Goal: Information Seeking & Learning: Learn about a topic

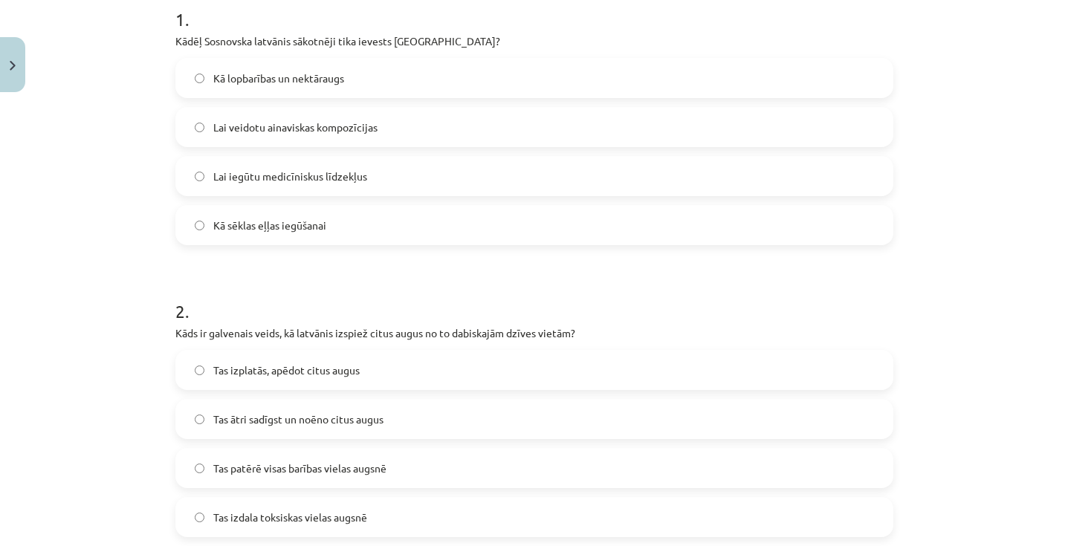
scroll to position [312, 0]
click at [398, 74] on label "Kā lopbarības un nektāraugs" at bounding box center [534, 78] width 715 height 37
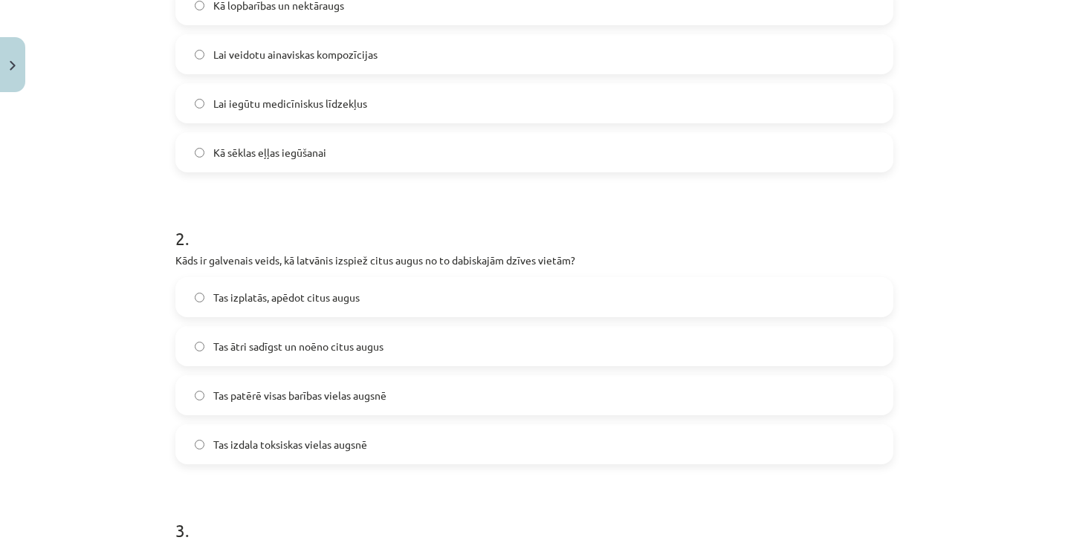
scroll to position [407, 0]
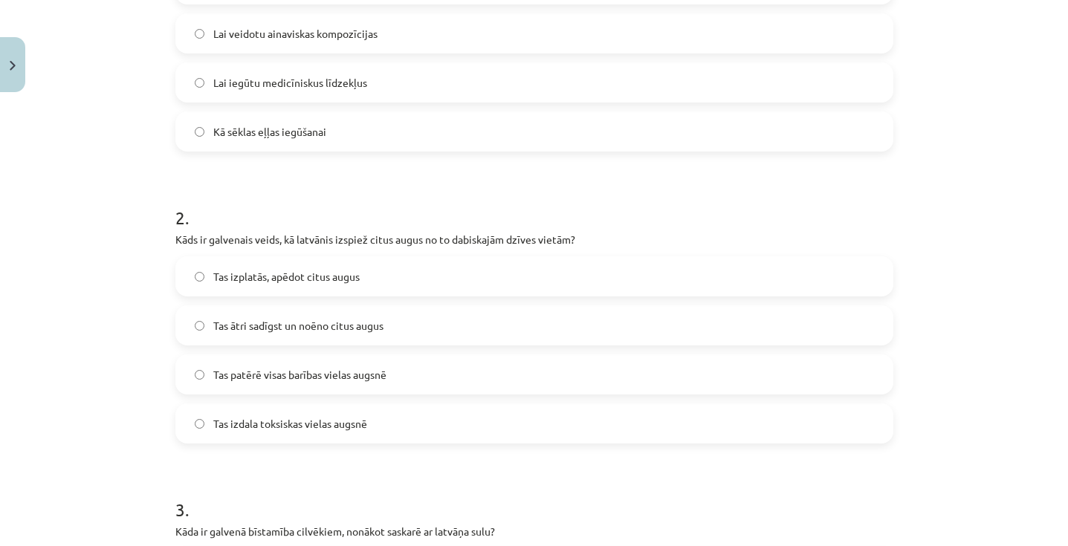
click at [381, 318] on span "Tas ātri sadīgst un noēno citus augus" at bounding box center [298, 326] width 170 height 16
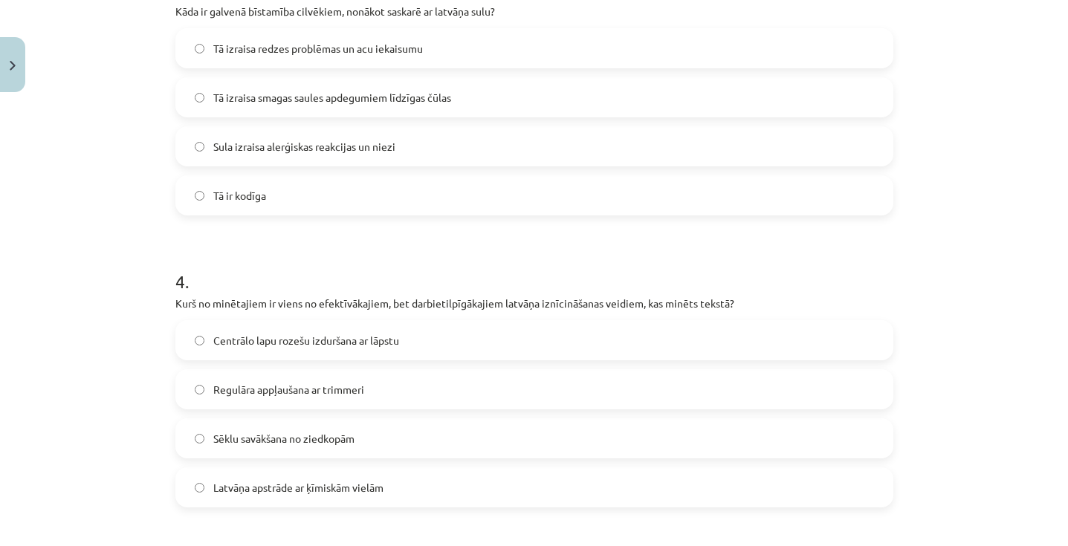
scroll to position [926, 0]
click at [340, 100] on span "Tā izraisa smagas saules apdegumiem līdzīgas čūlas" at bounding box center [332, 99] width 238 height 16
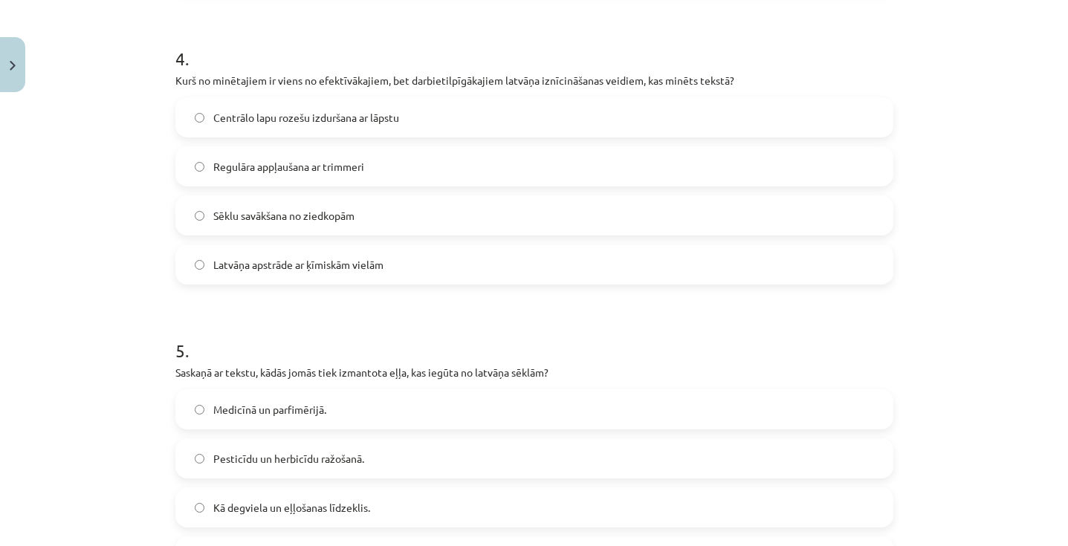
scroll to position [1149, 0]
click at [382, 126] on label "Centrālo lapu rozešu izduršana ar lāpstu" at bounding box center [534, 118] width 715 height 37
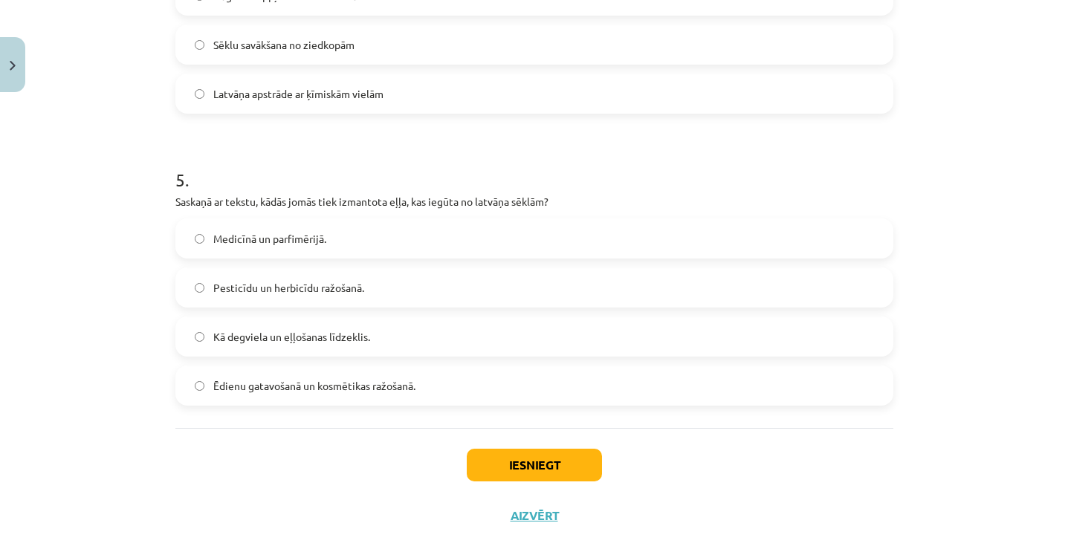
scroll to position [1353, 0]
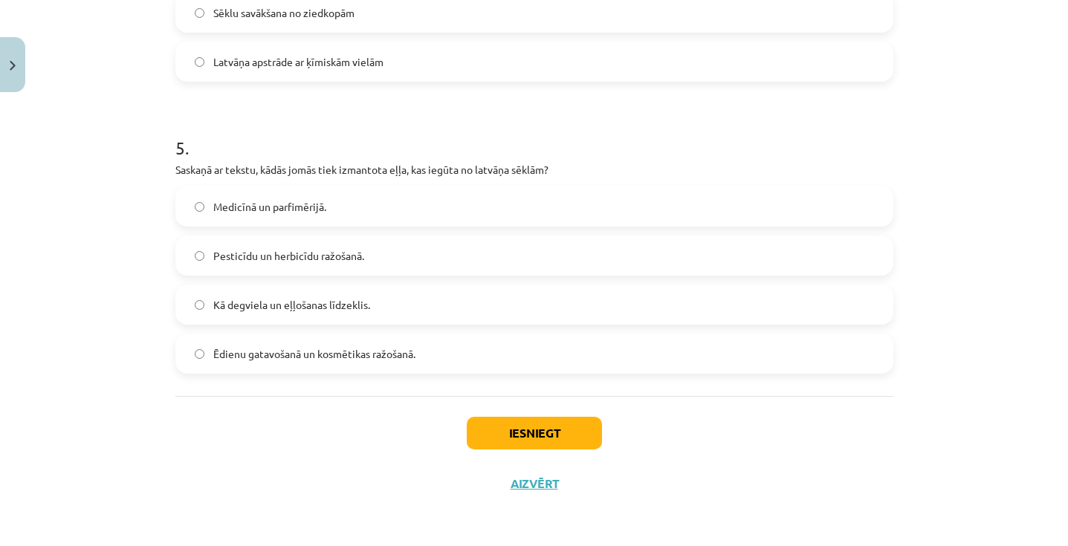
click at [262, 349] on span "Ēdienu gatavošanā un kosmētikas ražošanā." at bounding box center [314, 354] width 202 height 16
click at [495, 423] on button "Iesniegt" at bounding box center [534, 433] width 135 height 33
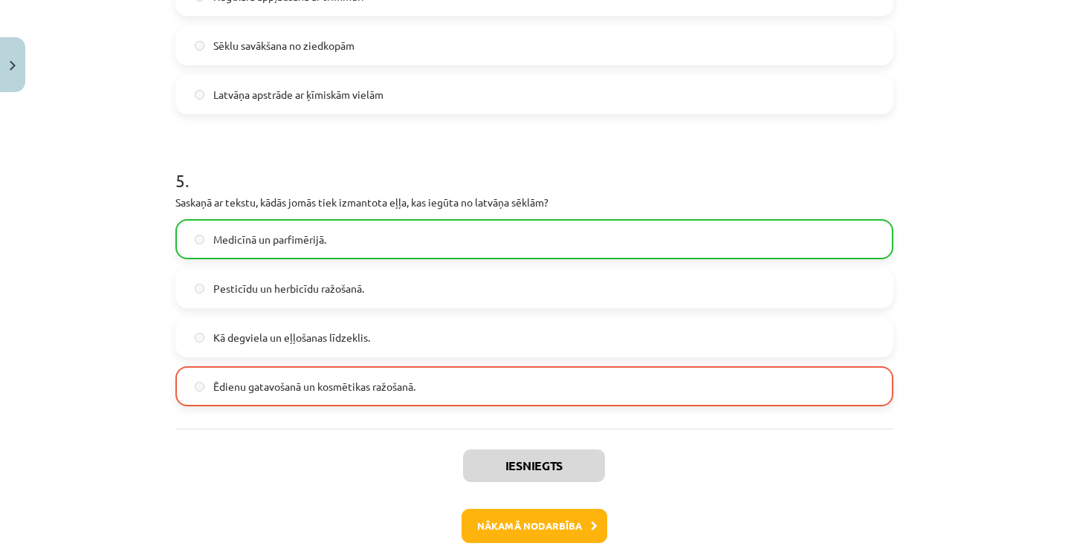
scroll to position [1400, 0]
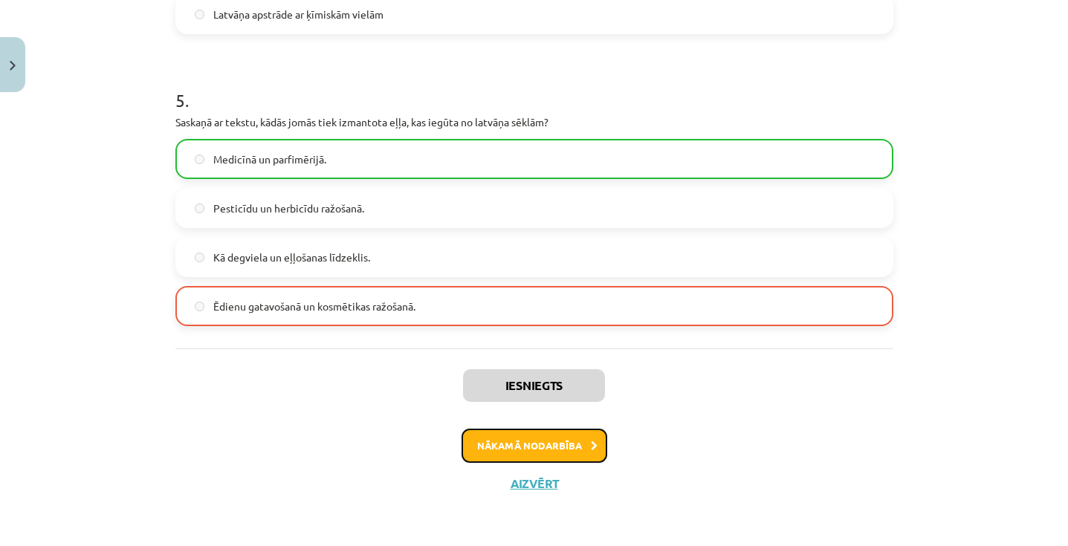
click at [540, 451] on button "Nākamā nodarbība" at bounding box center [535, 446] width 146 height 34
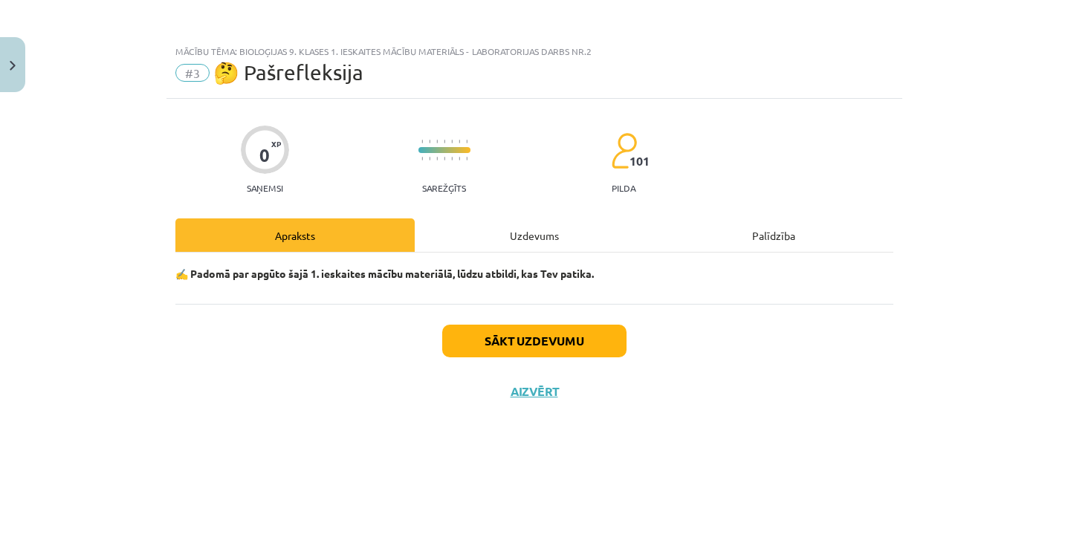
scroll to position [0, 0]
click at [494, 340] on button "Sākt uzdevumu" at bounding box center [534, 341] width 184 height 33
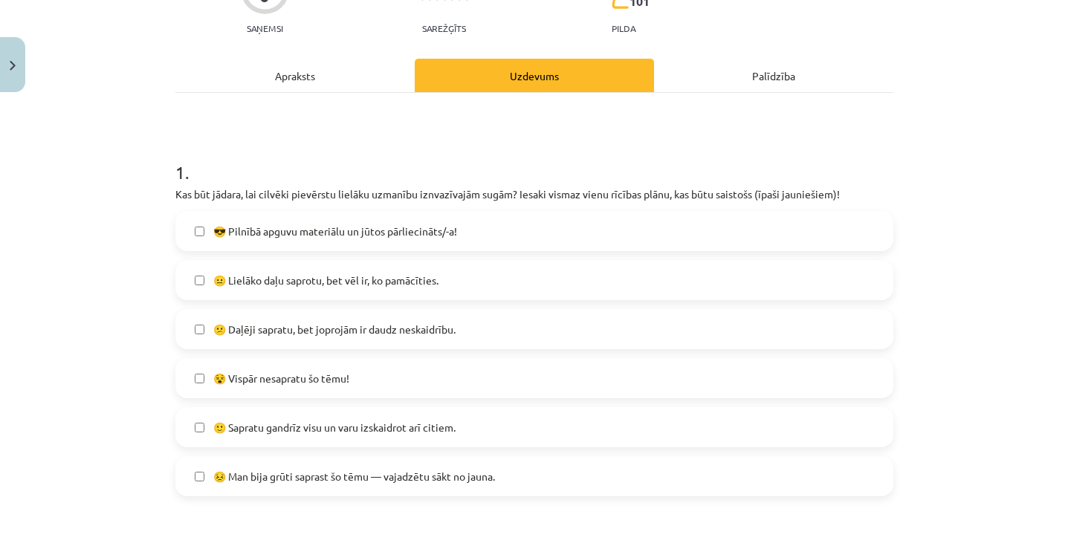
scroll to position [193, 0]
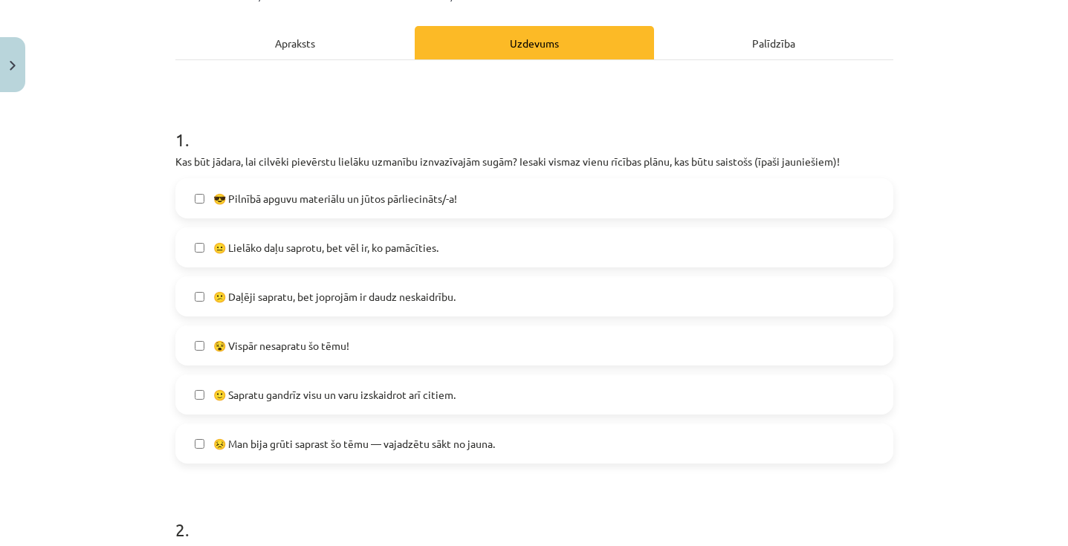
click at [453, 248] on label "😐 Lielāko daļu saprotu, bet vēl ir, ko pamācīties." at bounding box center [534, 247] width 715 height 37
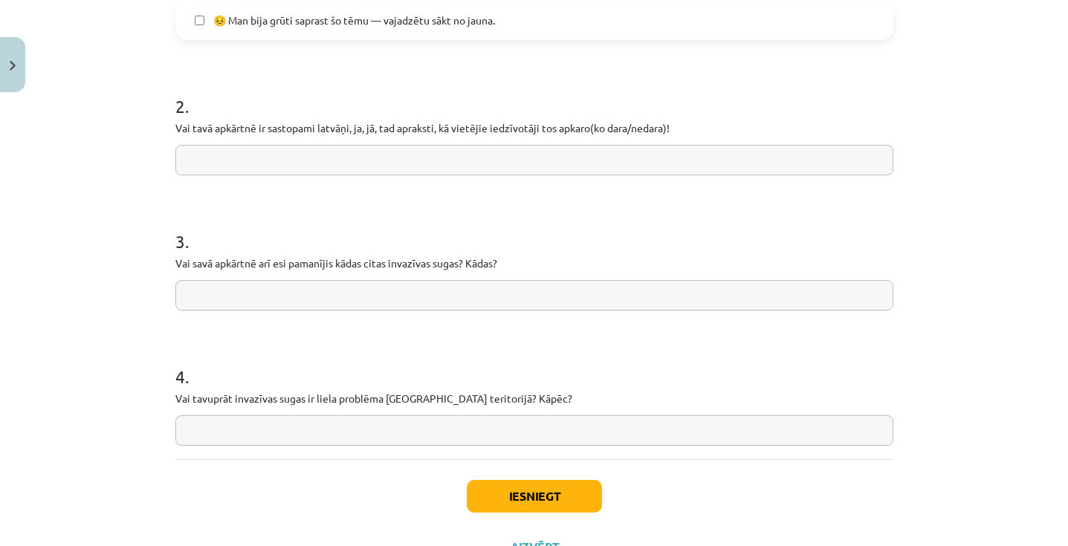
scroll to position [621, 0]
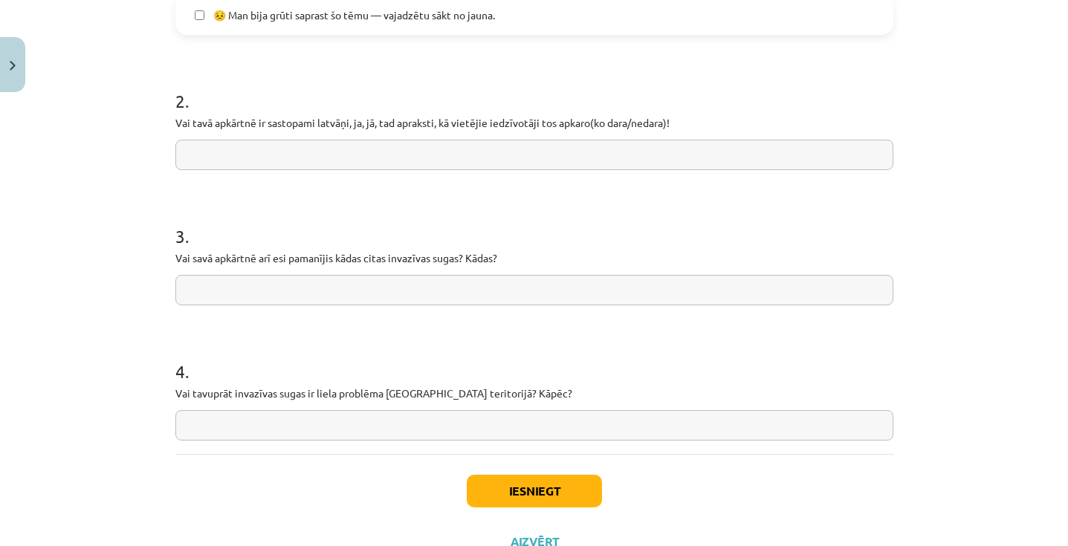
click at [684, 155] on input "text" at bounding box center [534, 155] width 718 height 30
type input "*"
type input "**********"
click at [640, 296] on input "text" at bounding box center [534, 290] width 718 height 30
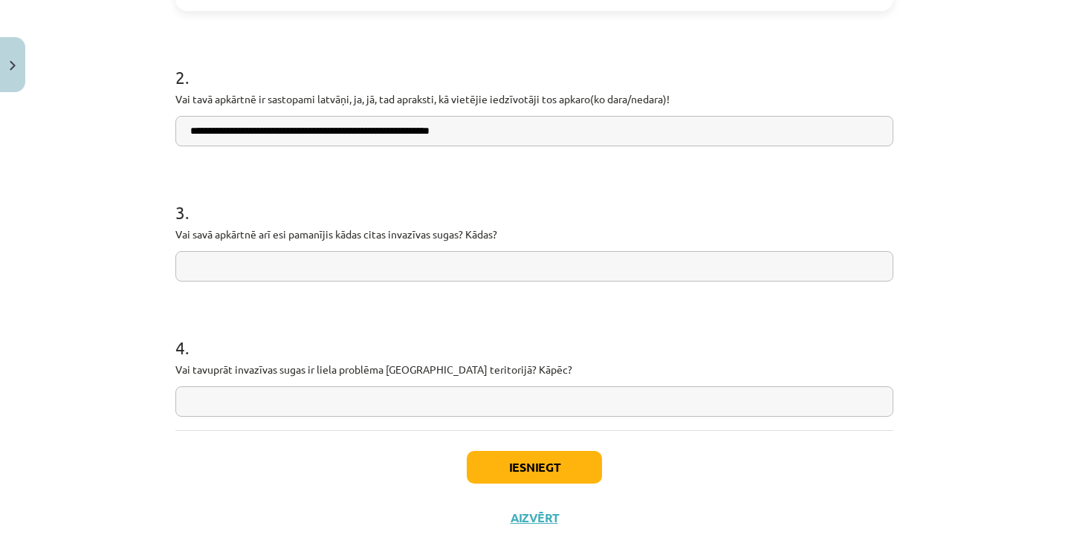
scroll to position [647, 0]
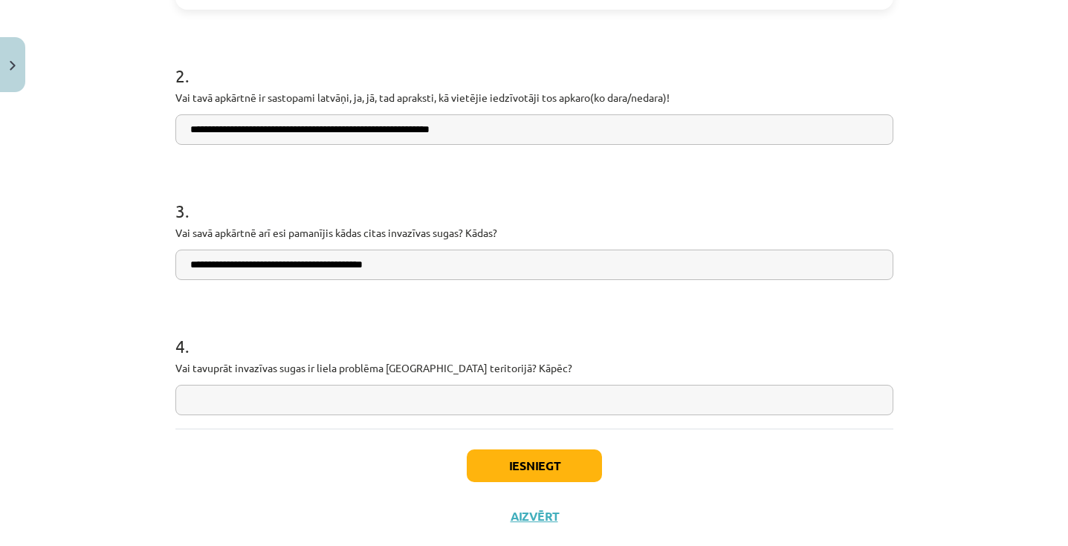
type input "**********"
click at [531, 410] on input "text" at bounding box center [534, 400] width 718 height 30
type input "**********"
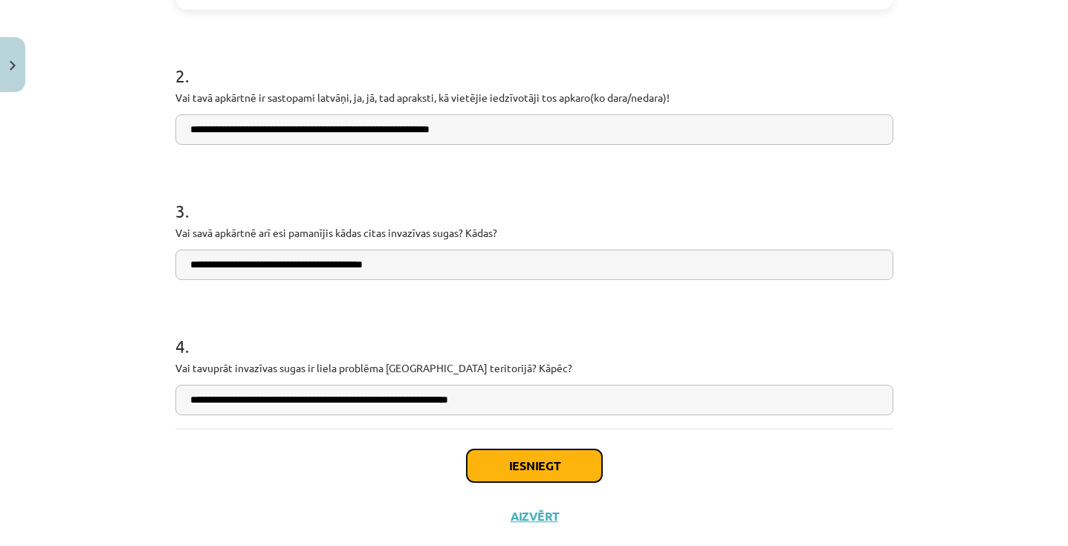
click at [550, 456] on button "Iesniegt" at bounding box center [534, 466] width 135 height 33
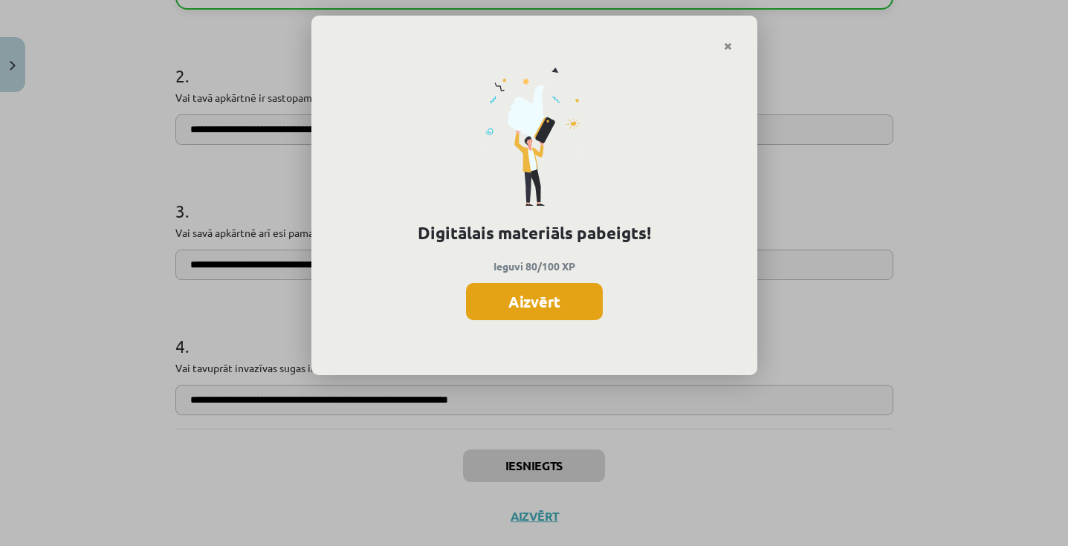
click at [573, 308] on button "Aizvērt" at bounding box center [534, 301] width 137 height 37
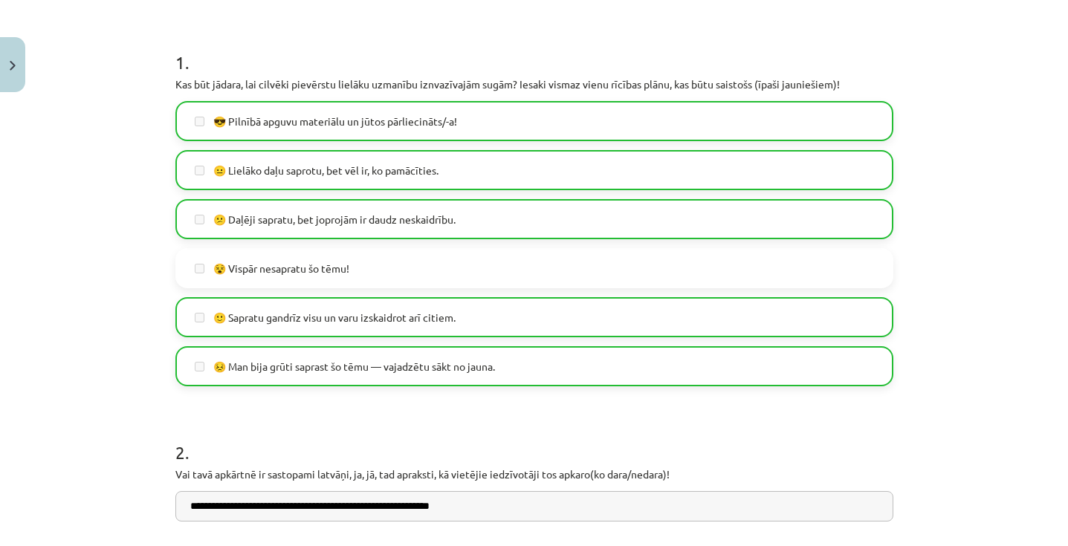
scroll to position [0, 0]
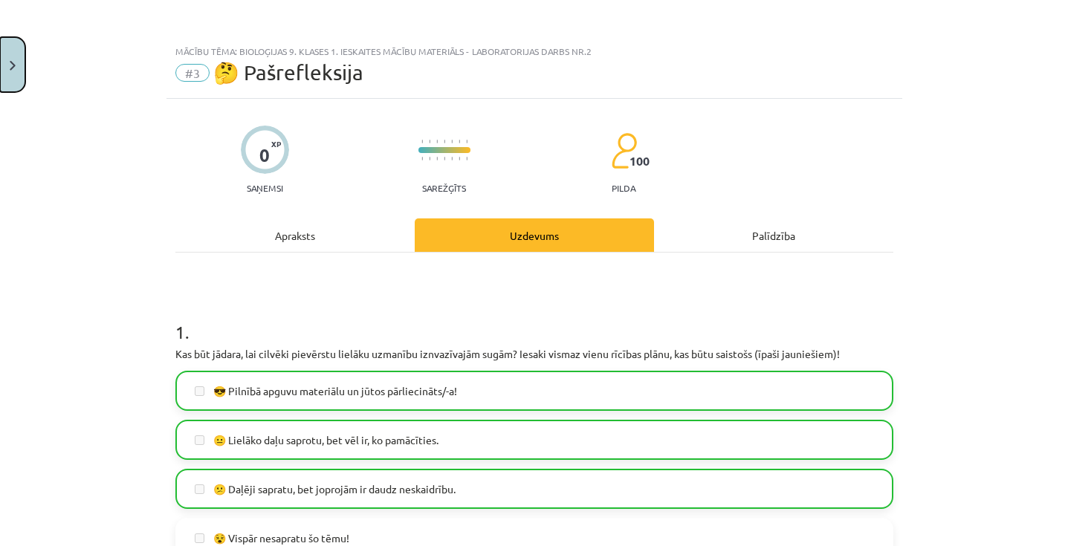
click at [16, 71] on button "Close" at bounding box center [12, 64] width 25 height 55
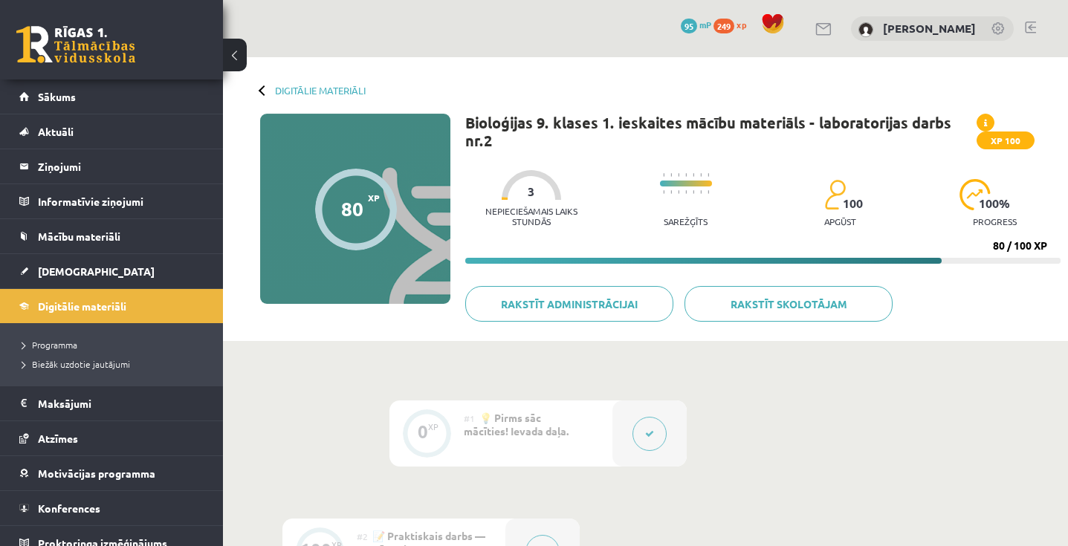
click at [48, 98] on span "Sākums" at bounding box center [57, 96] width 38 height 13
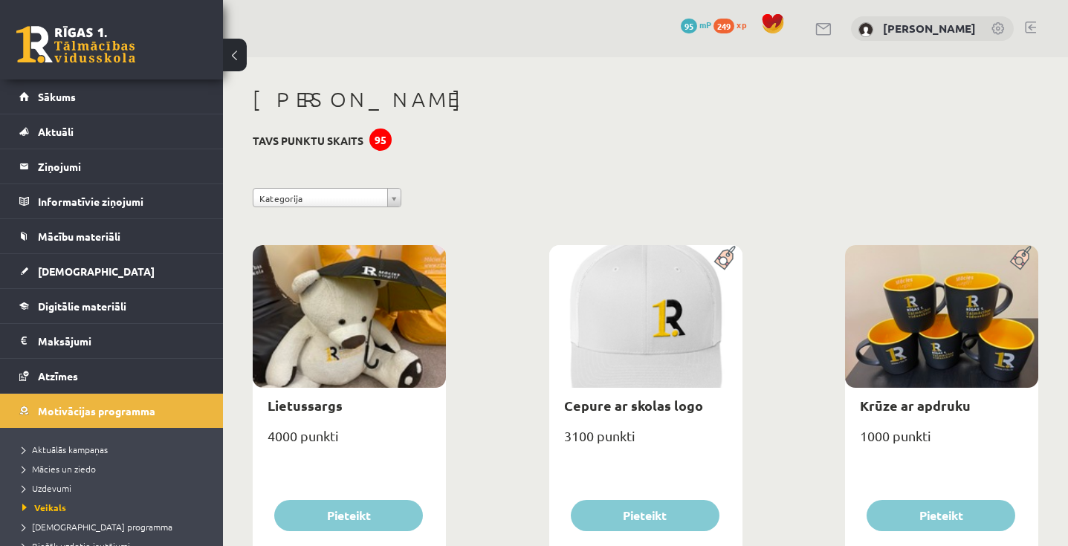
scroll to position [1890, 0]
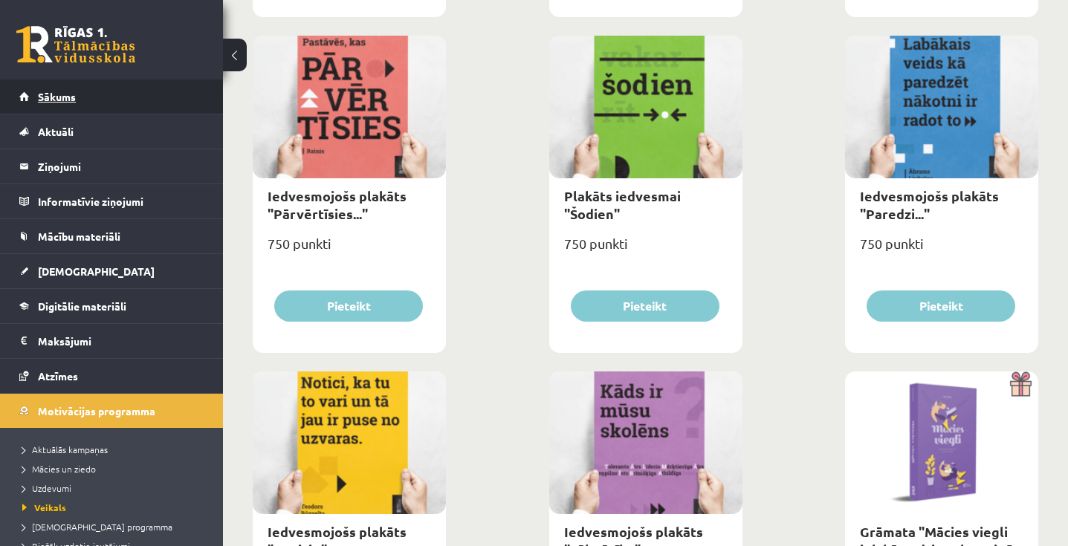
click at [161, 103] on link "Sākums" at bounding box center [111, 97] width 185 height 34
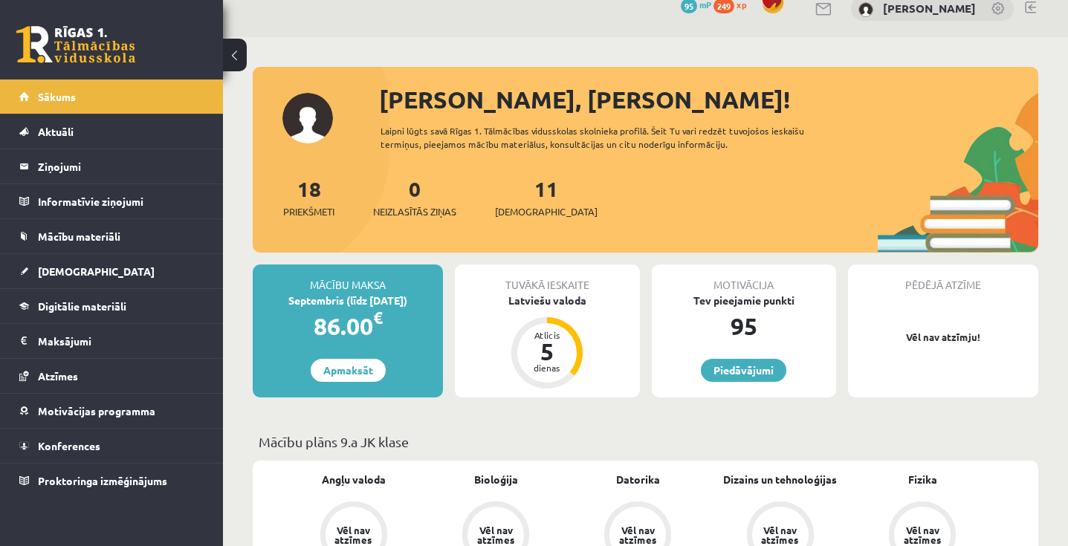
scroll to position [23, 0]
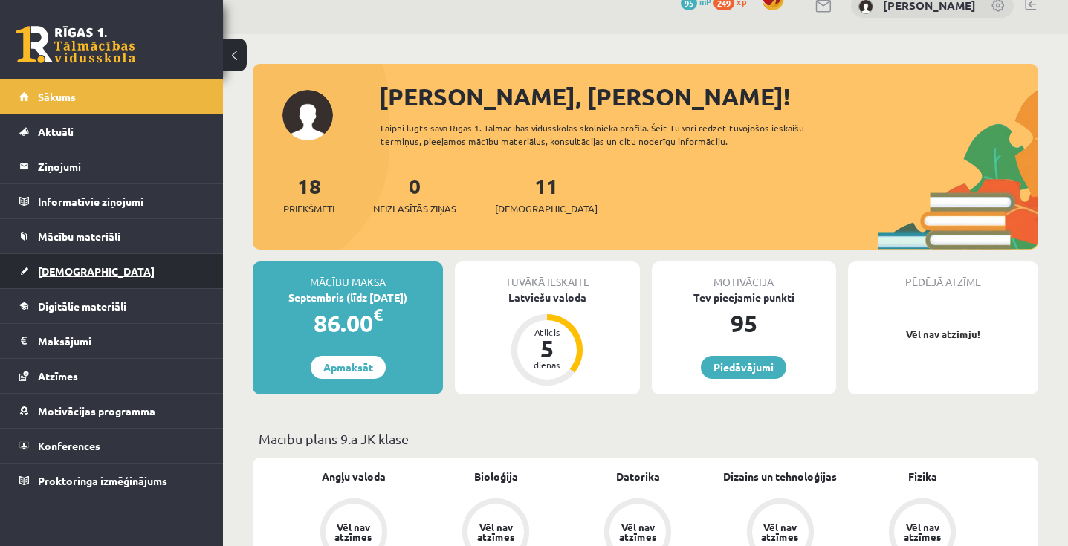
click at [84, 274] on link "[DEMOGRAPHIC_DATA]" at bounding box center [111, 271] width 185 height 34
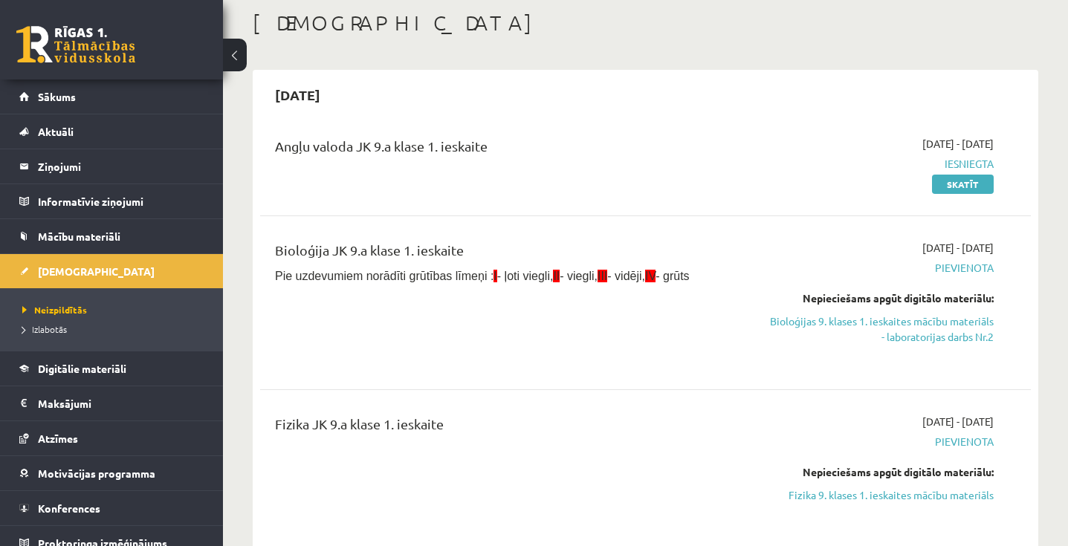
scroll to position [114, 0]
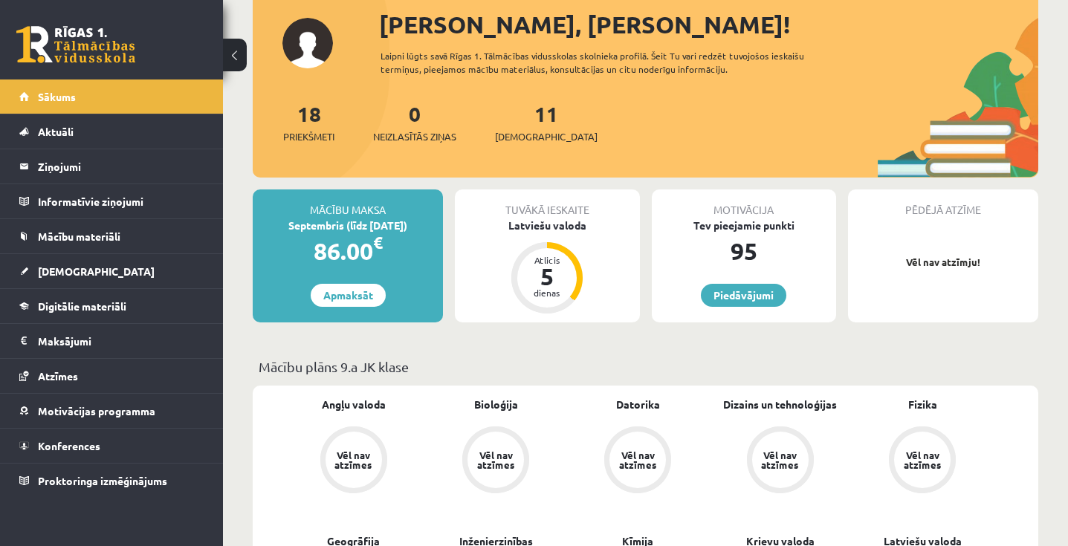
scroll to position [96, 0]
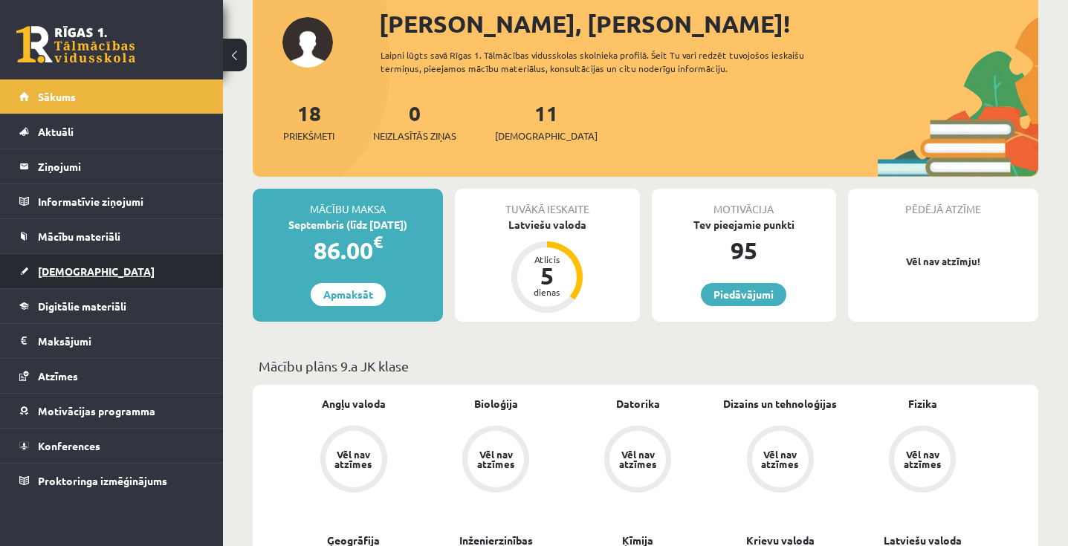
click at [83, 262] on link "[DEMOGRAPHIC_DATA]" at bounding box center [111, 271] width 185 height 34
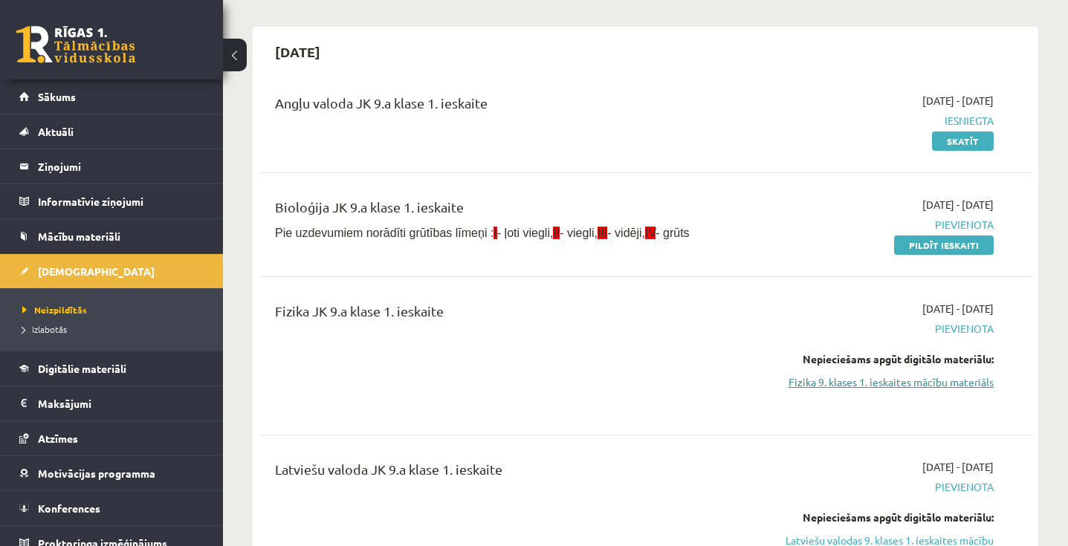
scroll to position [127, 0]
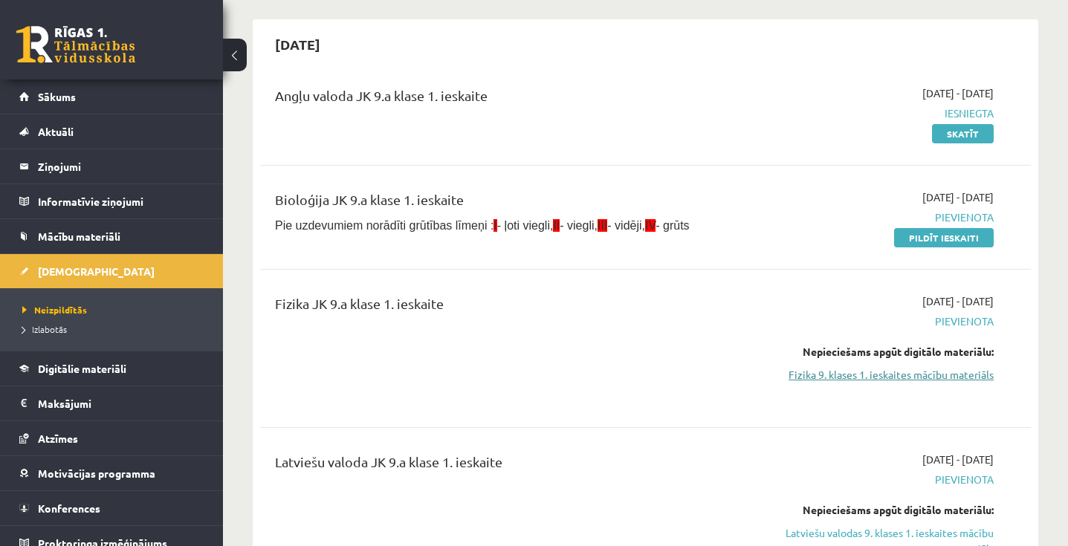
click at [854, 378] on link "Fizika 9. klases 1. ieskaites mācību materiāls" at bounding box center [881, 375] width 224 height 16
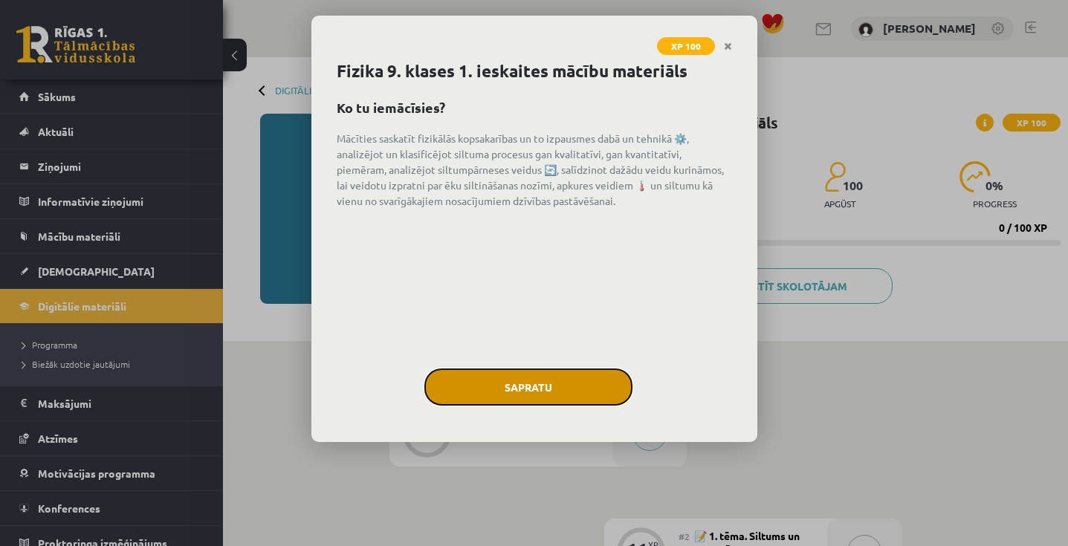
click at [485, 383] on button "Sapratu" at bounding box center [528, 387] width 208 height 37
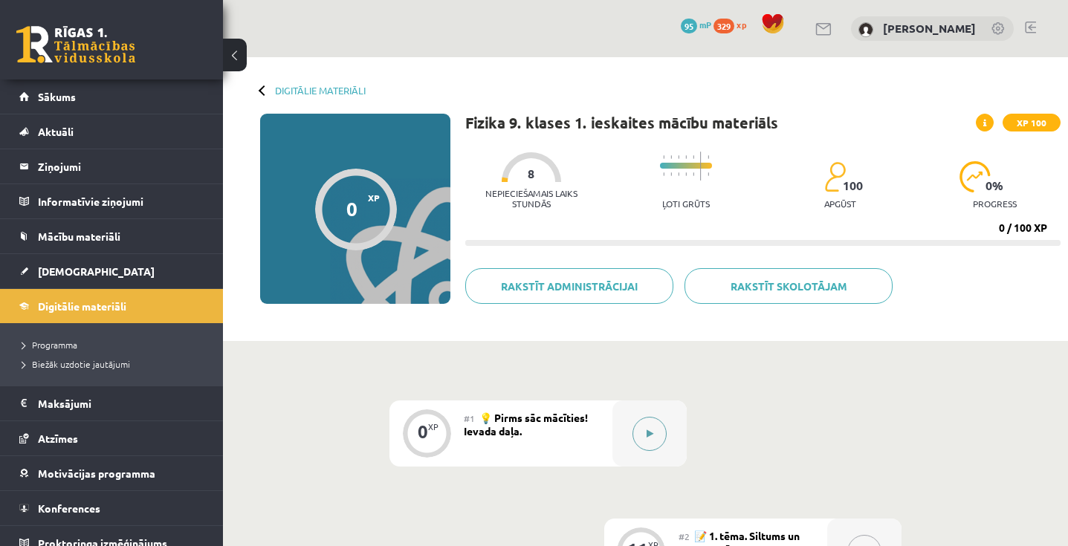
click at [636, 435] on button at bounding box center [650, 434] width 34 height 34
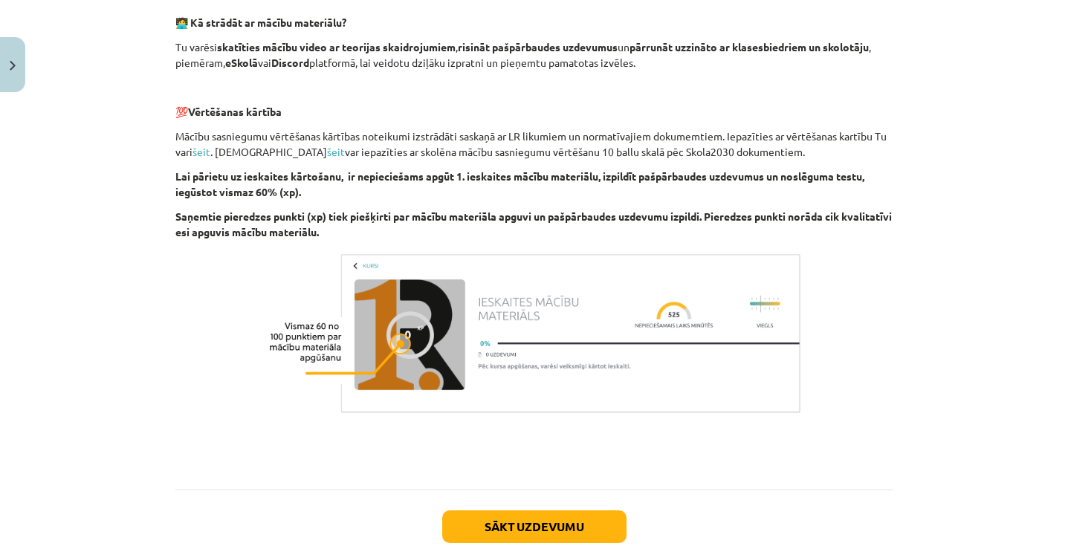
scroll to position [1006, 0]
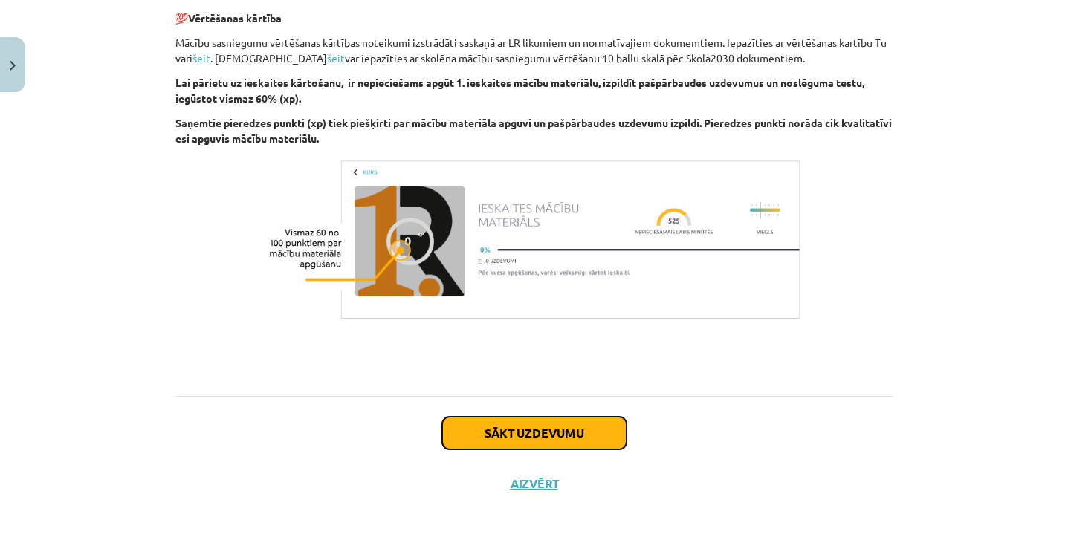
click at [586, 442] on button "Sākt uzdevumu" at bounding box center [534, 433] width 184 height 33
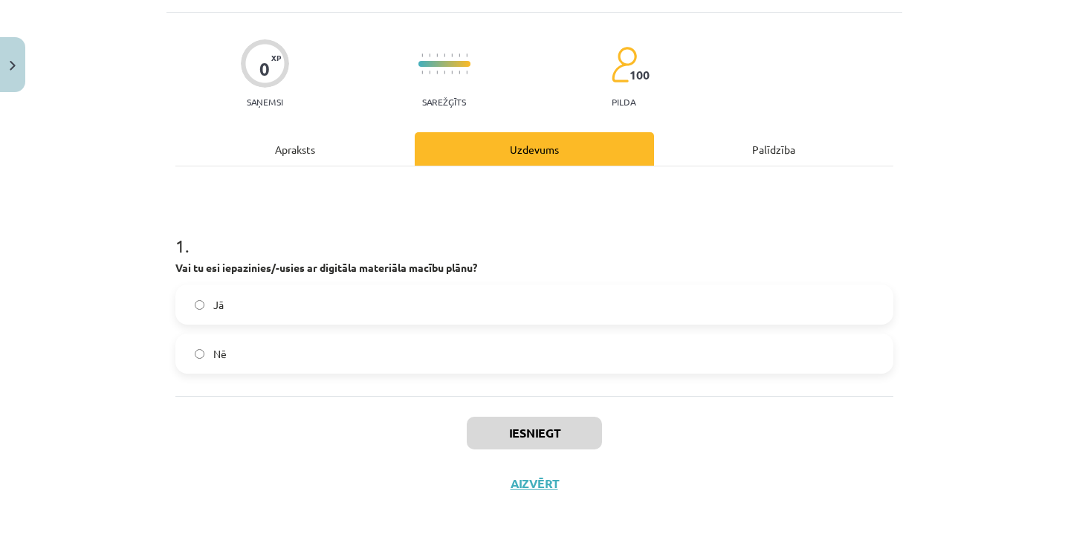
scroll to position [37, 0]
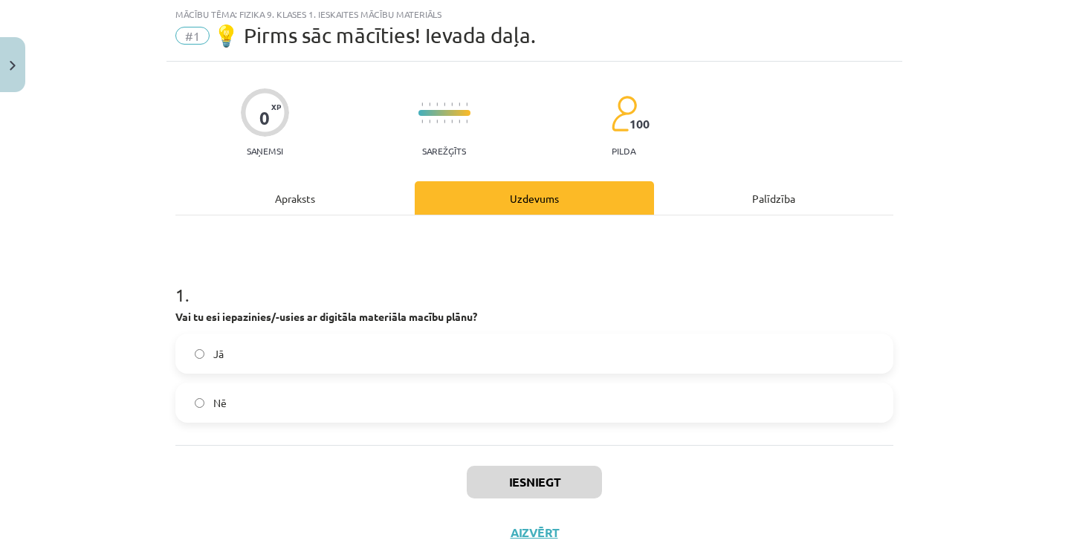
click at [558, 352] on label "Jā" at bounding box center [534, 353] width 715 height 37
click at [543, 473] on button "Iesniegt" at bounding box center [534, 482] width 135 height 33
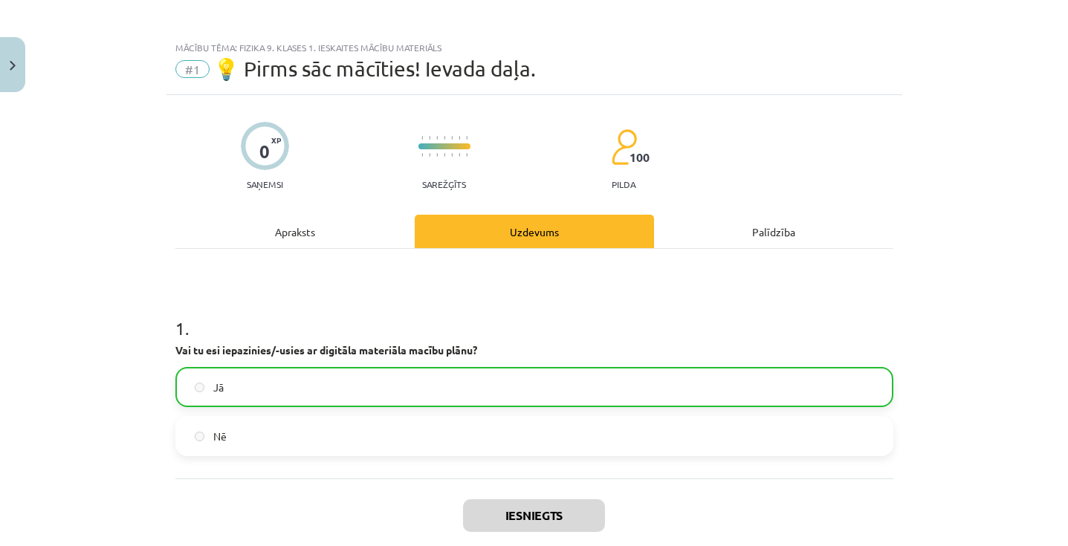
scroll to position [64, 0]
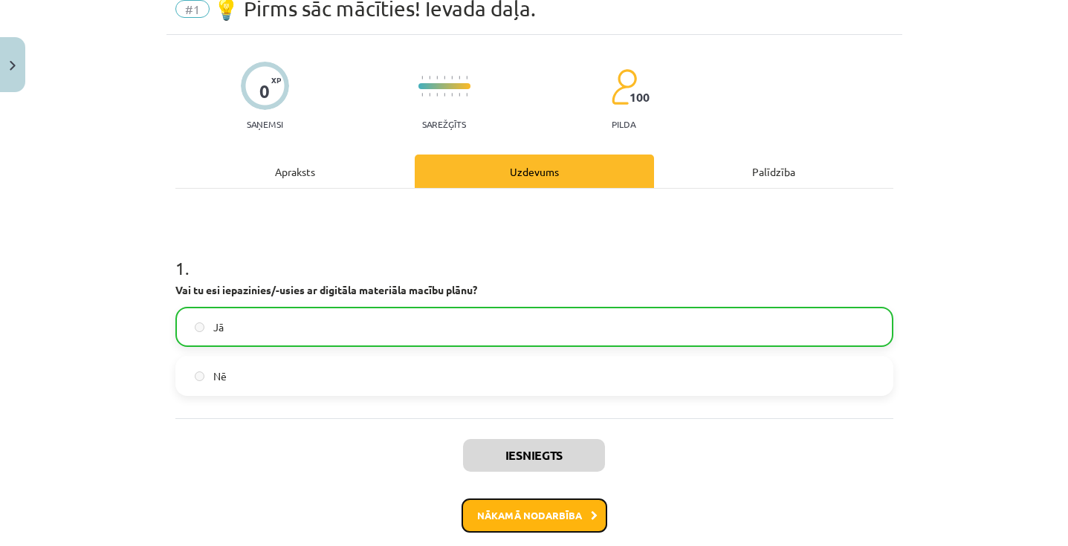
click at [583, 521] on button "Nākamā nodarbība" at bounding box center [535, 516] width 146 height 34
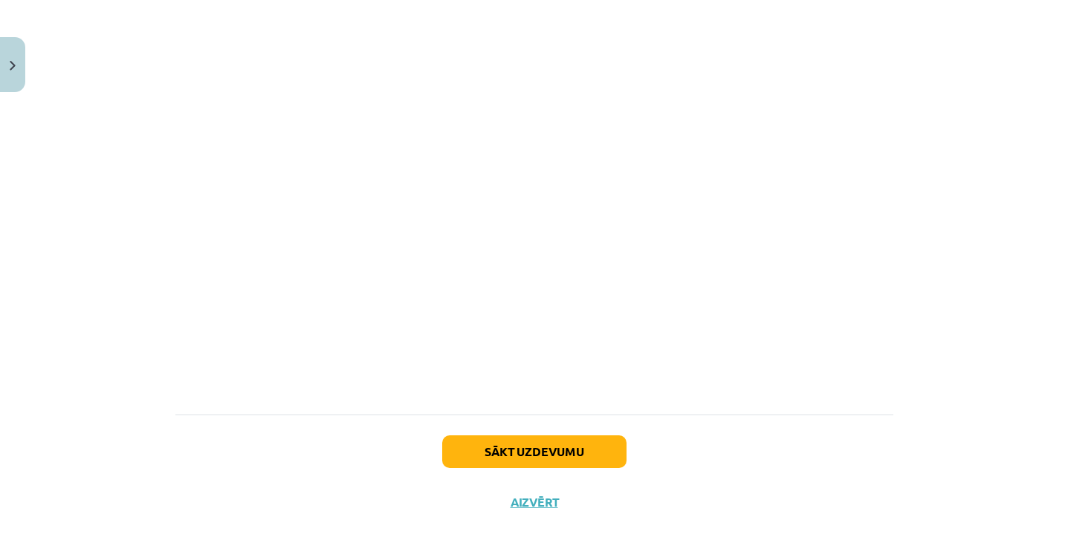
scroll to position [937, 0]
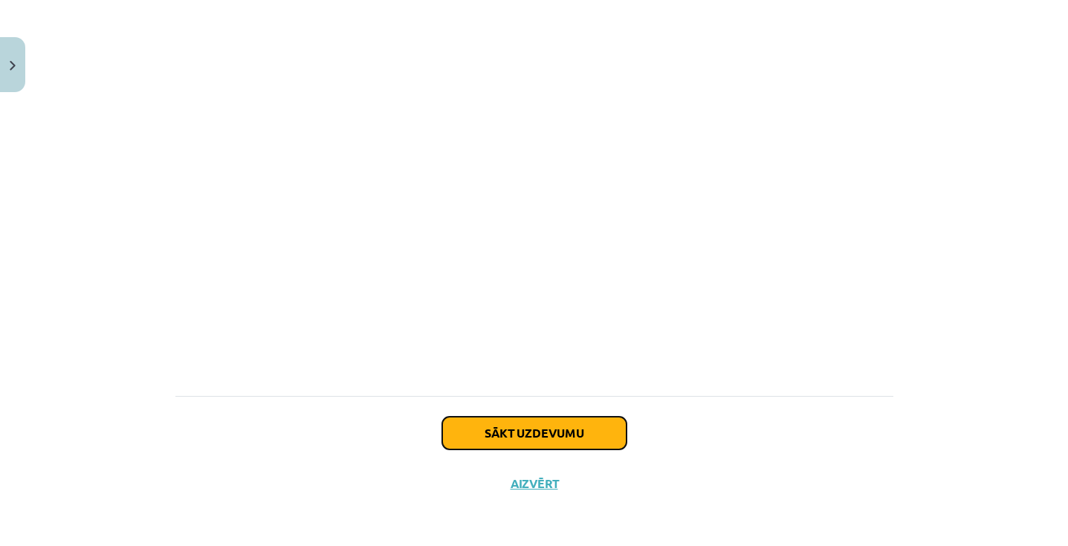
click at [590, 436] on button "Sākt uzdevumu" at bounding box center [534, 433] width 184 height 33
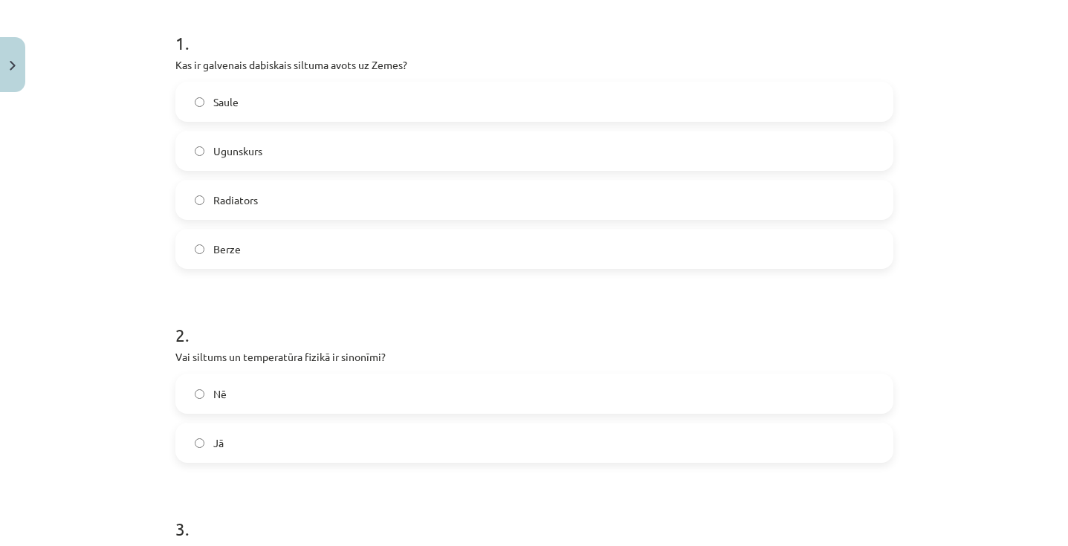
scroll to position [303, 0]
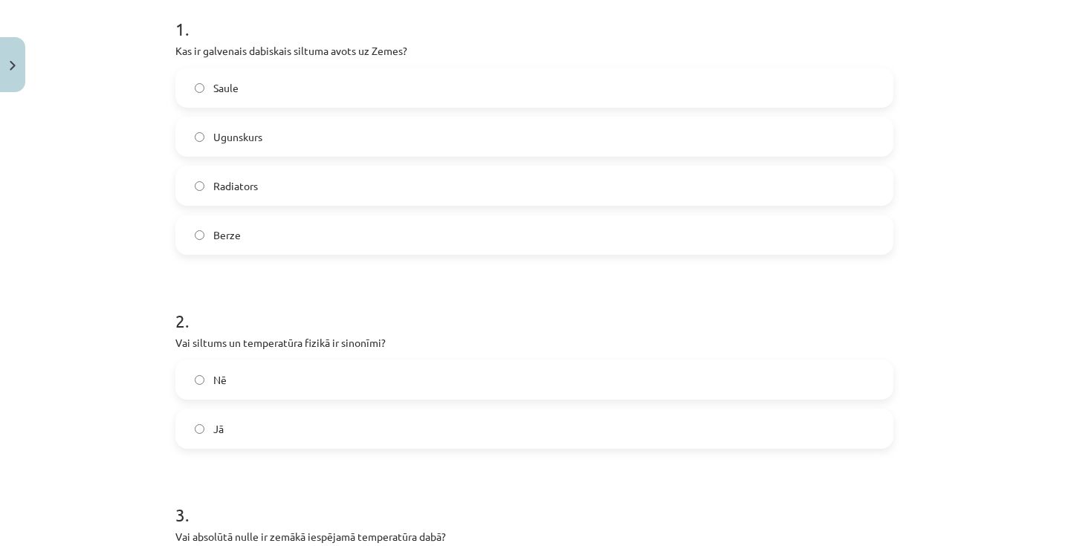
click at [398, 74] on label "Saule" at bounding box center [534, 87] width 715 height 37
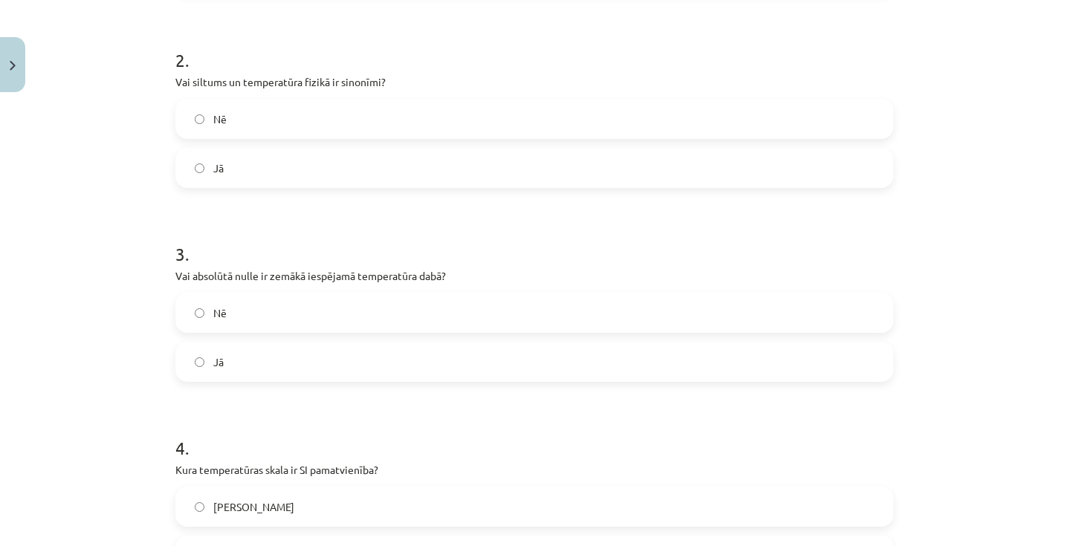
scroll to position [566, 0]
click at [320, 125] on label "Nē" at bounding box center [534, 117] width 715 height 37
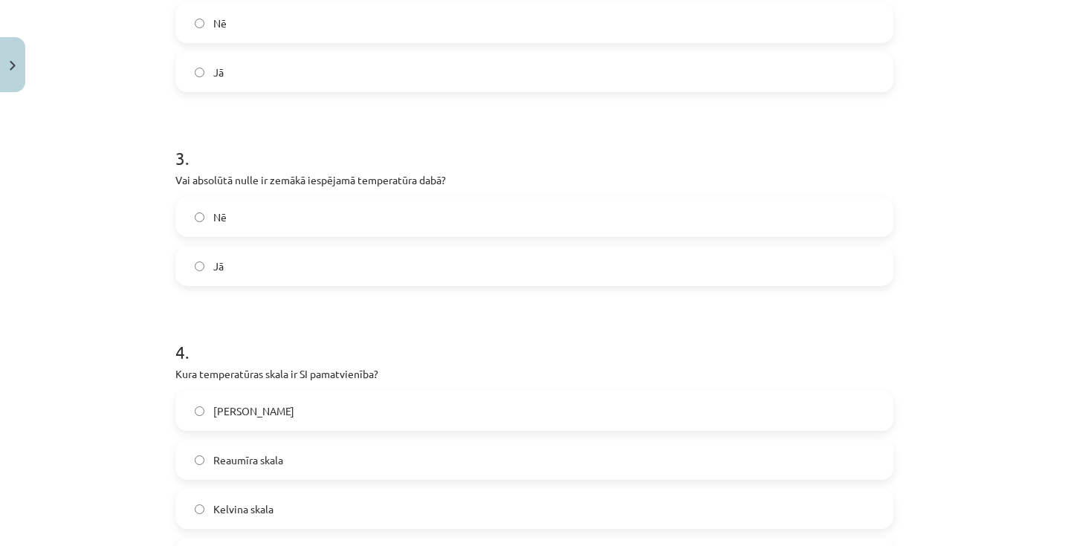
scroll to position [684, 0]
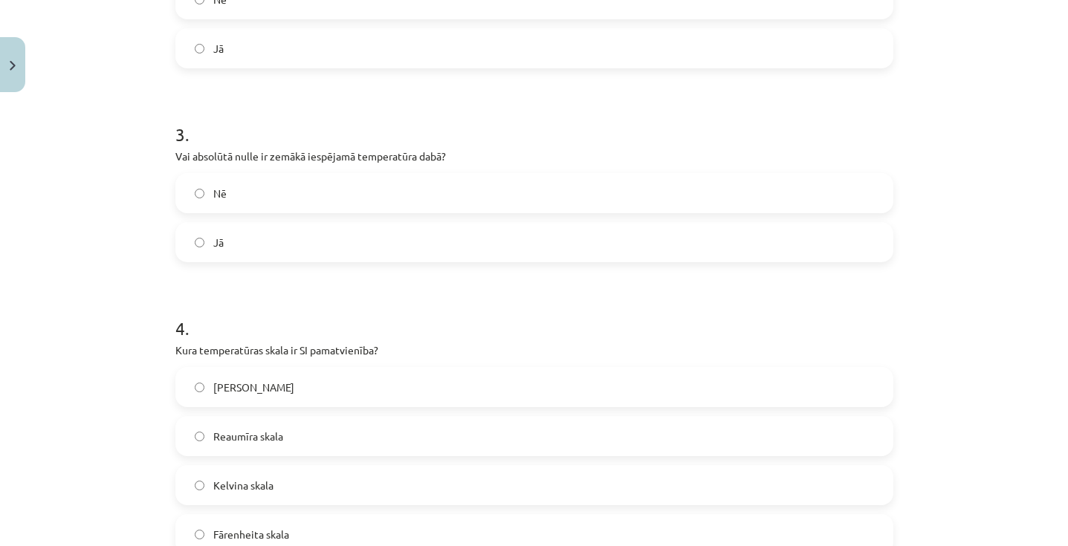
click at [317, 236] on label "Jā" at bounding box center [534, 242] width 715 height 37
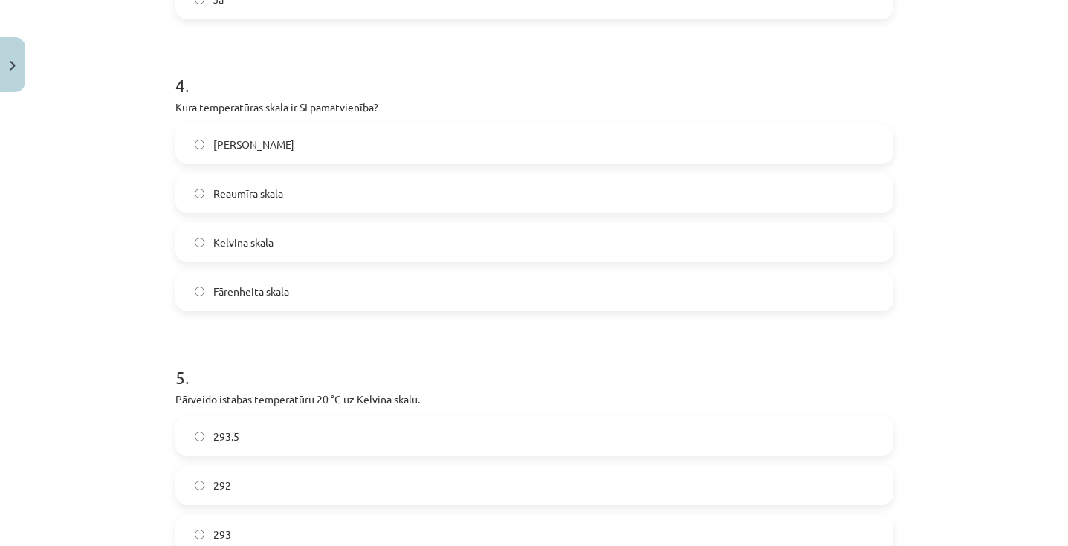
scroll to position [948, 0]
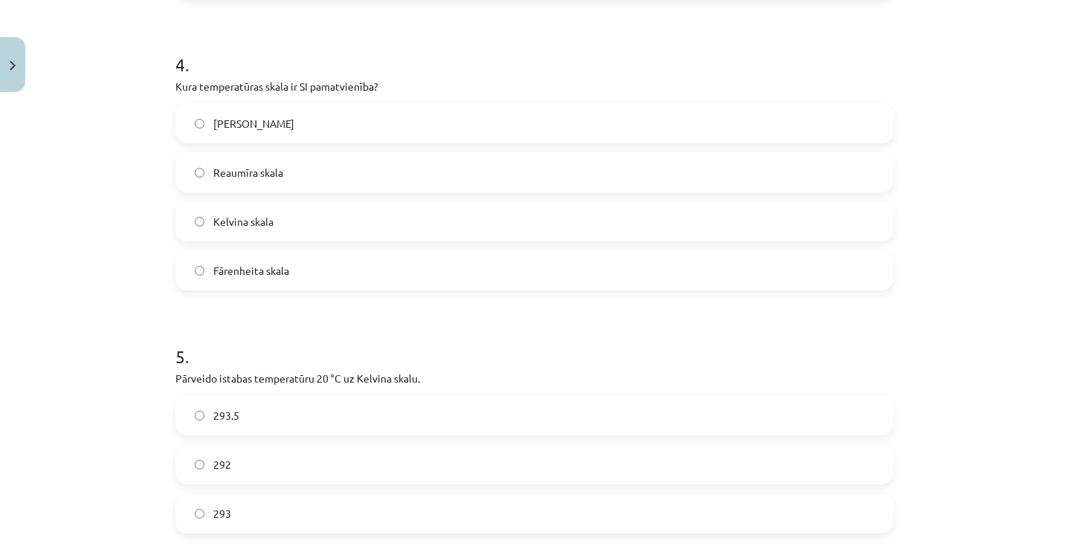
click at [300, 226] on label "Kelvina skala" at bounding box center [534, 221] width 715 height 37
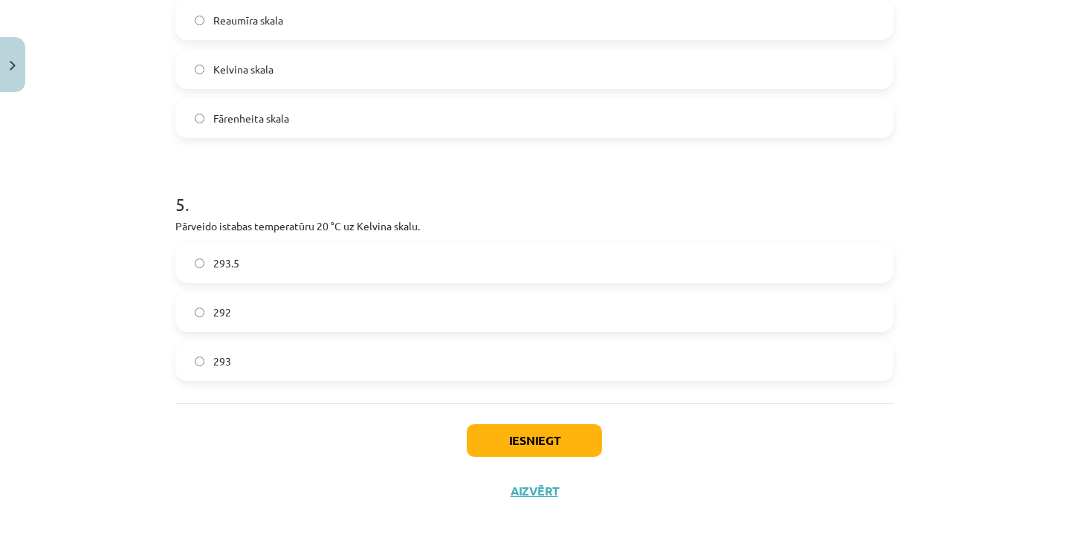
scroll to position [1108, 0]
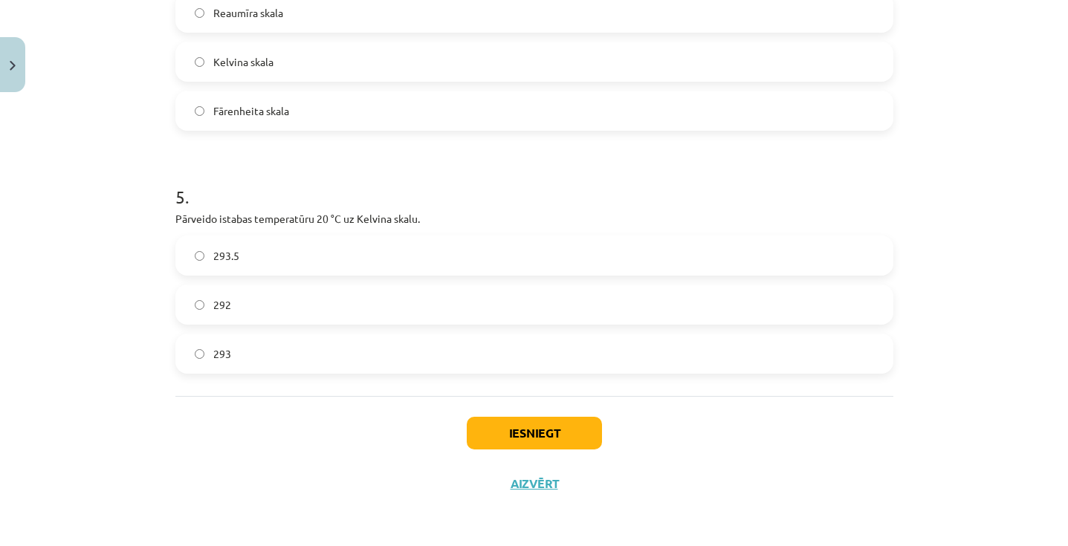
click at [298, 262] on label "293.5" at bounding box center [534, 255] width 715 height 37
click at [331, 344] on label "293" at bounding box center [534, 353] width 715 height 37
click at [482, 427] on button "Iesniegt" at bounding box center [534, 433] width 135 height 33
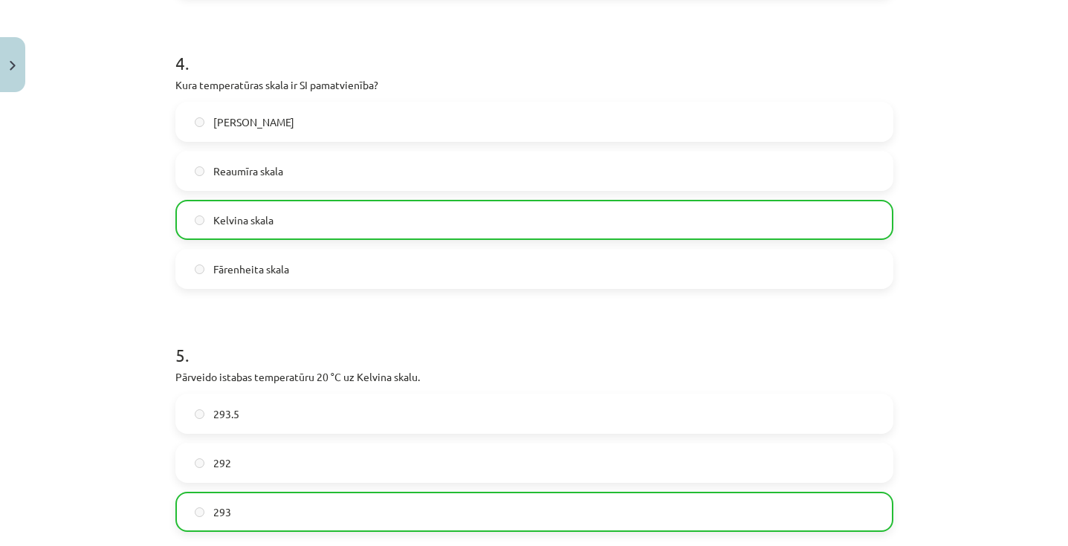
scroll to position [1155, 0]
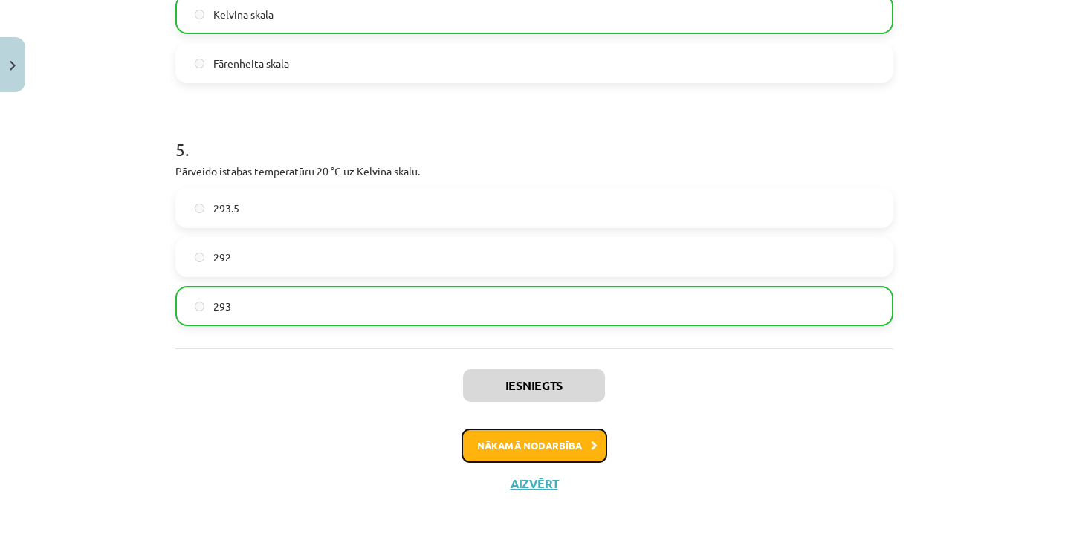
click at [534, 448] on button "Nākamā nodarbība" at bounding box center [535, 446] width 146 height 34
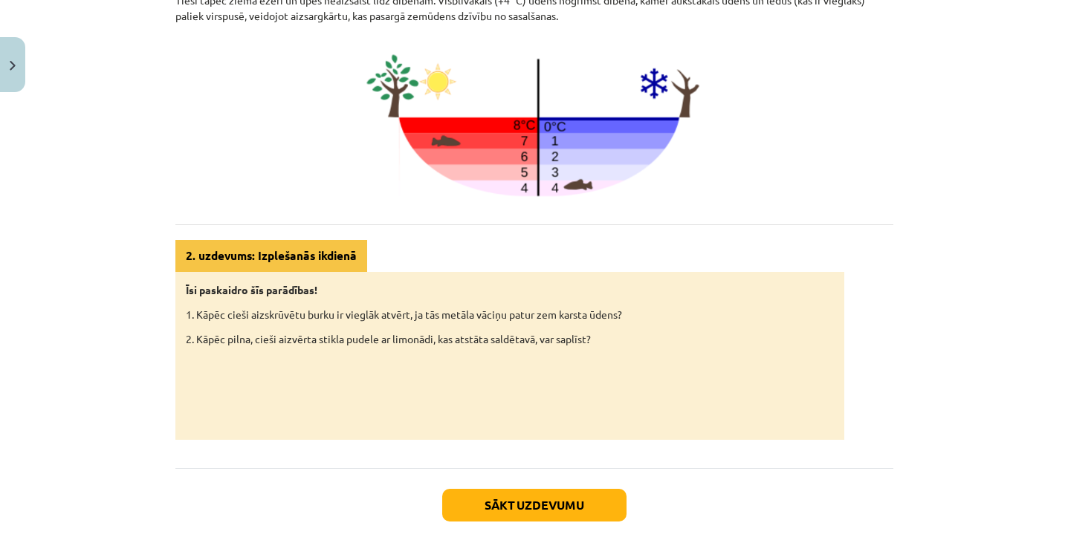
scroll to position [720, 0]
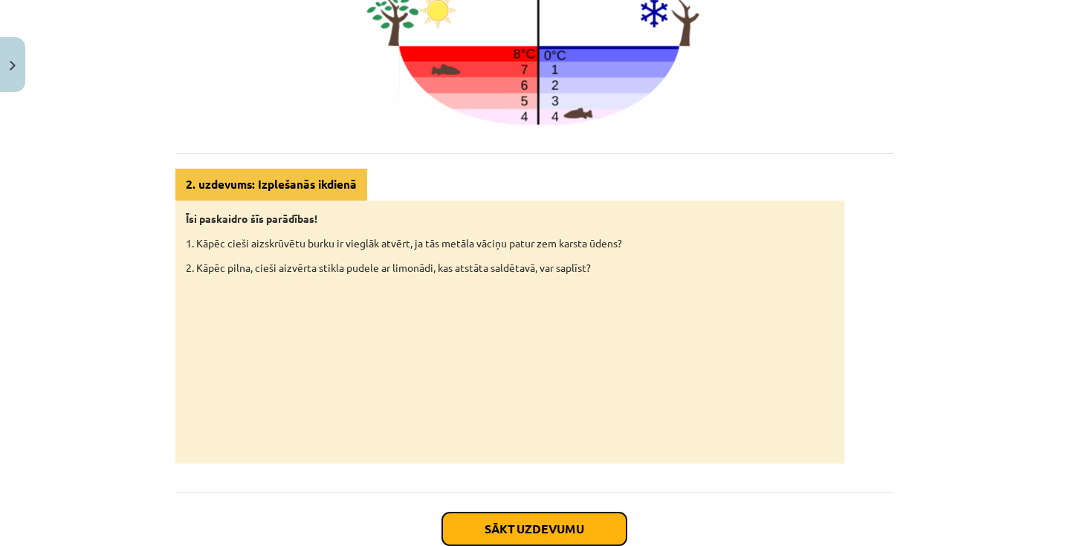
click at [549, 523] on button "Sākt uzdevumu" at bounding box center [534, 529] width 184 height 33
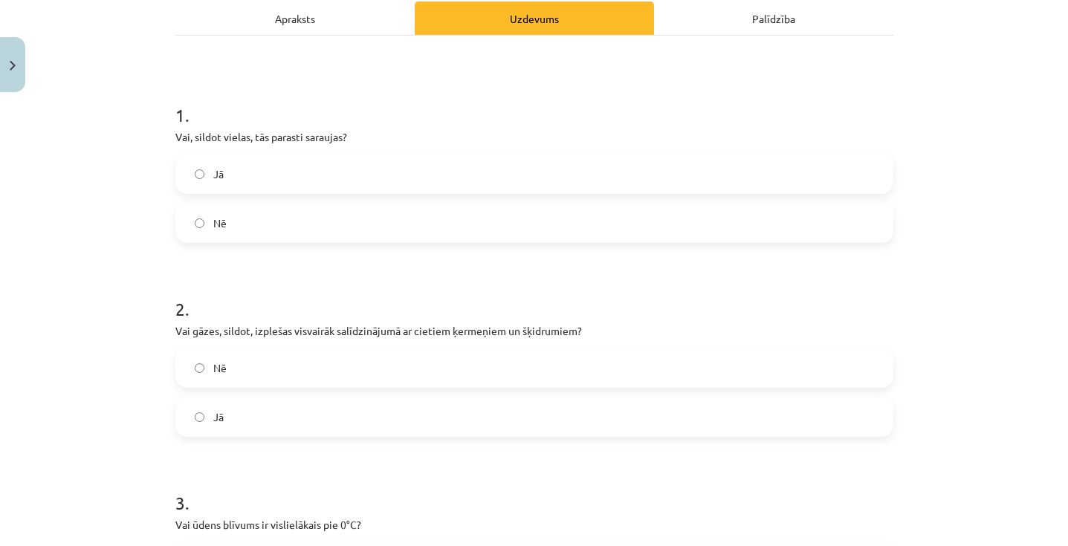
scroll to position [222, 0]
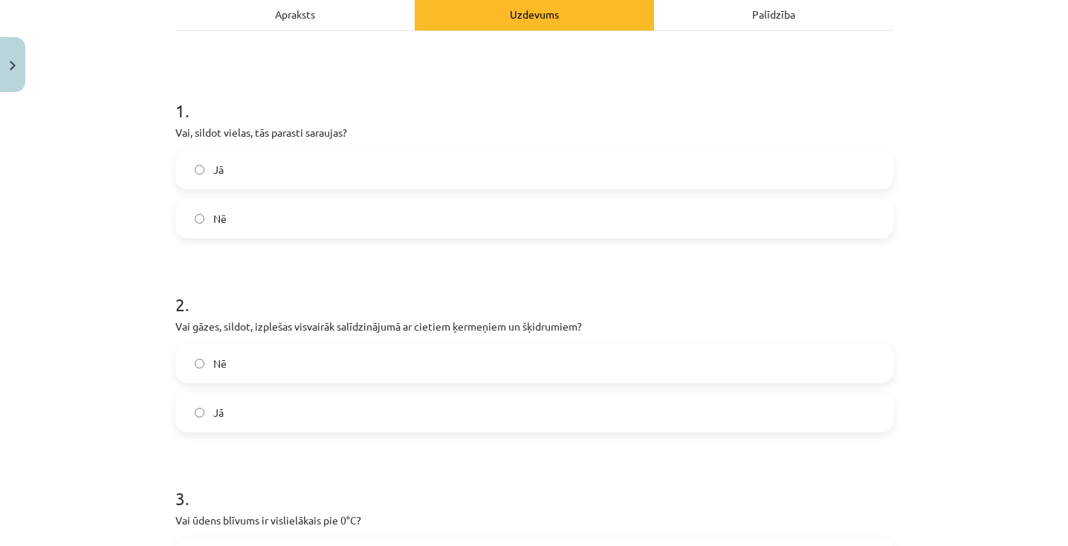
click at [452, 219] on label "Nē" at bounding box center [534, 218] width 715 height 37
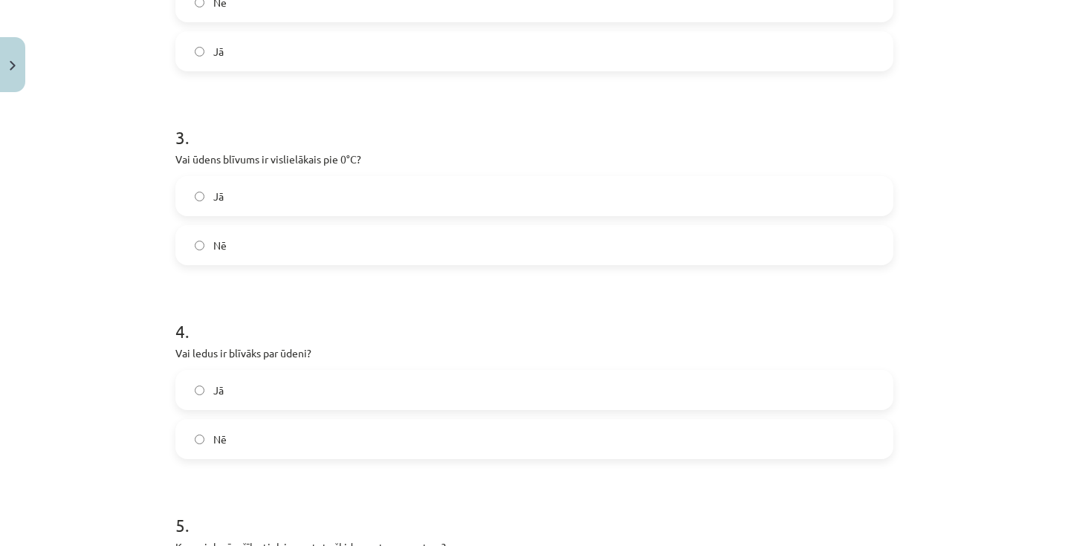
scroll to position [612, 0]
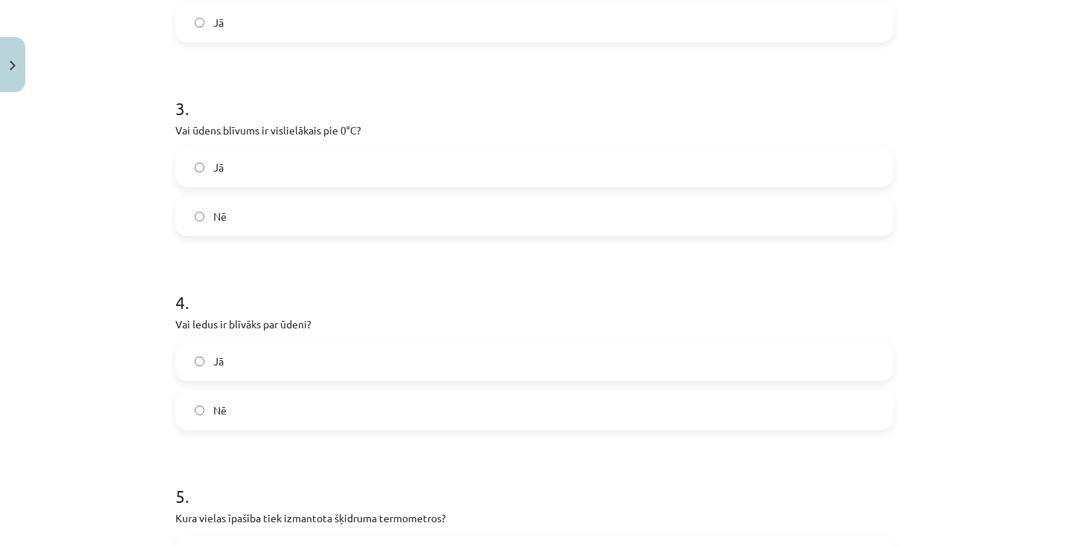
click at [201, 224] on label "Nē" at bounding box center [534, 216] width 715 height 37
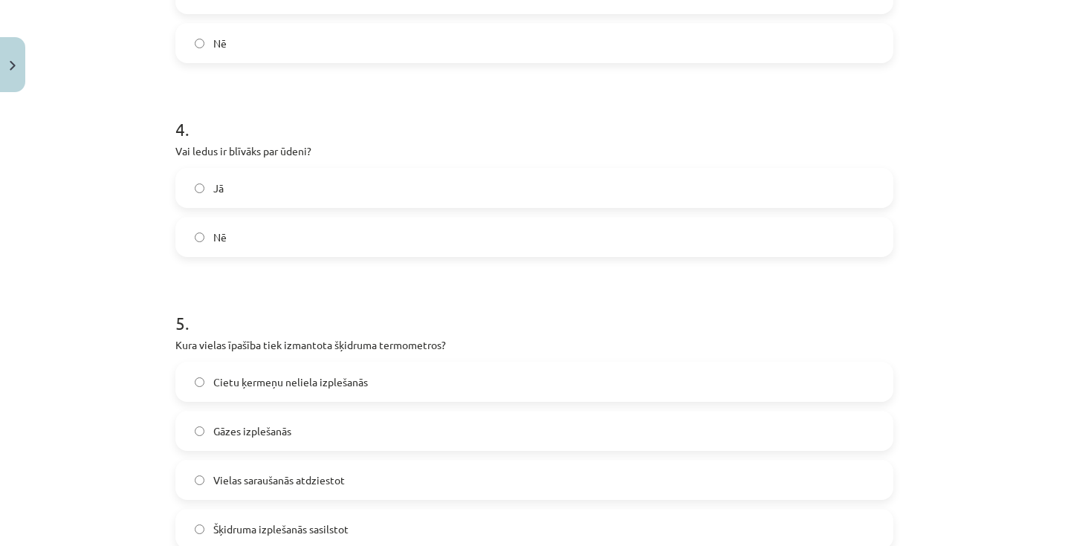
scroll to position [789, 0]
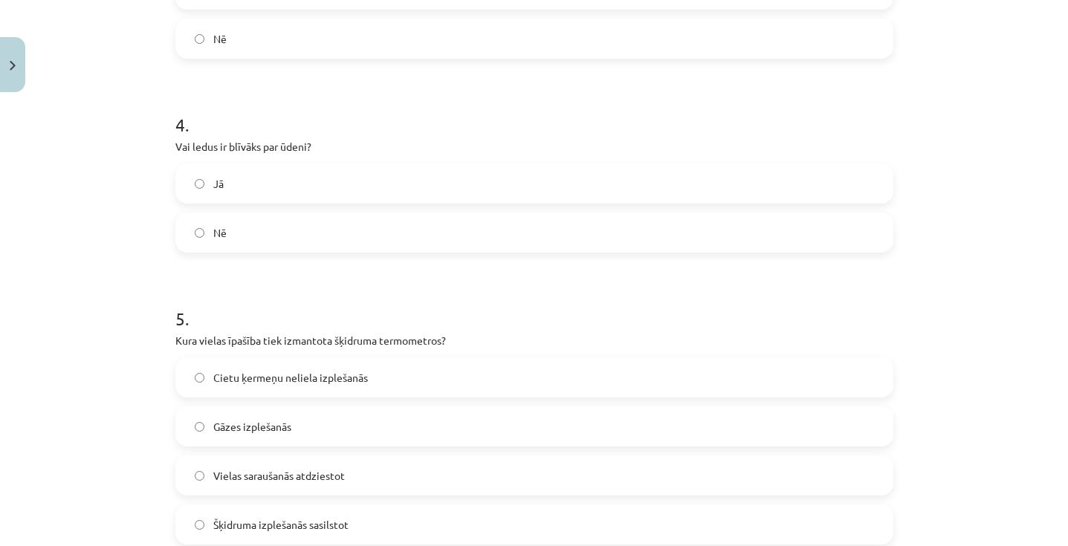
click at [203, 222] on label "Nē" at bounding box center [534, 232] width 715 height 37
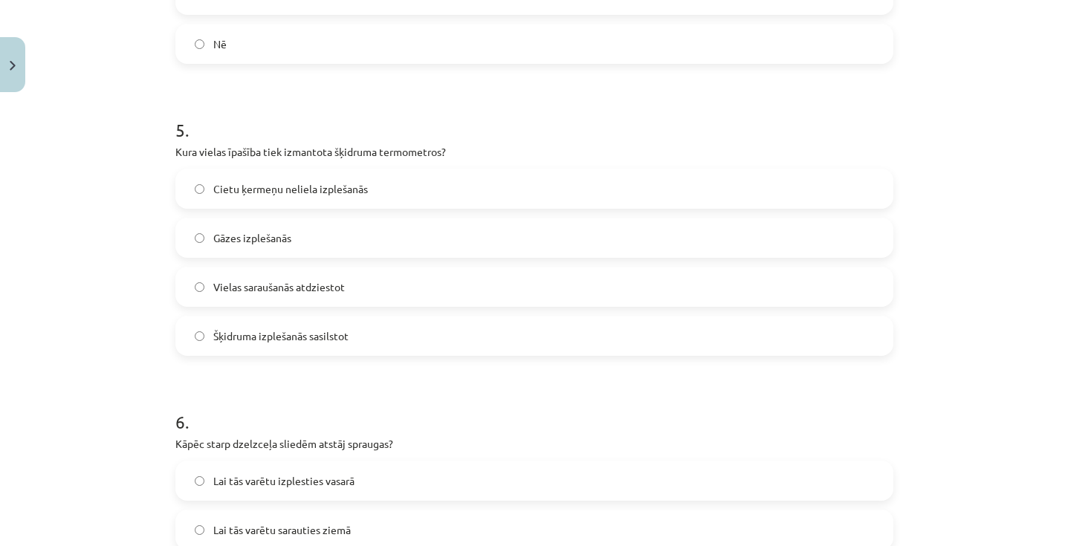
scroll to position [979, 0]
click at [314, 193] on span "Cietu ķermeņu neliela izplešanās" at bounding box center [290, 189] width 155 height 16
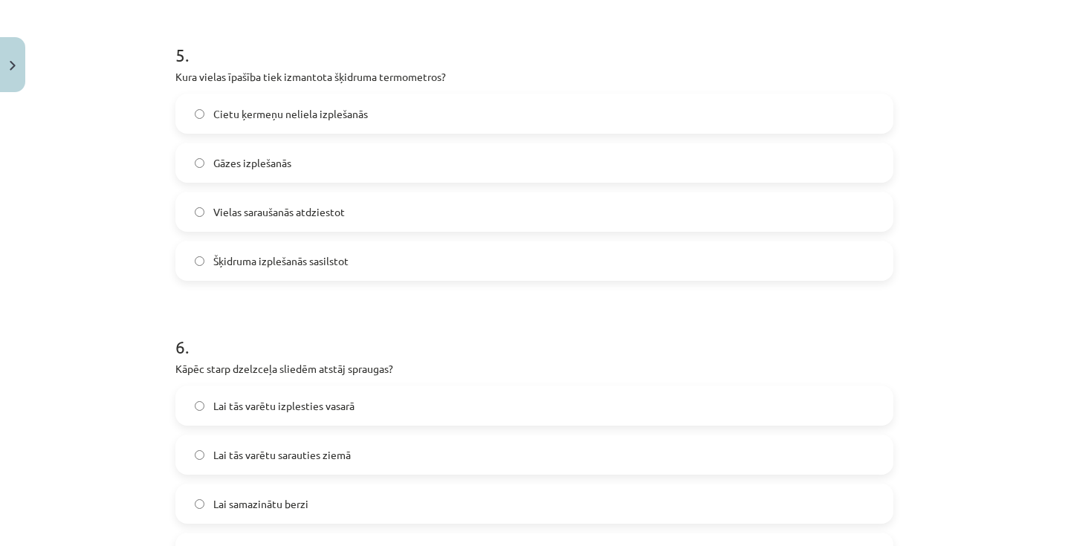
scroll to position [1057, 0]
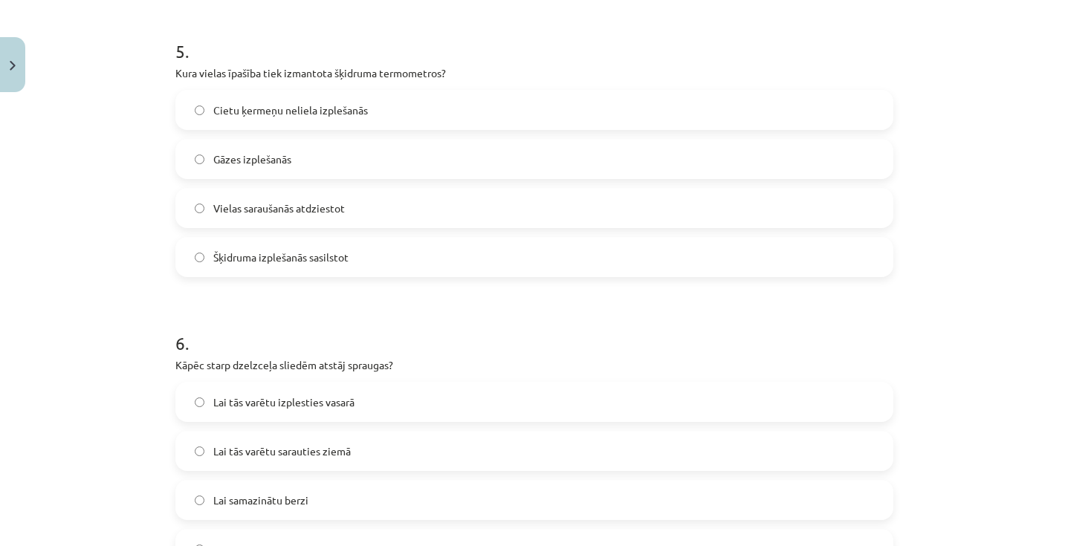
click at [353, 265] on label "Šķidruma izplešanās sasilstot" at bounding box center [534, 257] width 715 height 37
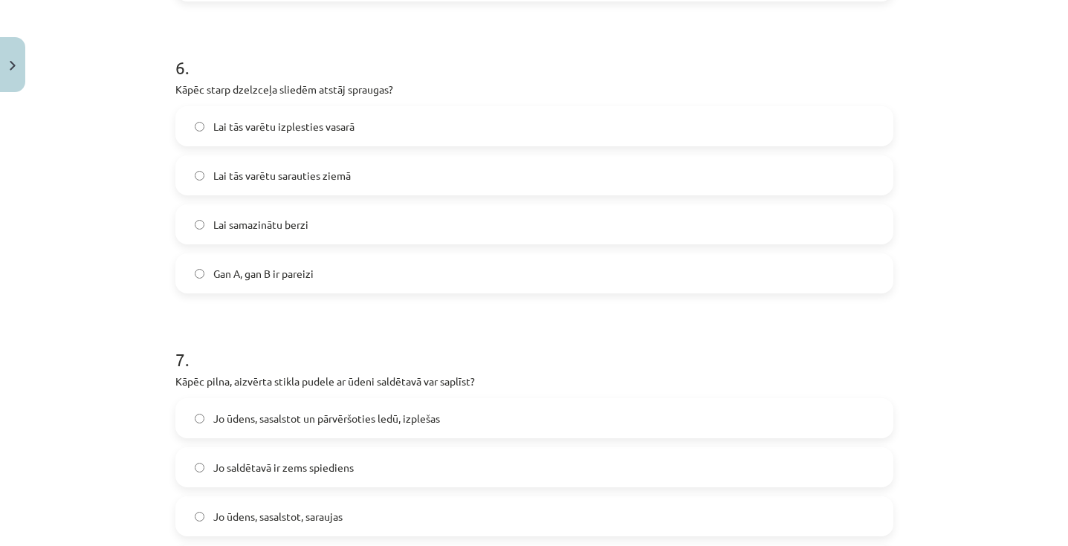
scroll to position [1337, 0]
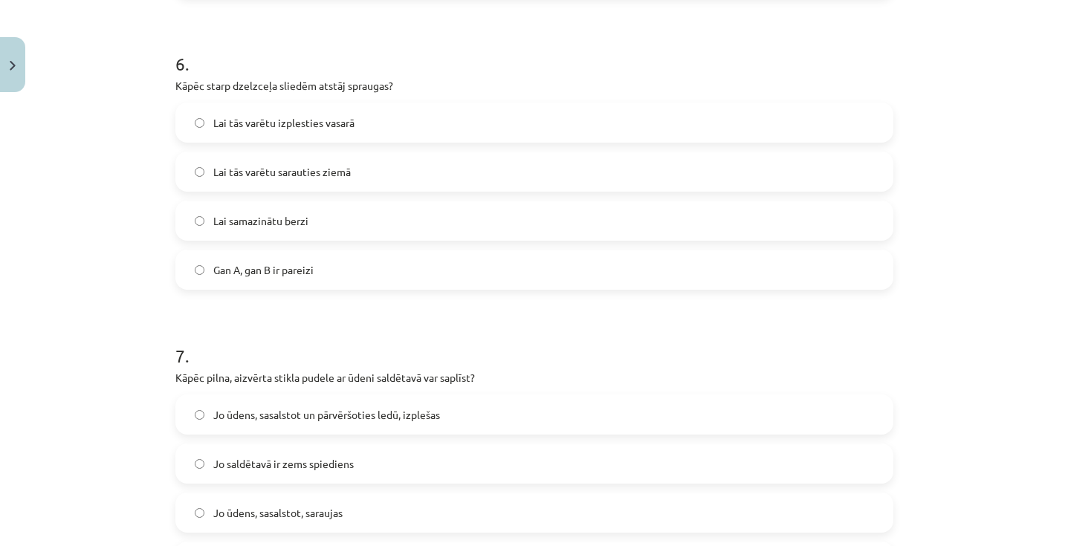
click at [334, 274] on label "Gan A, gan B ir pareizi" at bounding box center [534, 269] width 715 height 37
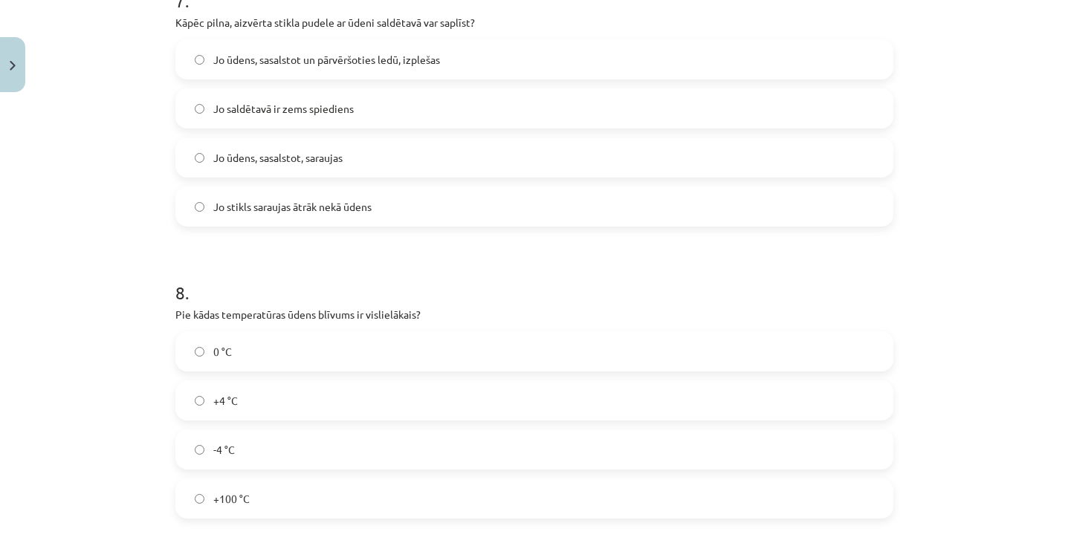
scroll to position [1699, 0]
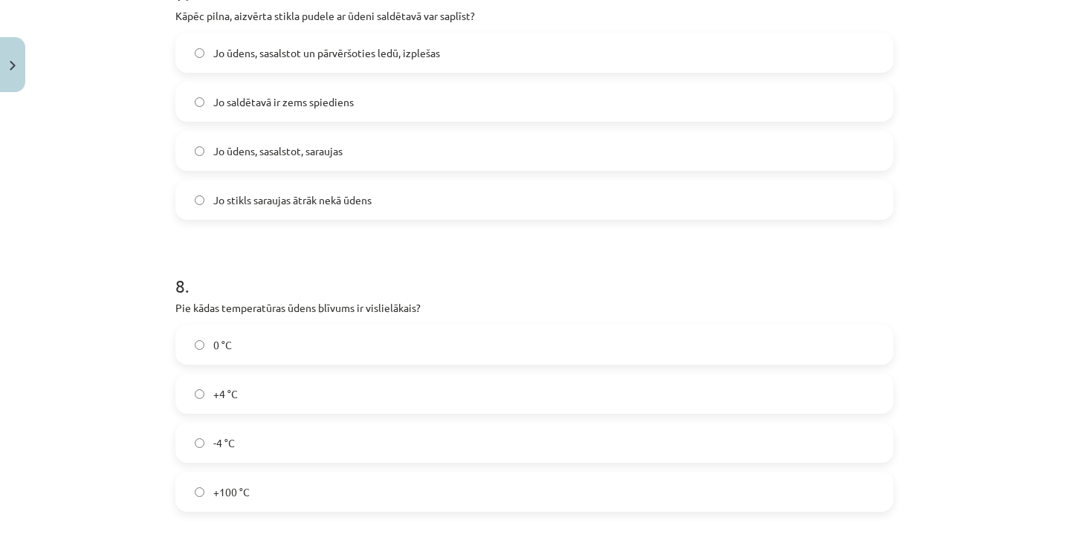
click at [340, 45] on span "Jo ūdens, sasalstot un pārvēršoties ledū, izplešas" at bounding box center [326, 53] width 227 height 16
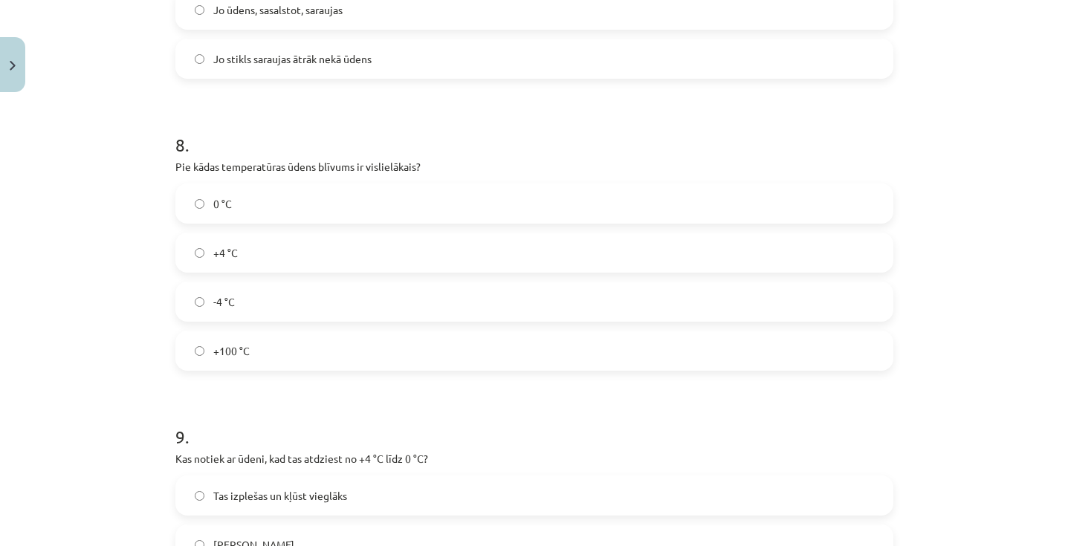
scroll to position [1847, 0]
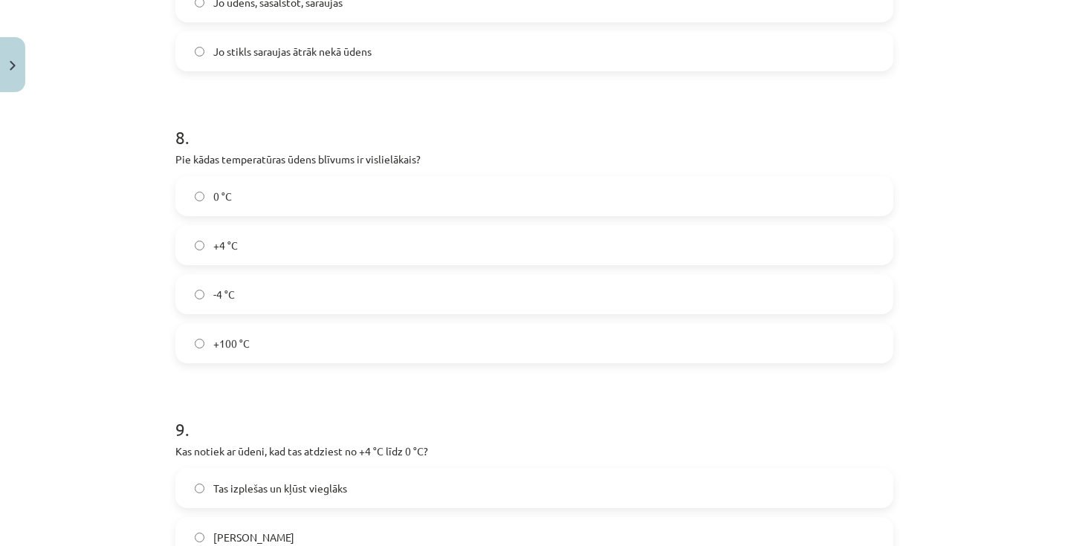
click at [288, 245] on label "+4 °C" at bounding box center [534, 245] width 715 height 37
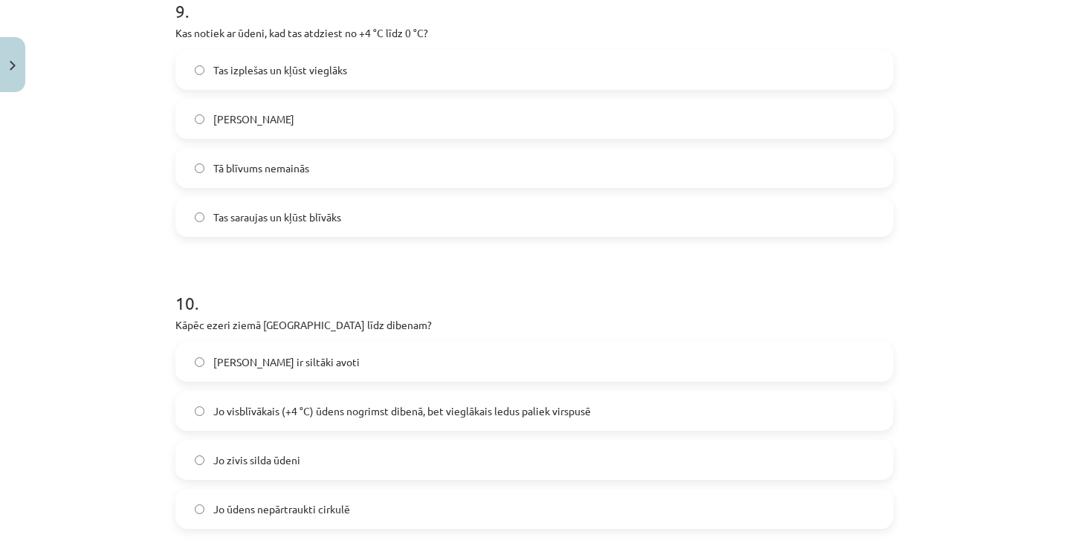
scroll to position [2263, 0]
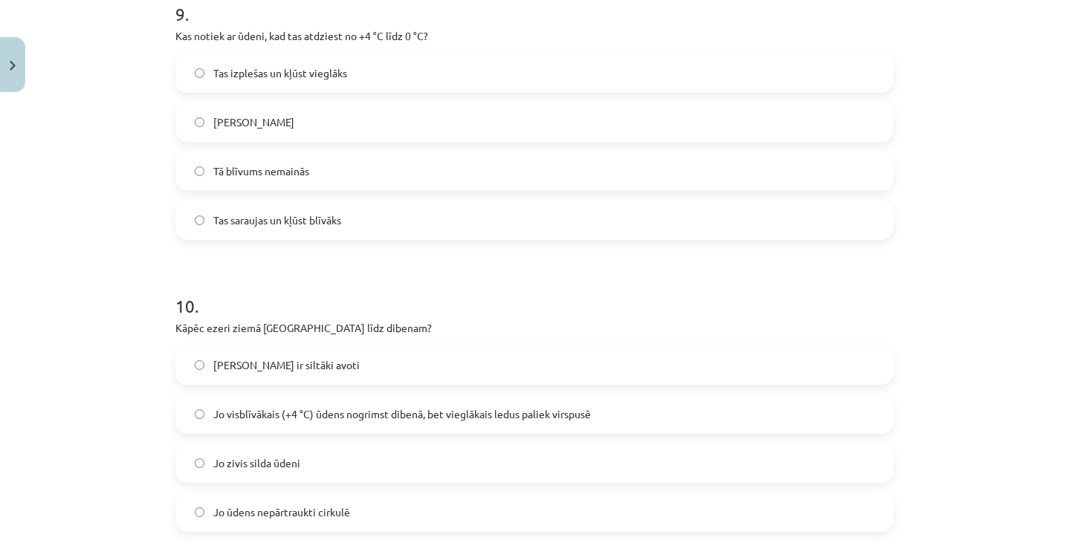
click at [309, 216] on span "Tas saraujas un kļūst blīvāks" at bounding box center [277, 221] width 128 height 16
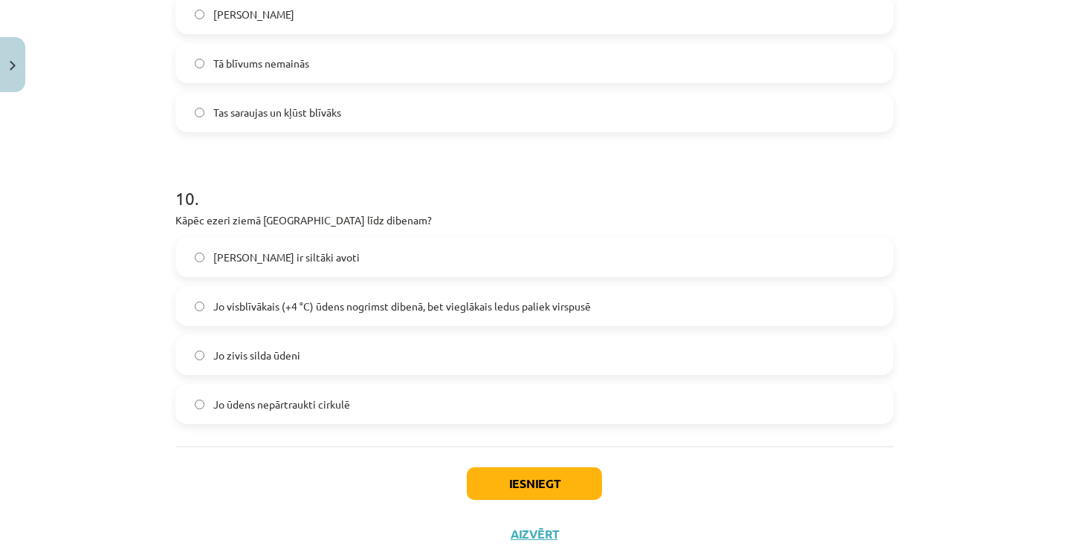
scroll to position [2379, 0]
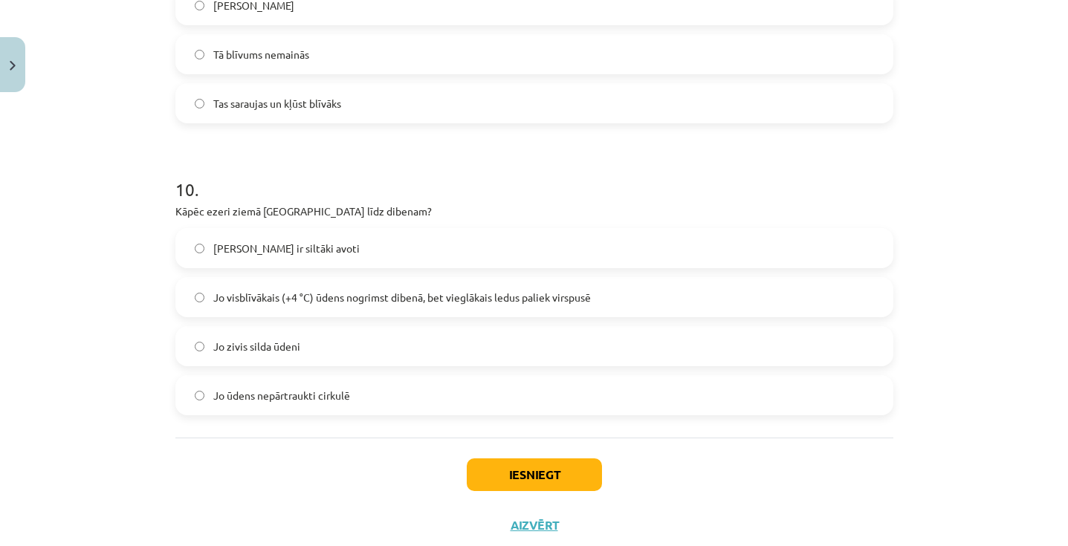
click at [314, 290] on span "Jo visblīvākais (+4 °C) ūdens nogrimst dibenā, bet vieglākais ledus paliek virs…" at bounding box center [402, 298] width 378 height 16
click at [505, 462] on button "Iesniegt" at bounding box center [534, 475] width 135 height 33
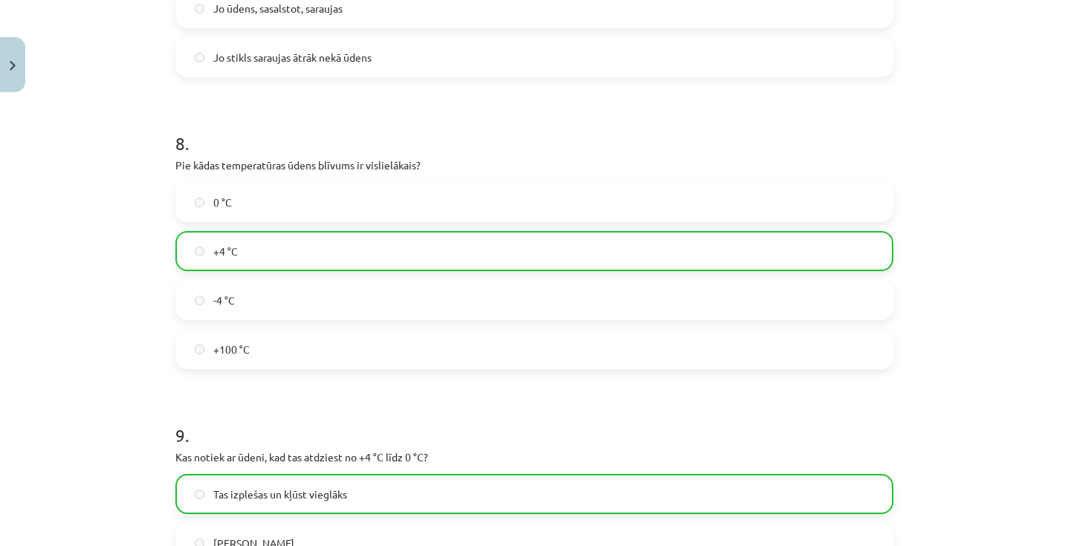
scroll to position [2469, 0]
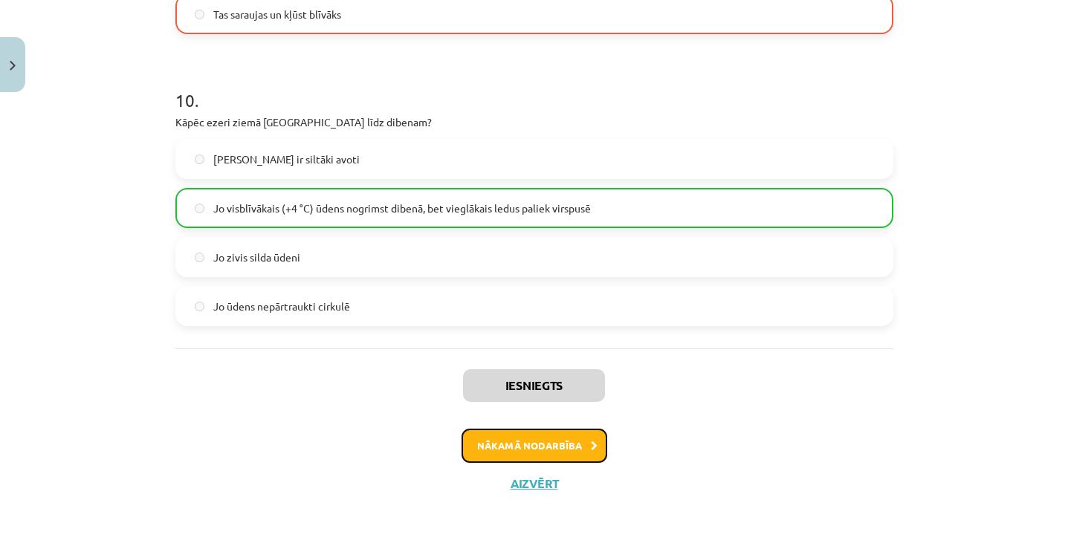
click at [546, 449] on button "Nākamā nodarbība" at bounding box center [535, 446] width 146 height 34
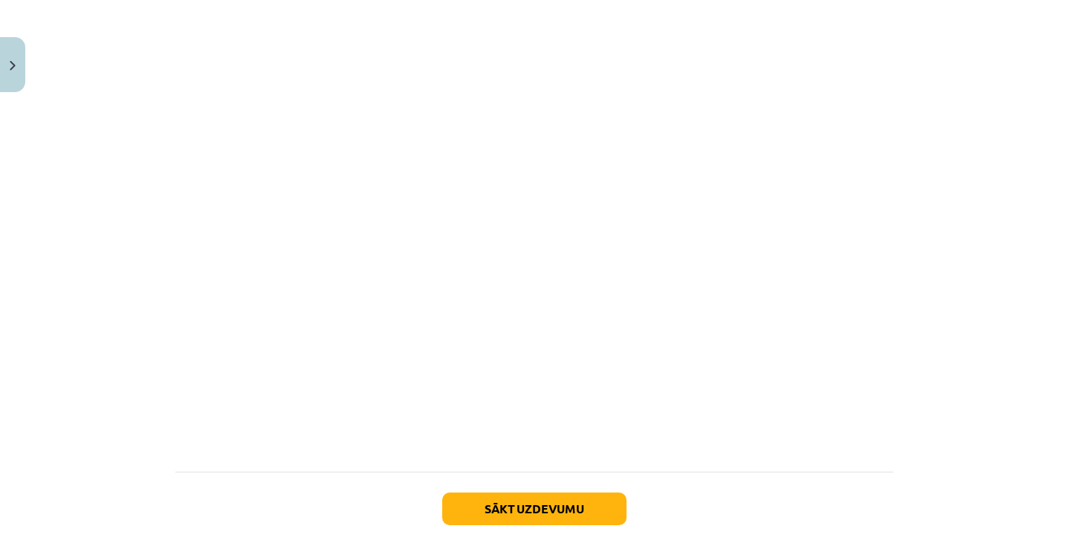
scroll to position [858, 0]
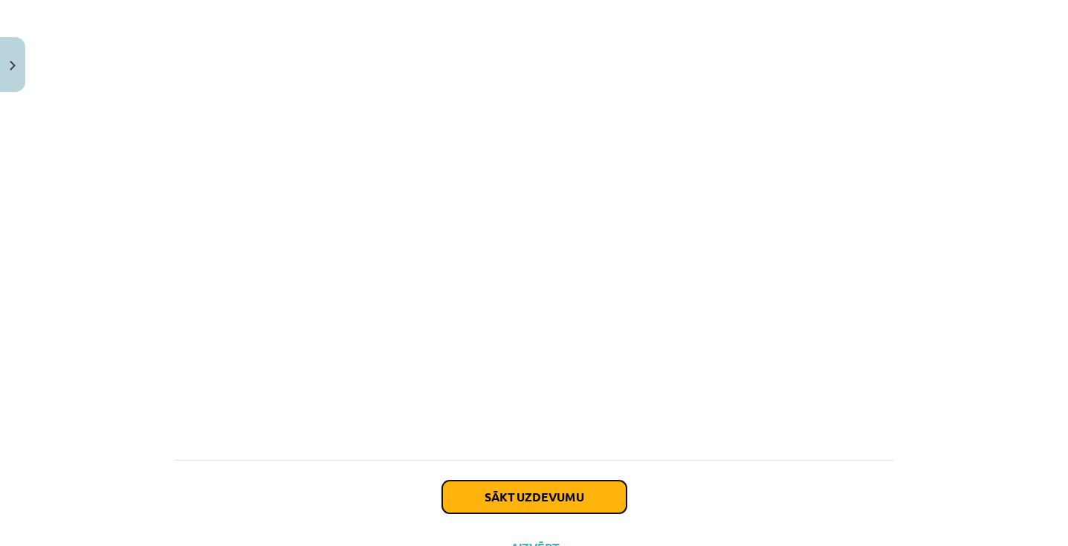
click at [533, 493] on button "Sākt uzdevumu" at bounding box center [534, 497] width 184 height 33
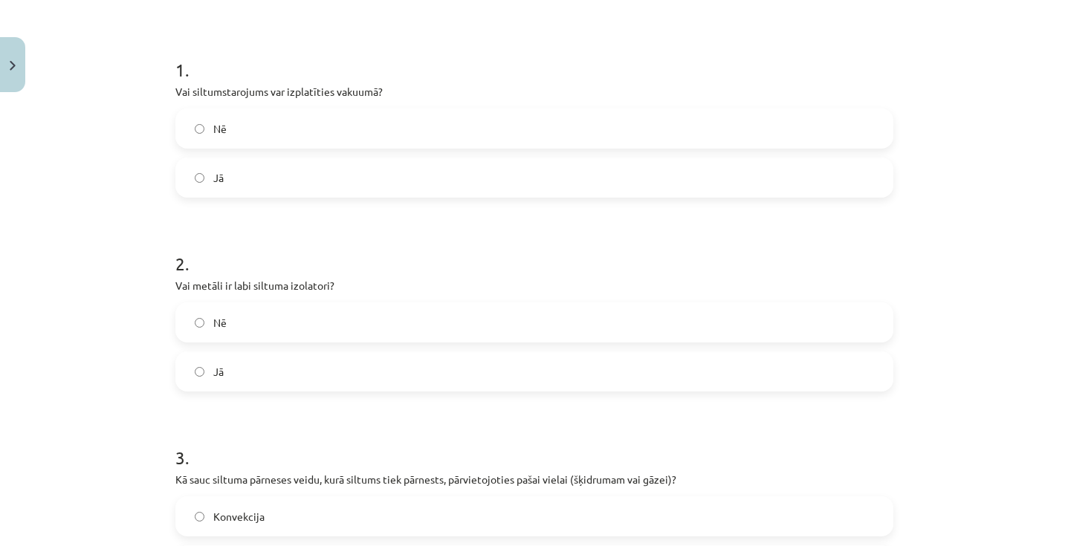
scroll to position [278, 0]
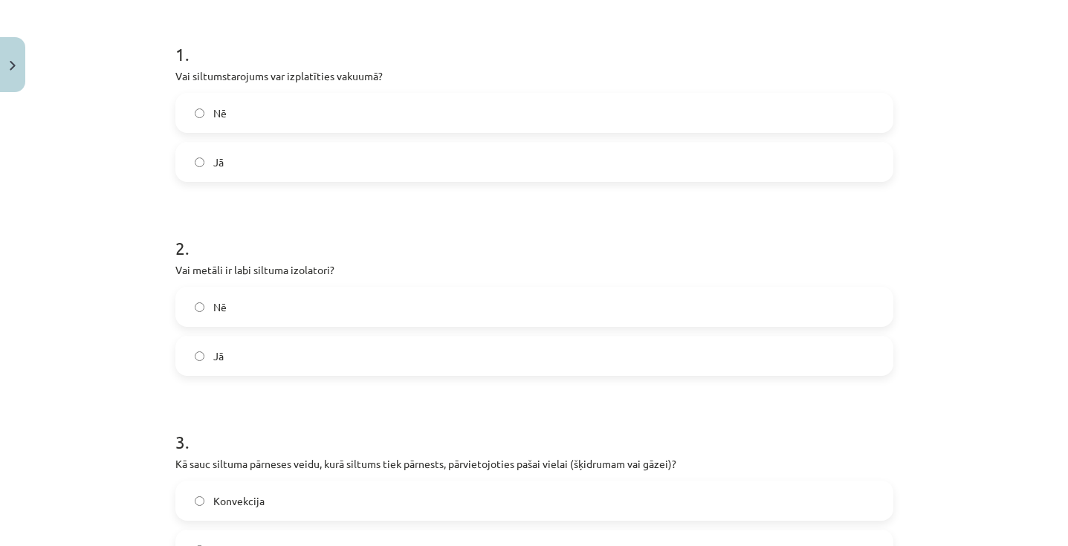
click at [537, 171] on label "Jā" at bounding box center [534, 161] width 715 height 37
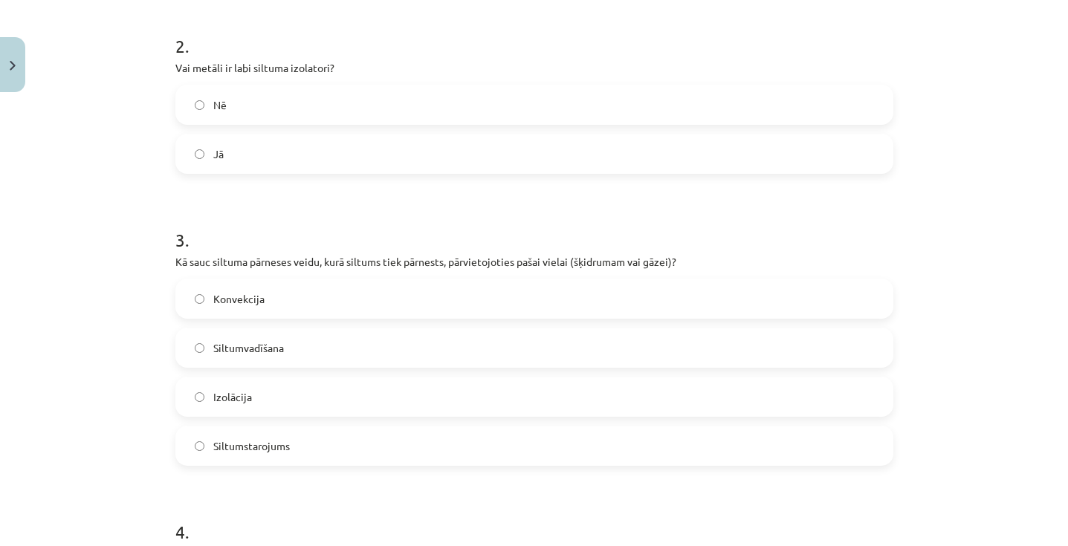
scroll to position [485, 0]
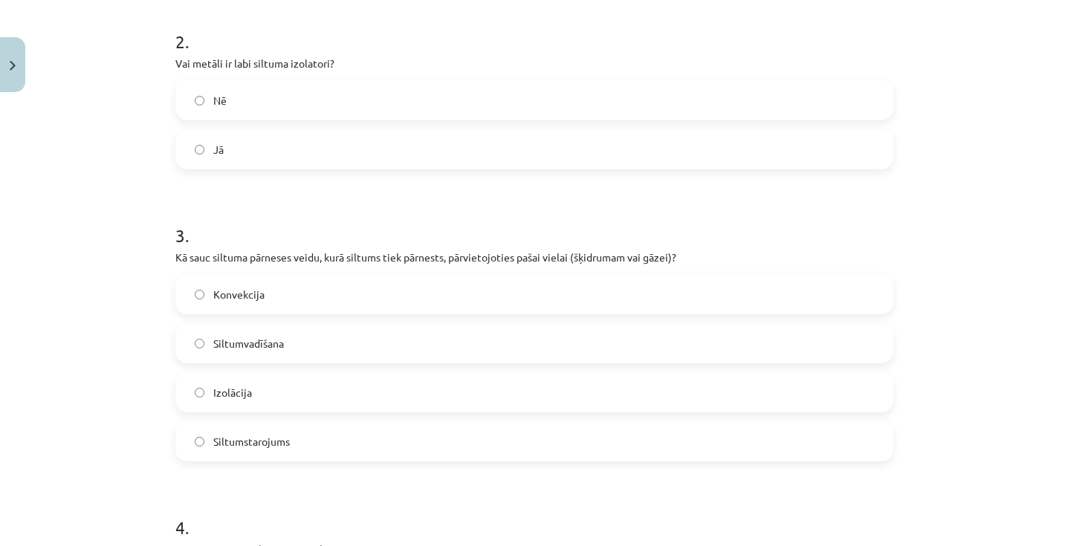
click at [472, 109] on label "Nē" at bounding box center [534, 100] width 715 height 37
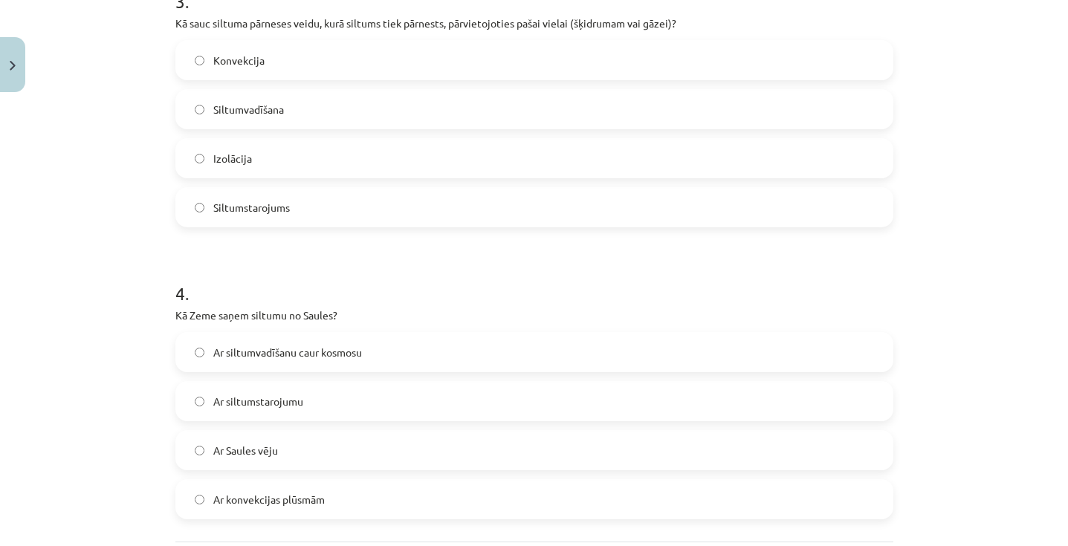
scroll to position [717, 0]
click at [375, 48] on label "Konvekcija" at bounding box center [534, 61] width 715 height 37
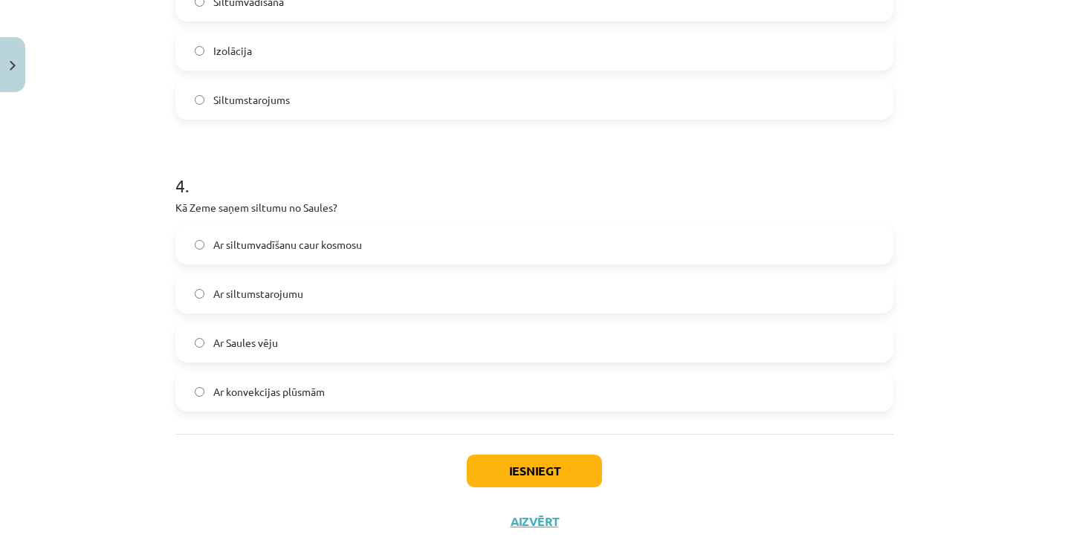
scroll to position [864, 0]
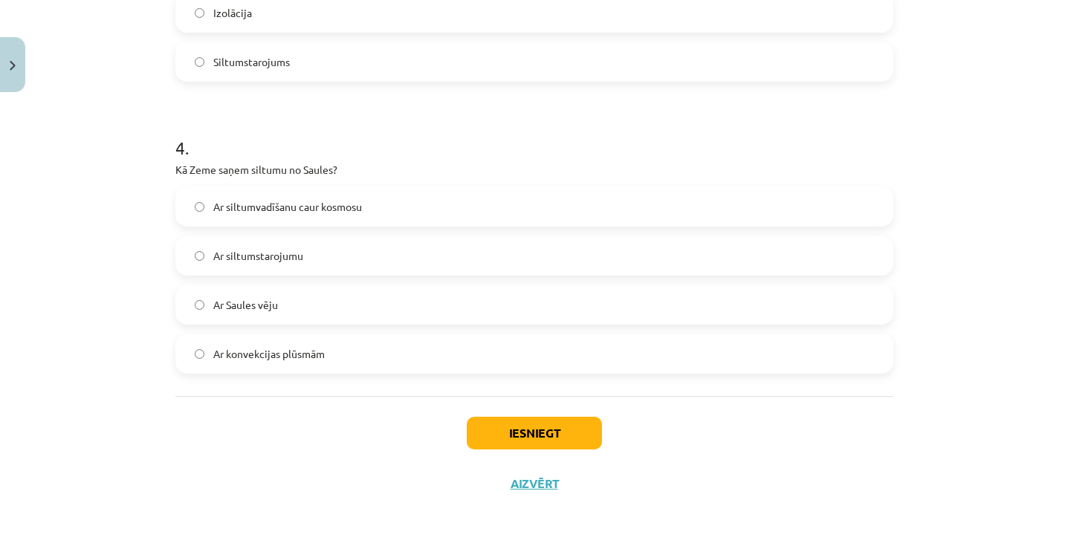
click at [361, 250] on label "Ar siltumstarojumu" at bounding box center [534, 255] width 715 height 37
click at [501, 422] on button "Iesniegt" at bounding box center [534, 433] width 135 height 33
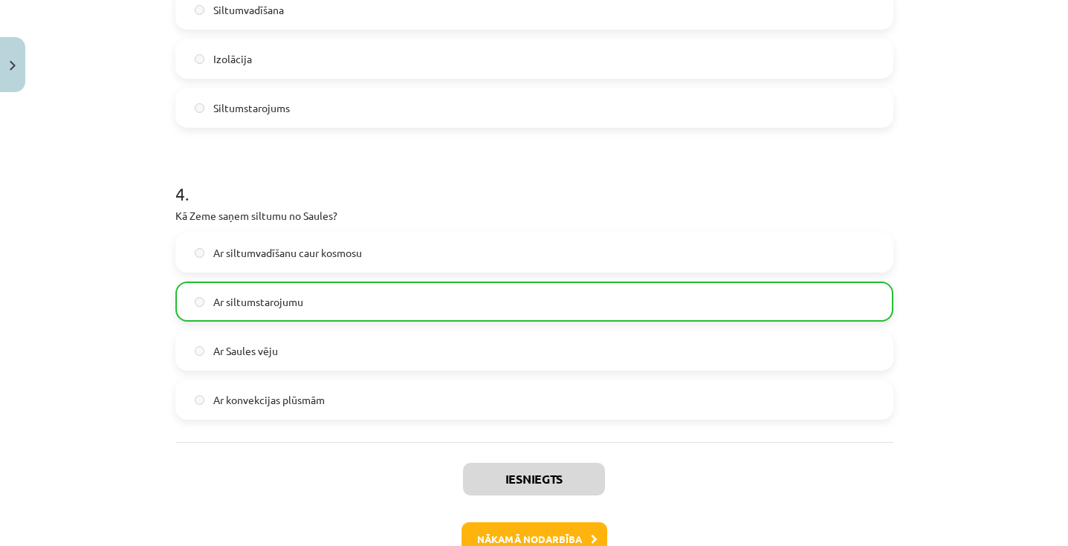
scroll to position [912, 0]
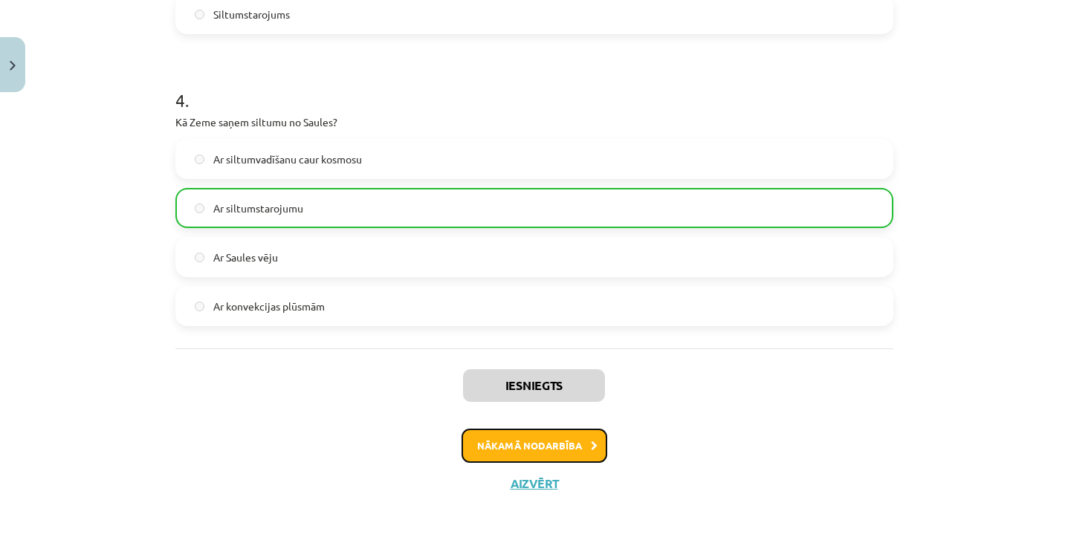
click at [548, 451] on button "Nākamā nodarbība" at bounding box center [535, 446] width 146 height 34
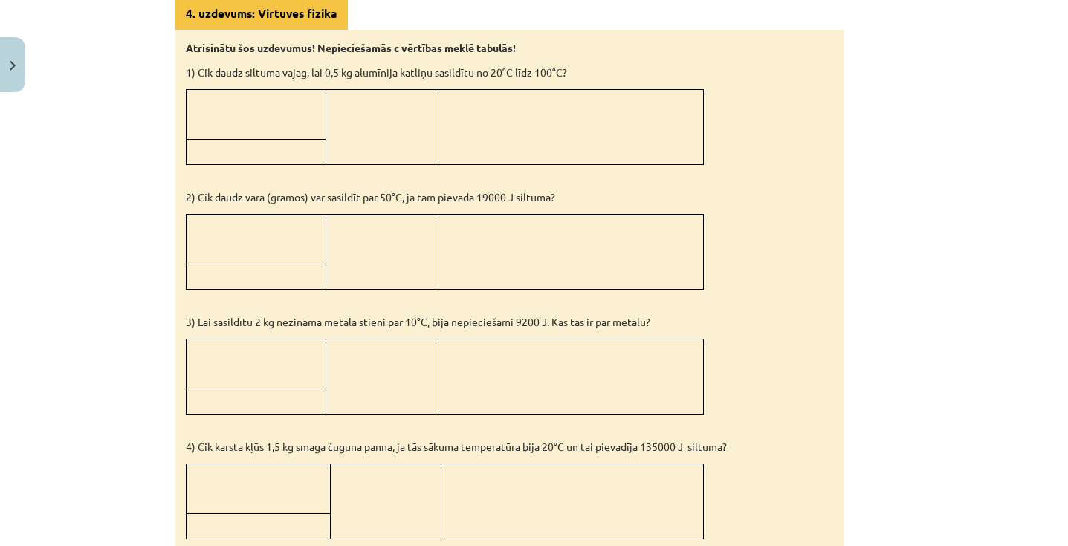
scroll to position [1469, 0]
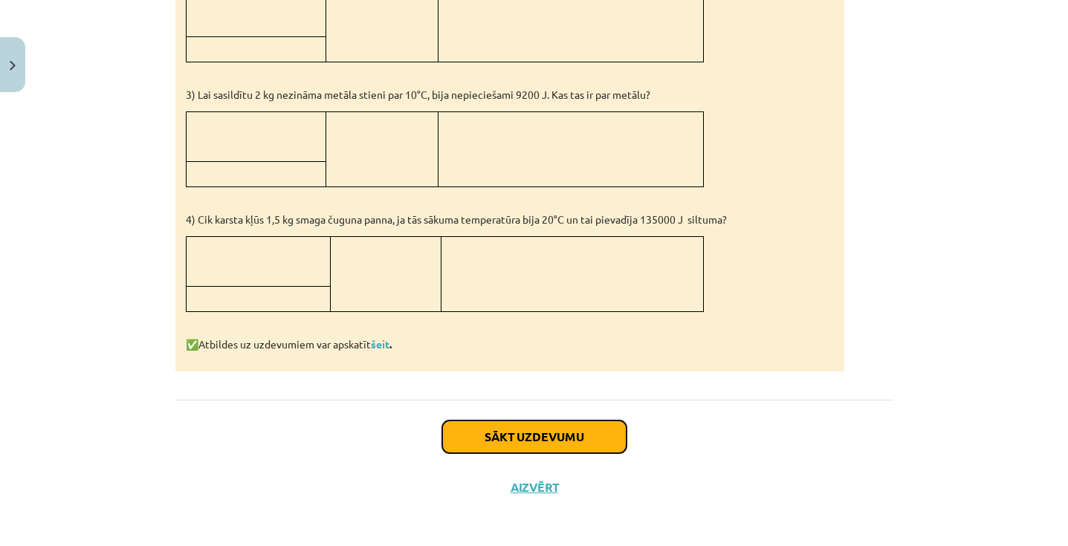
click at [568, 429] on button "Sākt uzdevumu" at bounding box center [534, 437] width 184 height 33
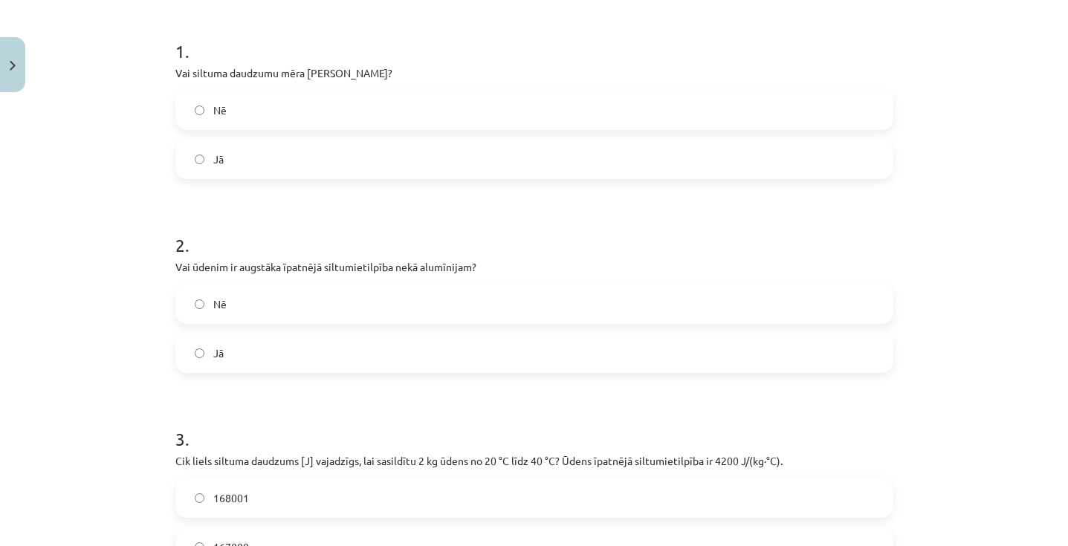
scroll to position [282, 0]
click at [332, 97] on label "Nē" at bounding box center [534, 109] width 715 height 37
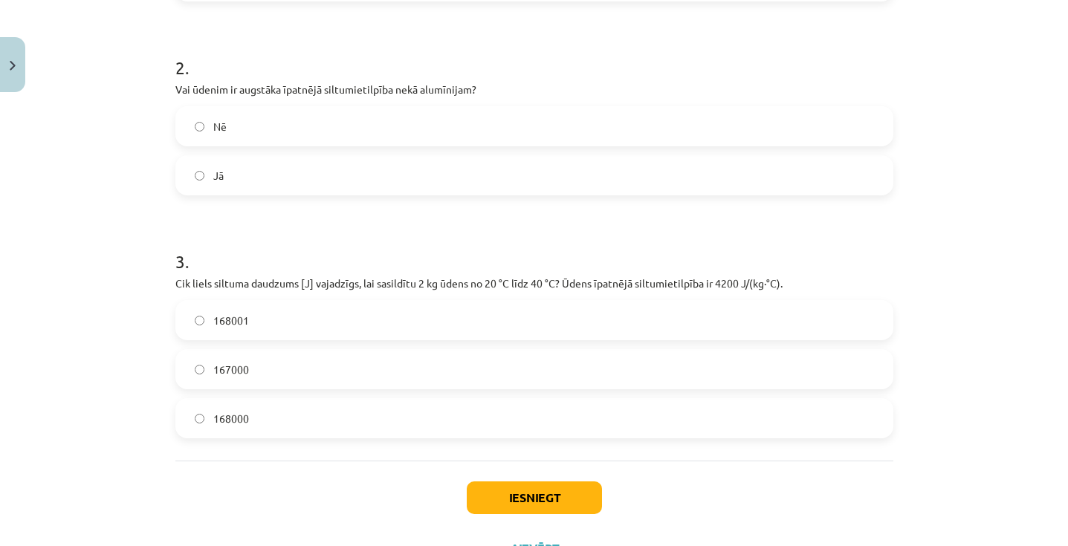
scroll to position [476, 0]
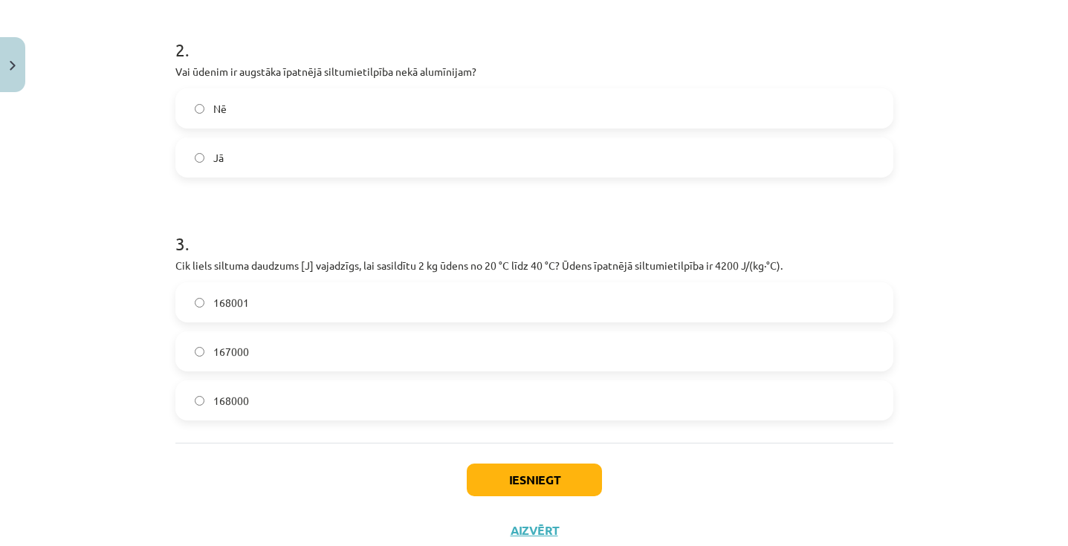
click at [318, 159] on label "Jā" at bounding box center [534, 157] width 715 height 37
click at [320, 393] on label "168000" at bounding box center [534, 400] width 715 height 37
click at [508, 465] on button "Iesniegt" at bounding box center [534, 480] width 135 height 33
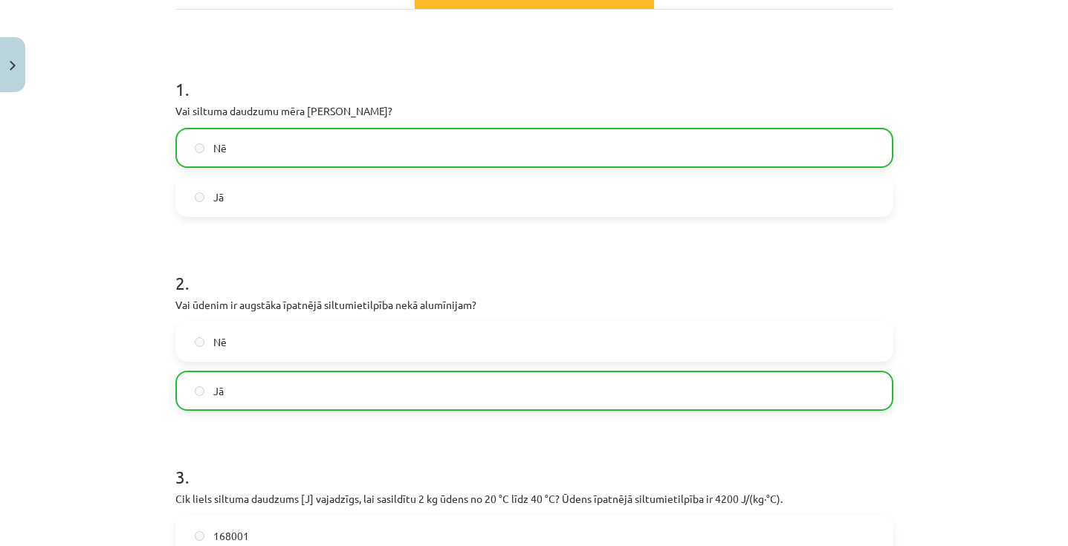
scroll to position [571, 0]
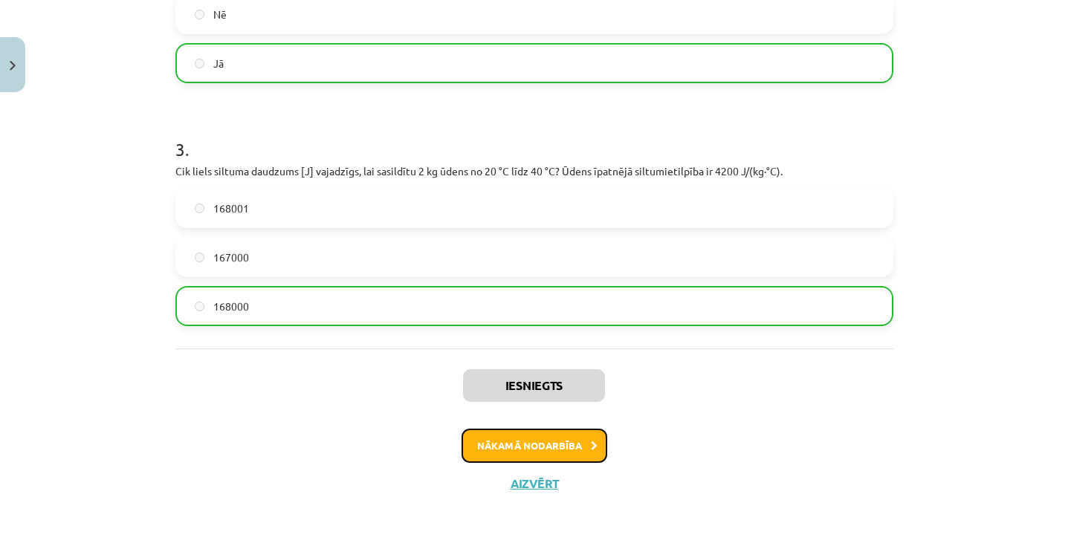
click at [559, 442] on button "Nākamā nodarbība" at bounding box center [535, 446] width 146 height 34
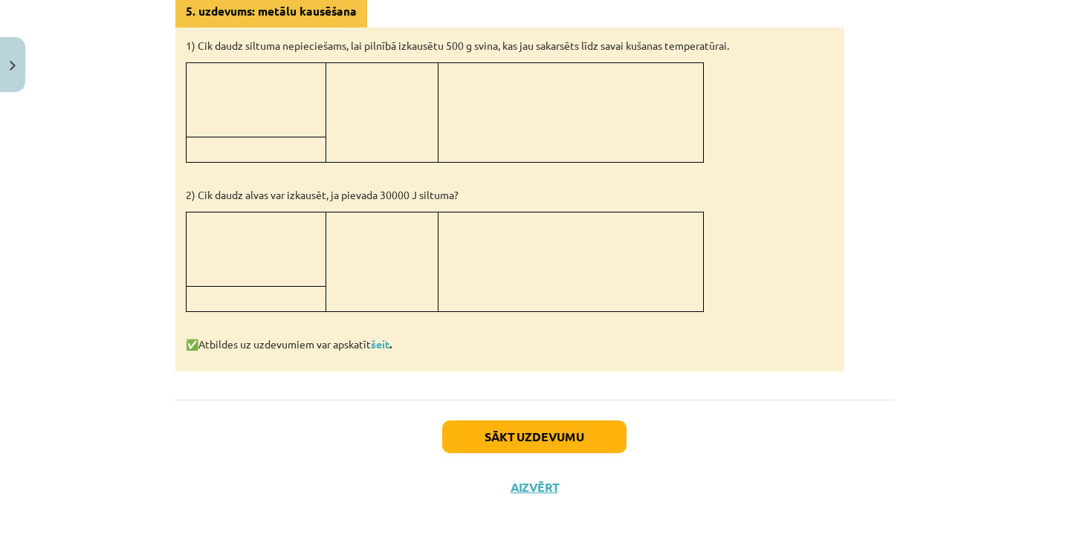
scroll to position [1415, 0]
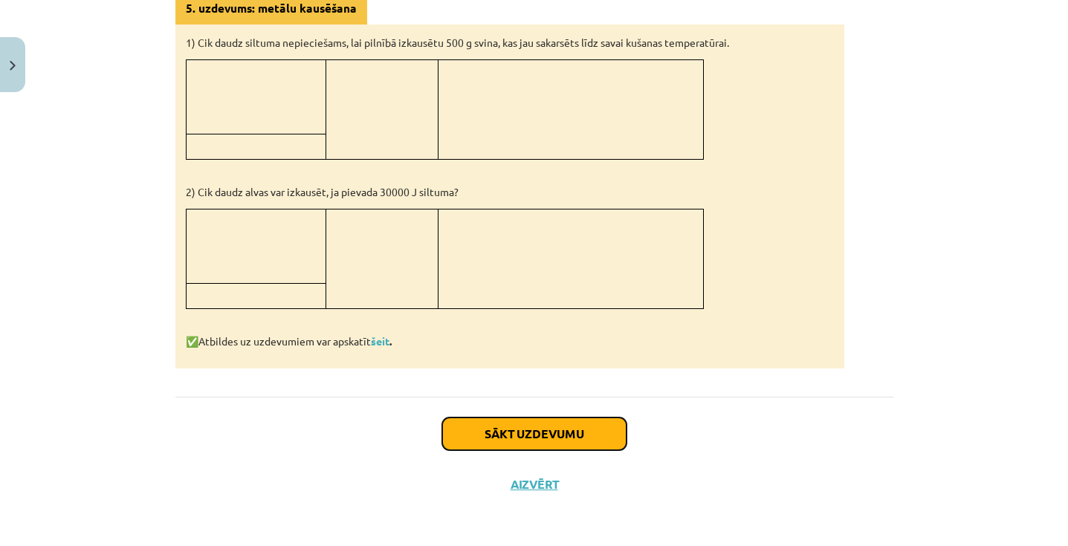
click at [537, 436] on button "Sākt uzdevumu" at bounding box center [534, 434] width 184 height 33
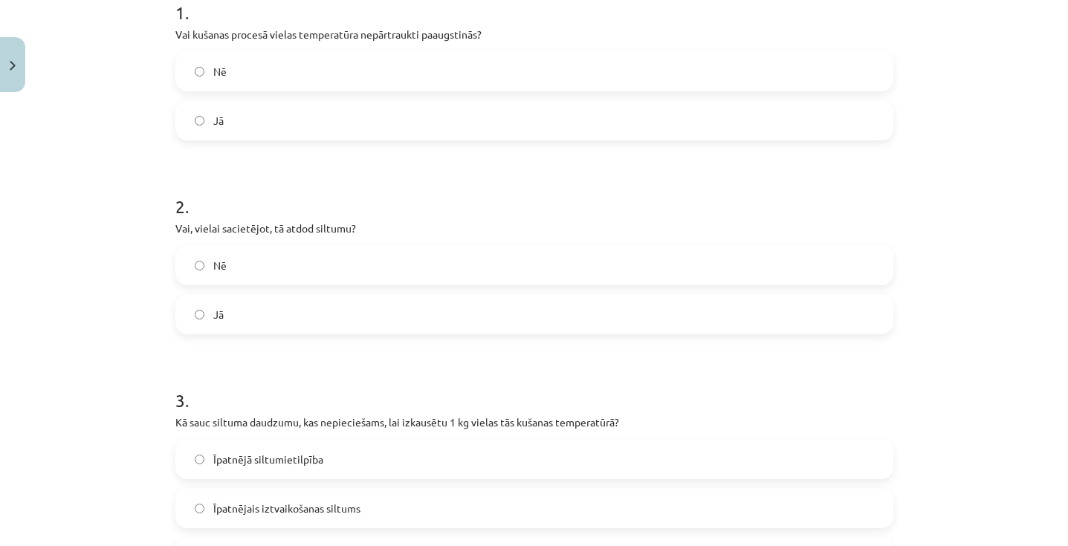
scroll to position [318, 0]
click at [451, 71] on label "Nē" at bounding box center [534, 72] width 715 height 37
click at [418, 304] on label "Jā" at bounding box center [534, 315] width 715 height 37
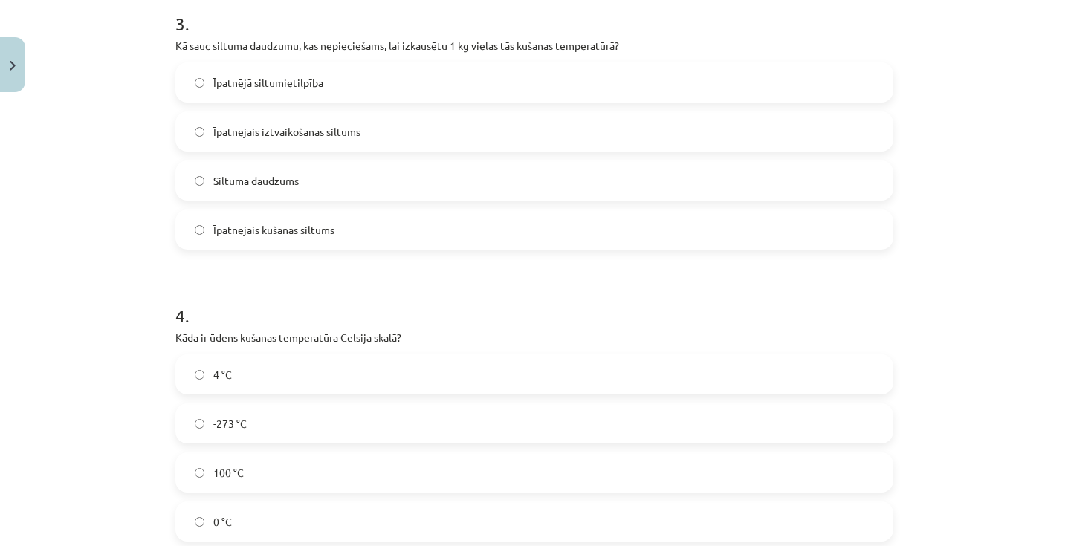
scroll to position [698, 0]
click at [369, 187] on label "Siltuma daudzums" at bounding box center [534, 179] width 715 height 37
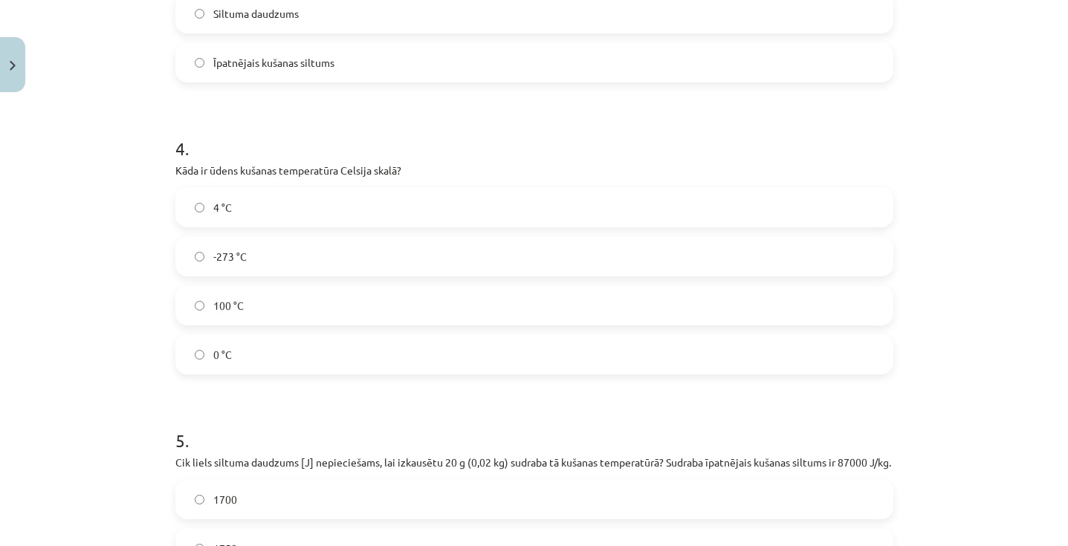
scroll to position [870, 0]
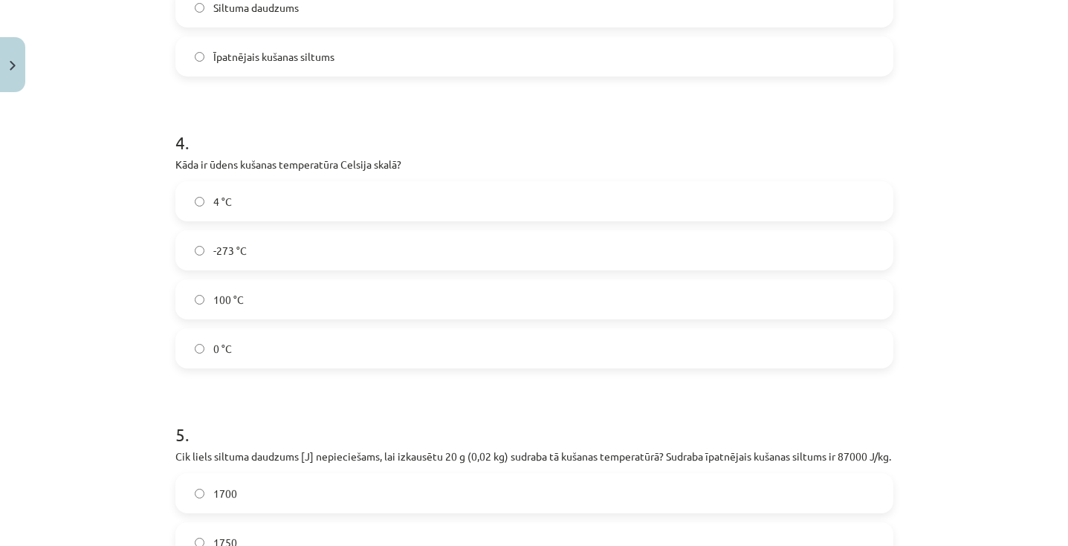
click at [304, 291] on label "100 °C" at bounding box center [534, 299] width 715 height 37
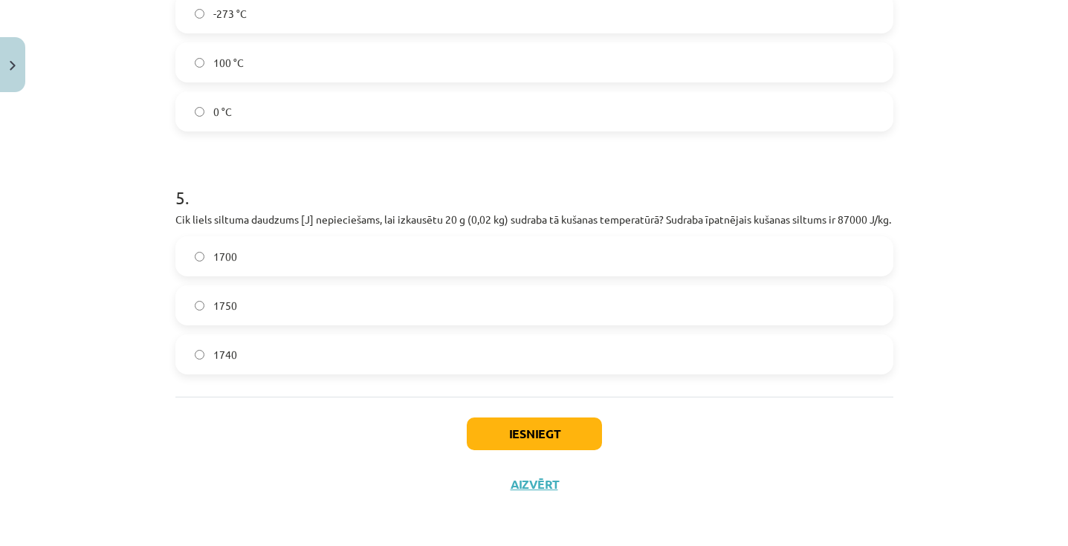
scroll to position [1123, 0]
click at [279, 350] on label "1740" at bounding box center [534, 353] width 715 height 37
click at [486, 427] on button "Iesniegt" at bounding box center [534, 433] width 135 height 33
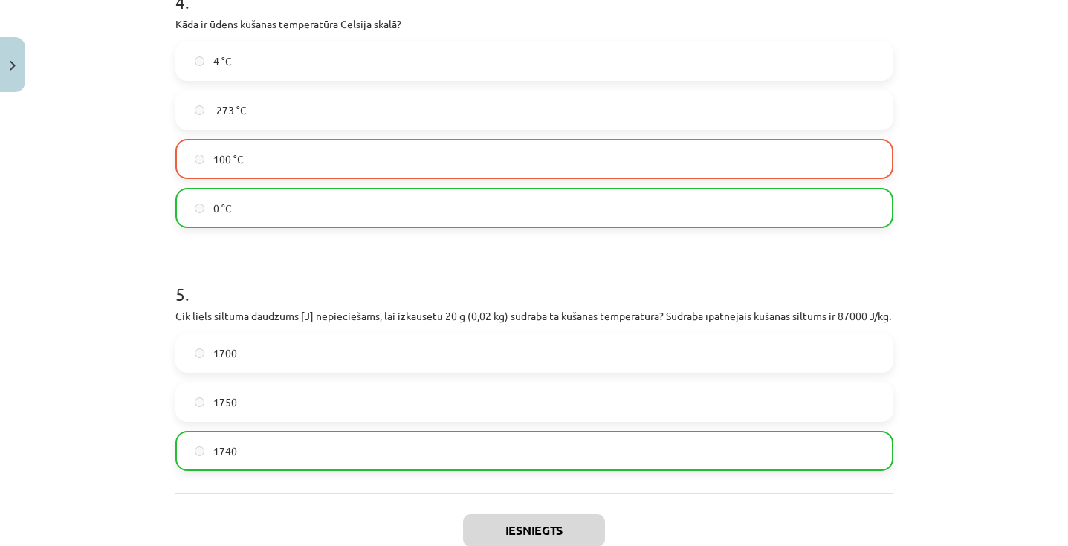
scroll to position [1171, 0]
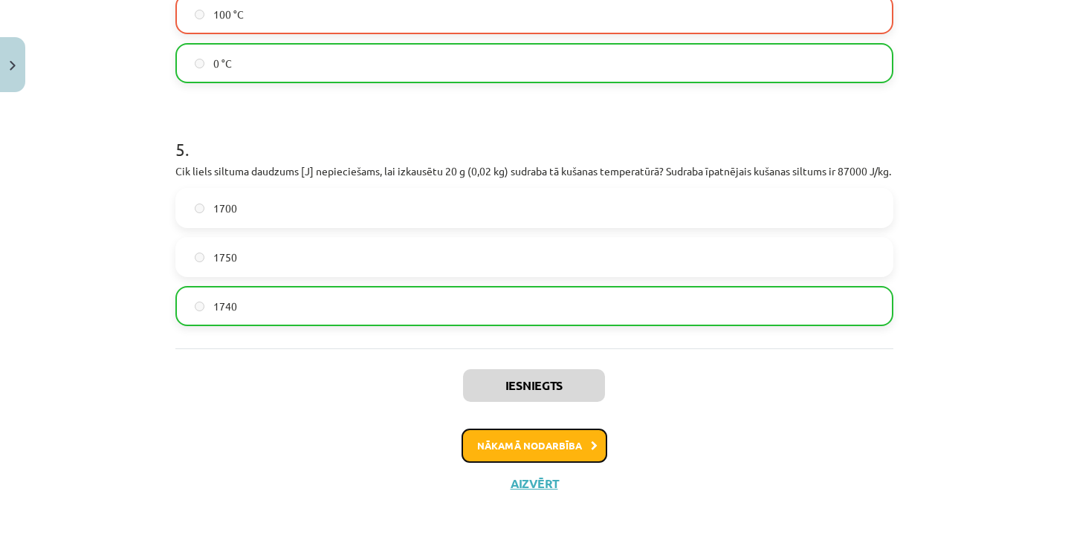
click at [540, 445] on button "Nākamā nodarbība" at bounding box center [535, 446] width 146 height 34
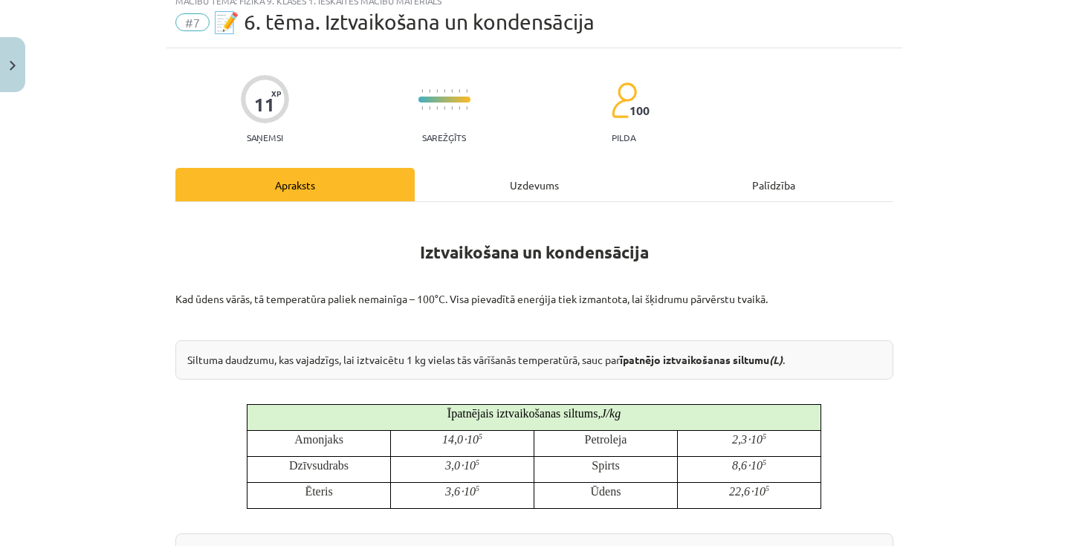
scroll to position [37, 0]
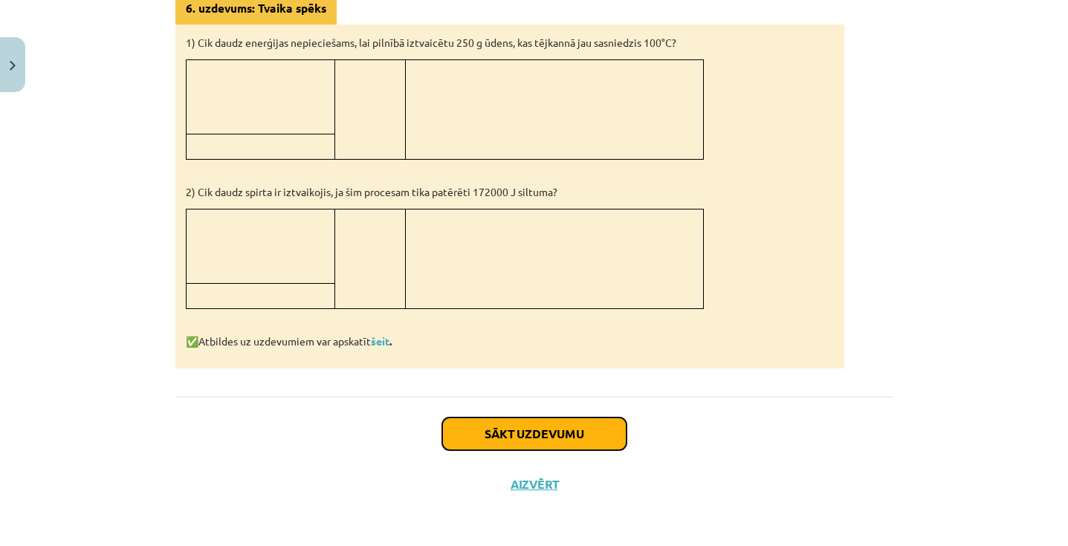
click at [548, 438] on button "Sākt uzdevumu" at bounding box center [534, 434] width 184 height 33
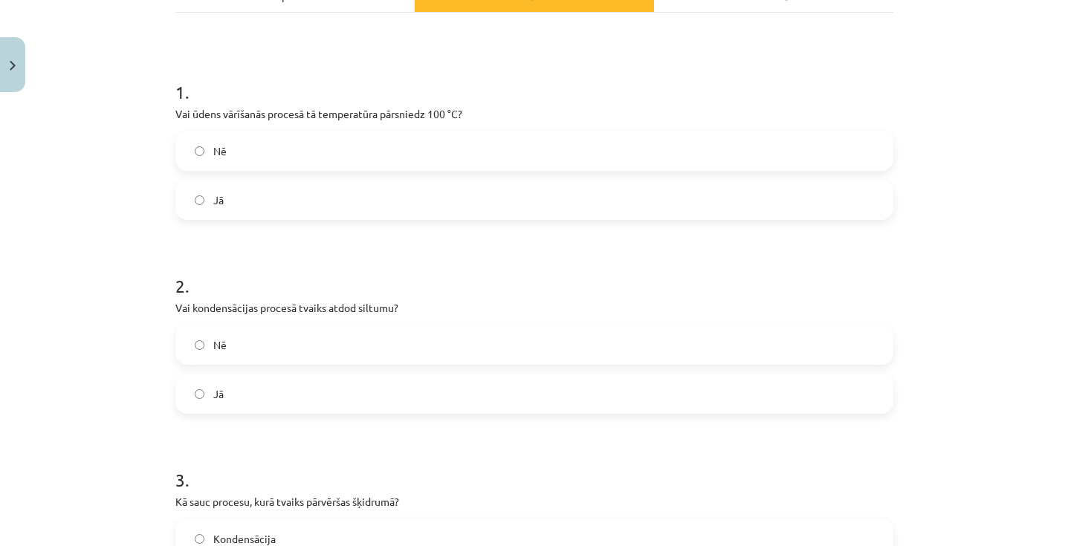
scroll to position [221, 0]
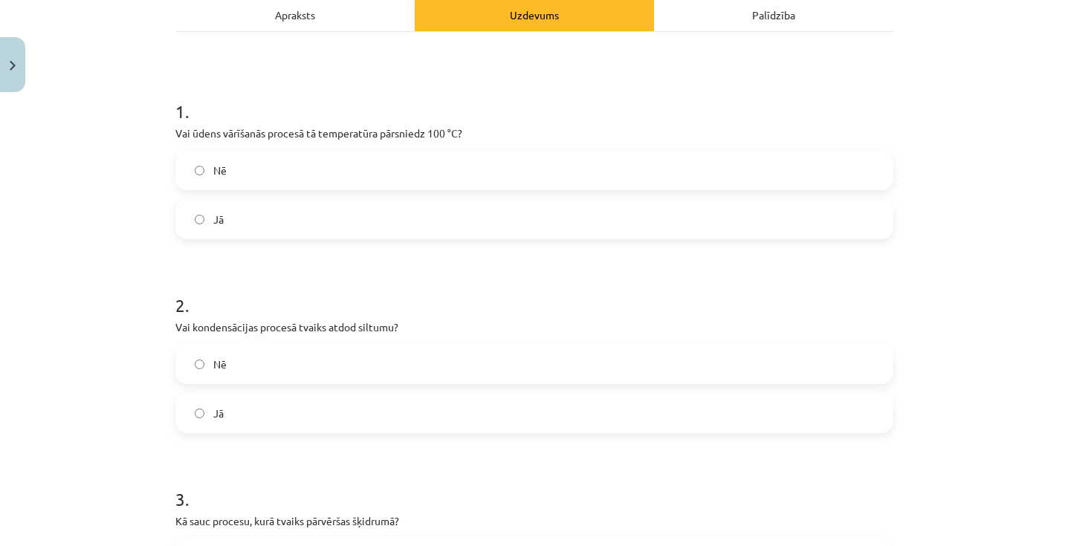
click at [382, 159] on label "Nē" at bounding box center [534, 170] width 715 height 37
click at [335, 401] on label "Jā" at bounding box center [534, 413] width 715 height 37
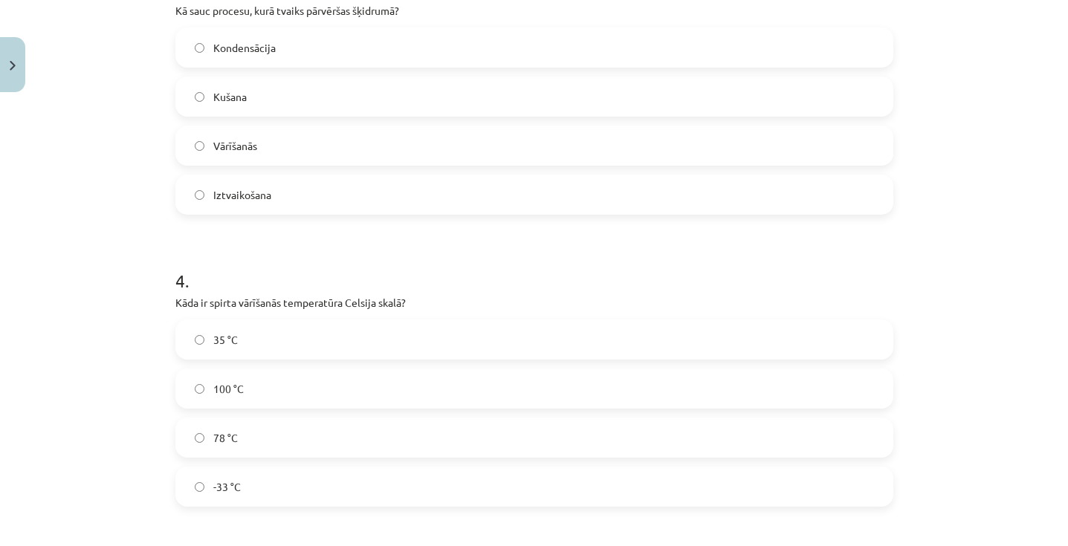
scroll to position [733, 0]
click at [332, 51] on label "Kondensācija" at bounding box center [534, 46] width 715 height 37
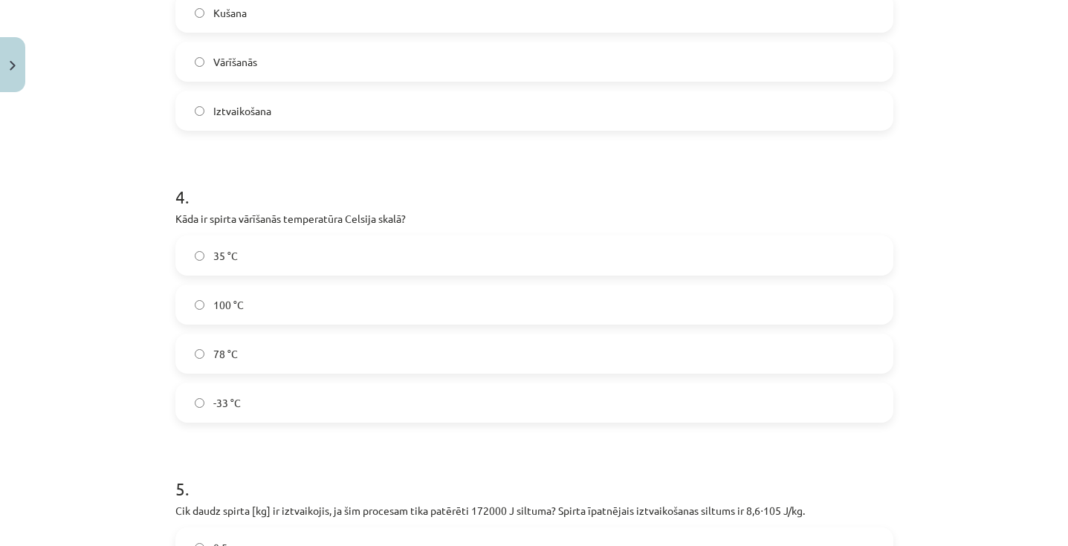
scroll to position [836, 0]
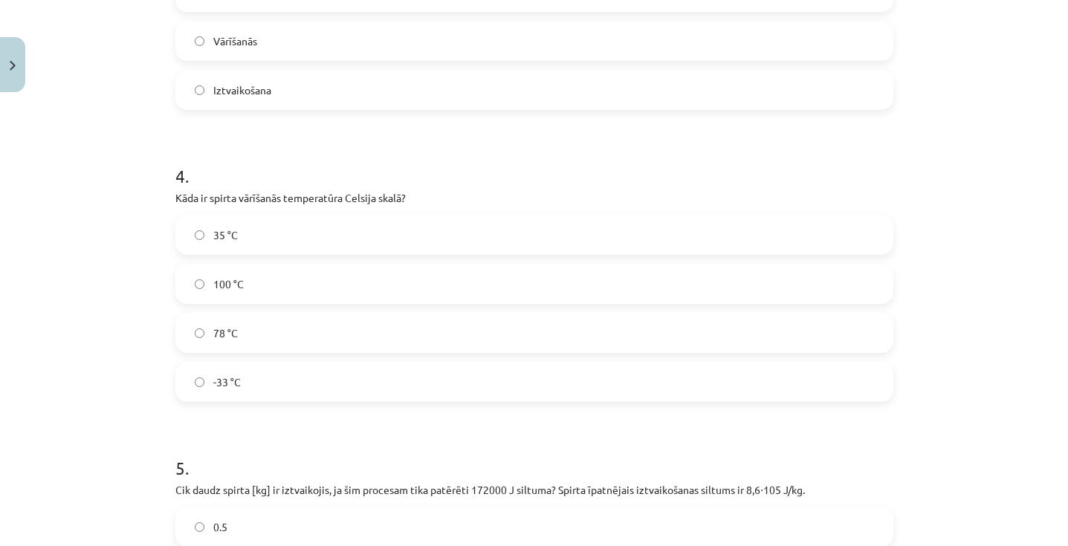
click at [272, 282] on label "100 °C" at bounding box center [534, 283] width 715 height 37
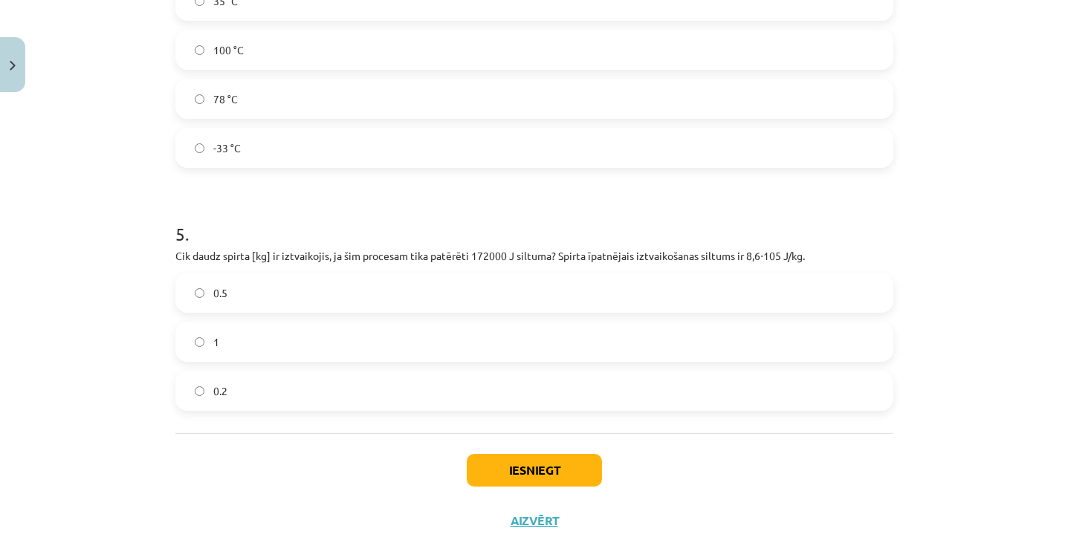
scroll to position [1108, 0]
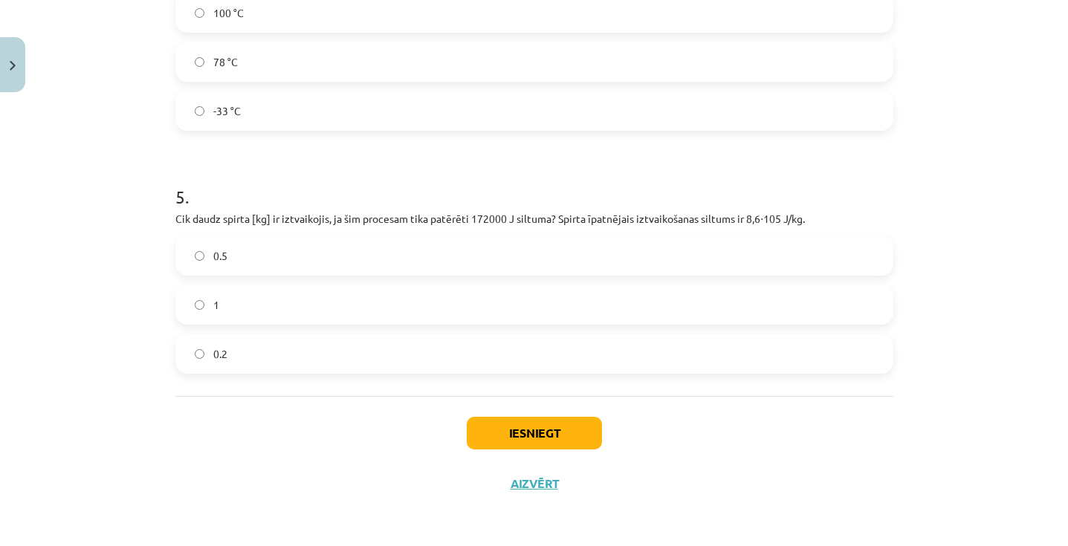
click at [272, 282] on div "0.5 1 0.2" at bounding box center [534, 305] width 718 height 138
click at [259, 326] on div "0.5 1 0.2" at bounding box center [534, 305] width 718 height 138
click at [265, 310] on label "1" at bounding box center [534, 304] width 715 height 37
click at [511, 434] on button "Iesniegt" at bounding box center [534, 433] width 135 height 33
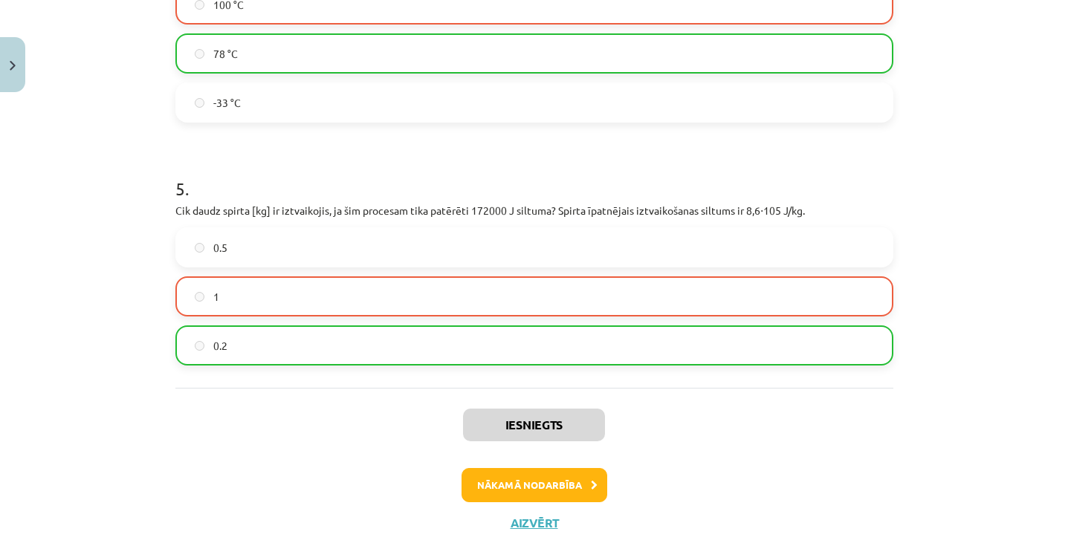
scroll to position [1152, 0]
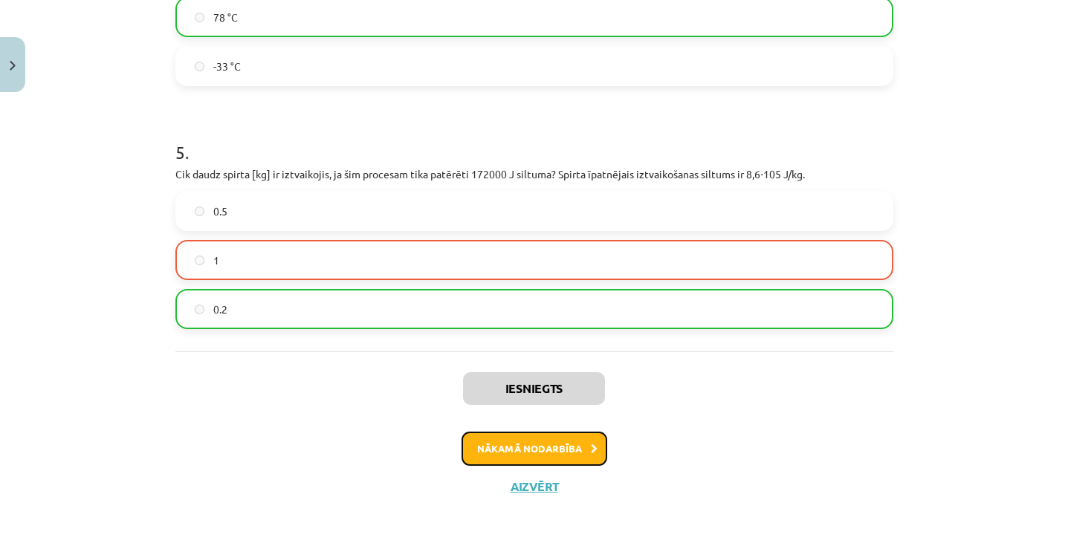
click at [513, 455] on button "Nākamā nodarbība" at bounding box center [535, 449] width 146 height 34
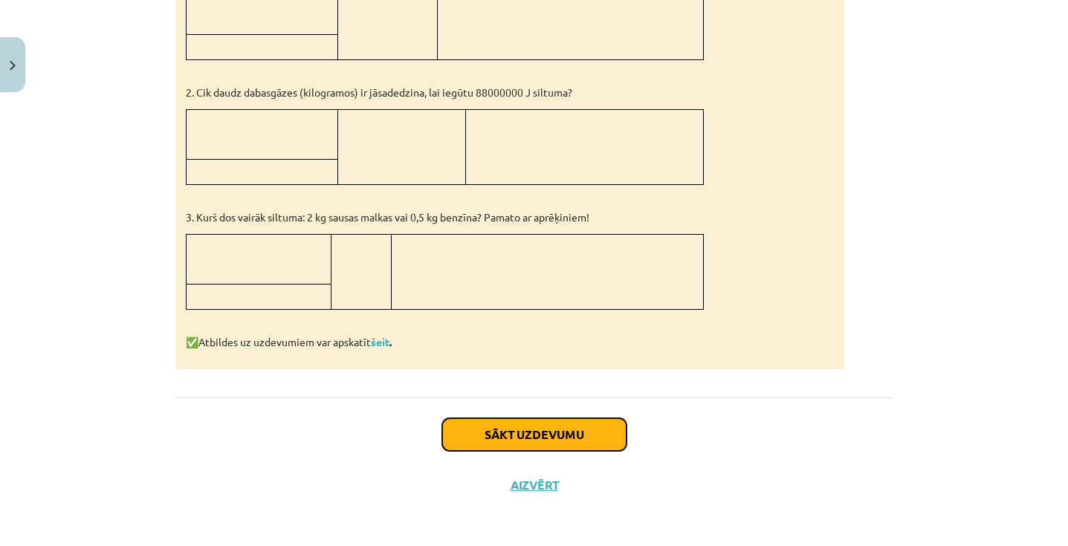
click at [526, 427] on button "Sākt uzdevumu" at bounding box center [534, 434] width 184 height 33
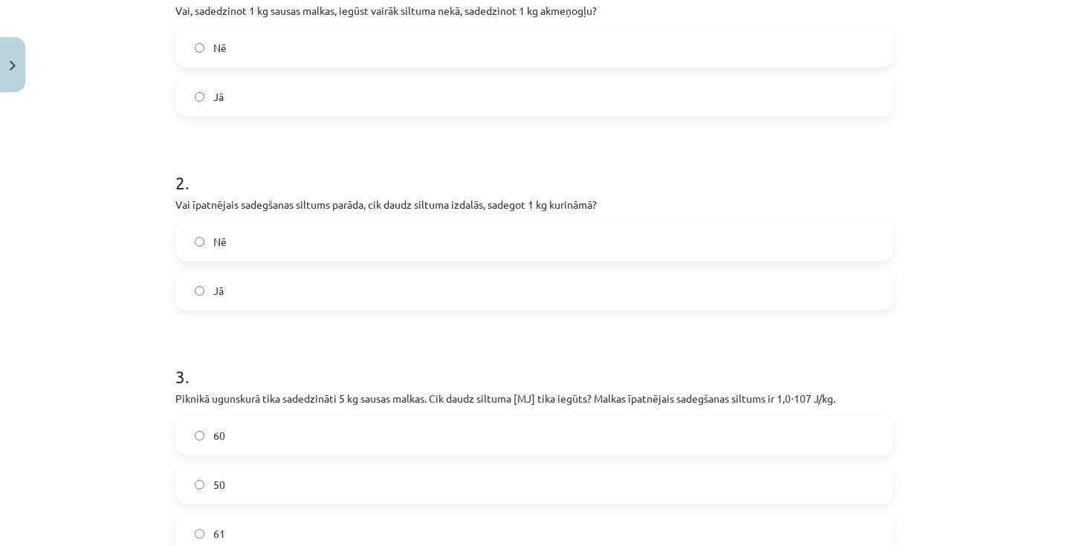
scroll to position [343, 0]
click at [474, 44] on label "Nē" at bounding box center [534, 48] width 715 height 37
click at [350, 292] on label "Jā" at bounding box center [534, 291] width 715 height 37
click at [289, 437] on label "60" at bounding box center [534, 436] width 715 height 37
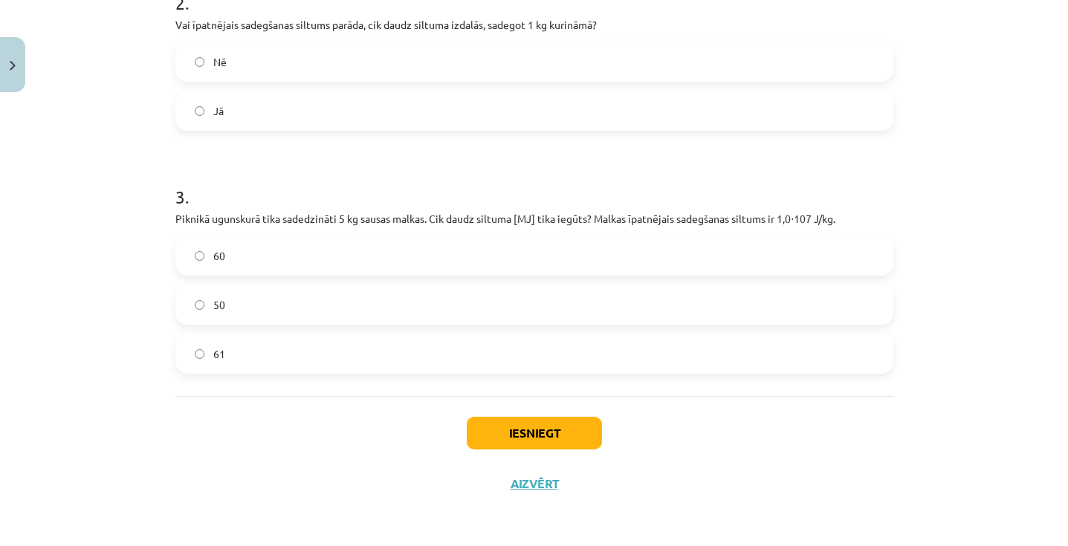
click at [454, 301] on label "50" at bounding box center [534, 304] width 715 height 37
click at [490, 268] on label "60" at bounding box center [534, 255] width 715 height 37
click at [481, 299] on label "50" at bounding box center [534, 304] width 715 height 37
click at [485, 429] on button "Iesniegt" at bounding box center [534, 433] width 135 height 33
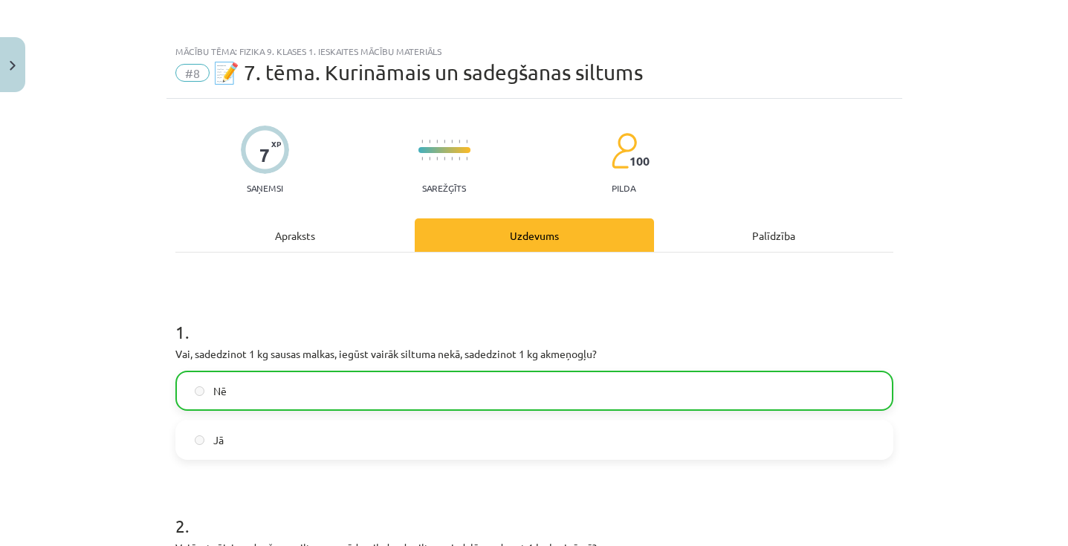
scroll to position [571, 0]
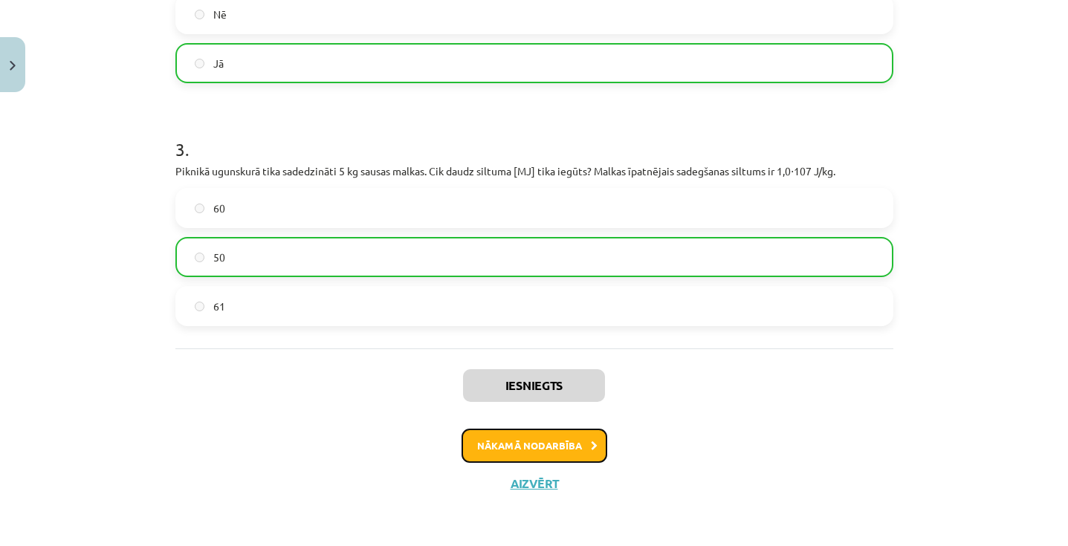
click at [552, 441] on button "Nākamā nodarbība" at bounding box center [535, 446] width 146 height 34
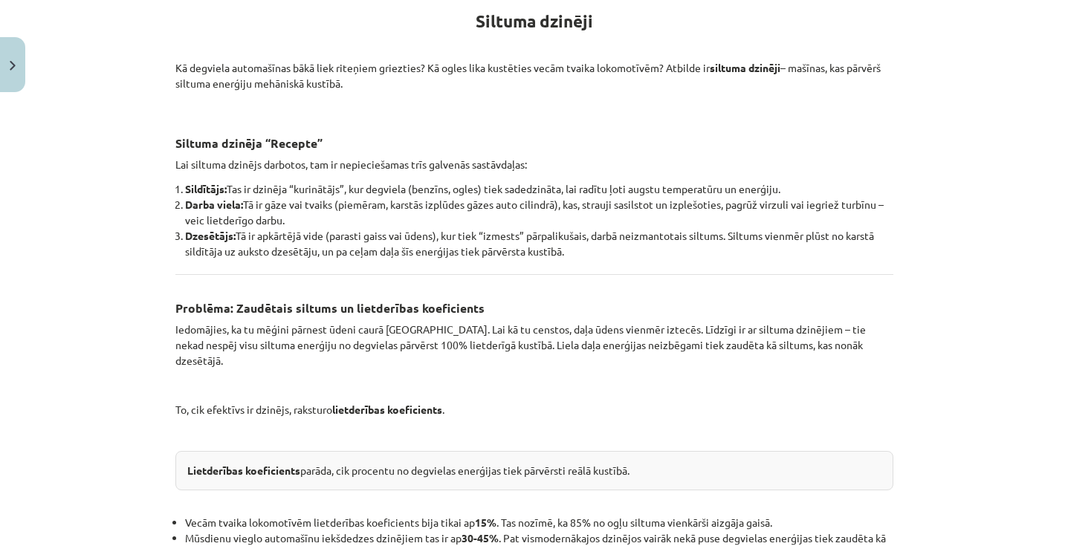
scroll to position [37, 0]
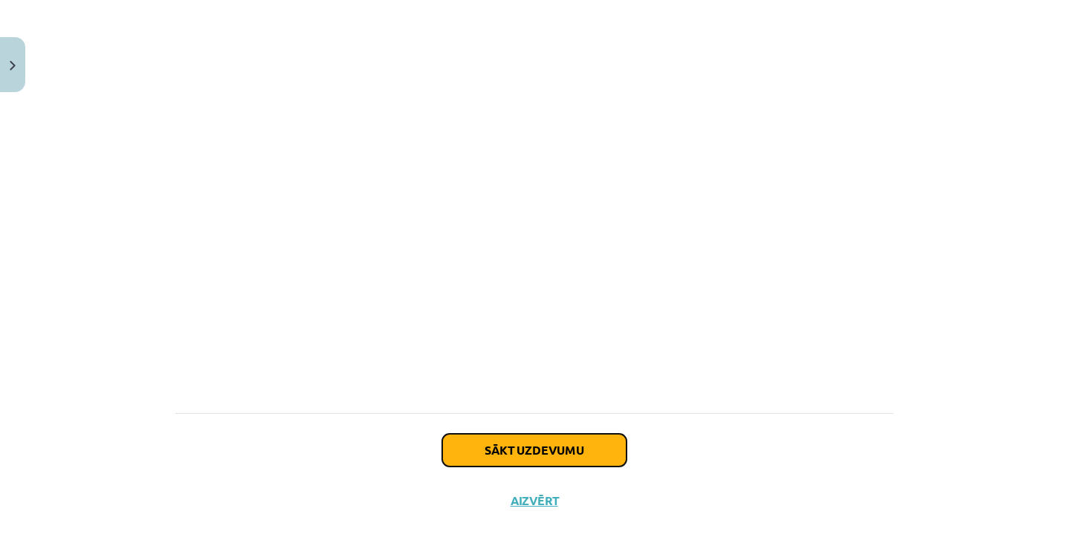
click at [523, 440] on button "Sākt uzdevumu" at bounding box center [534, 450] width 184 height 33
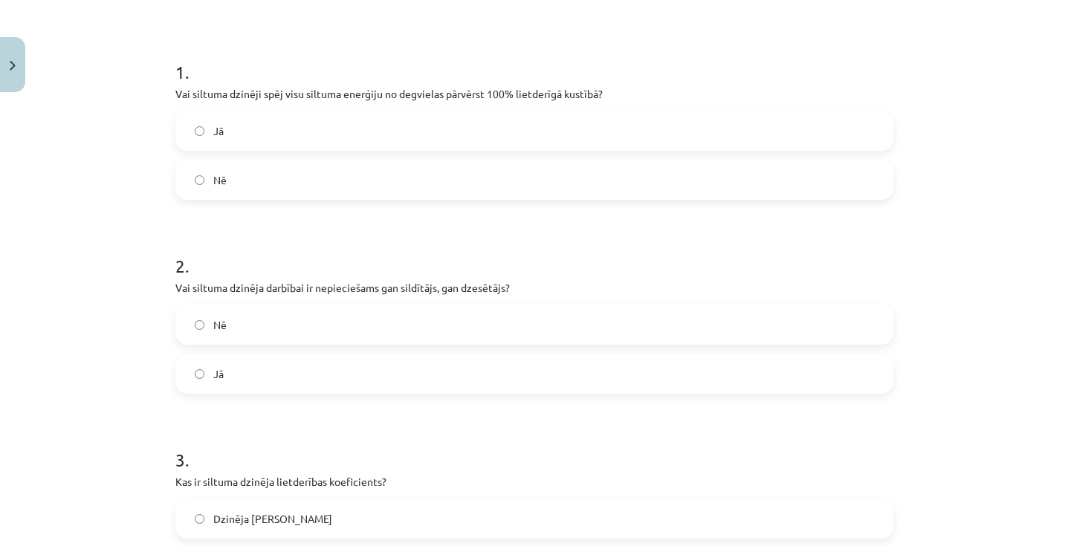
scroll to position [259, 0]
click at [353, 169] on label "Nē" at bounding box center [534, 180] width 715 height 37
click at [305, 361] on label "Jā" at bounding box center [534, 374] width 715 height 37
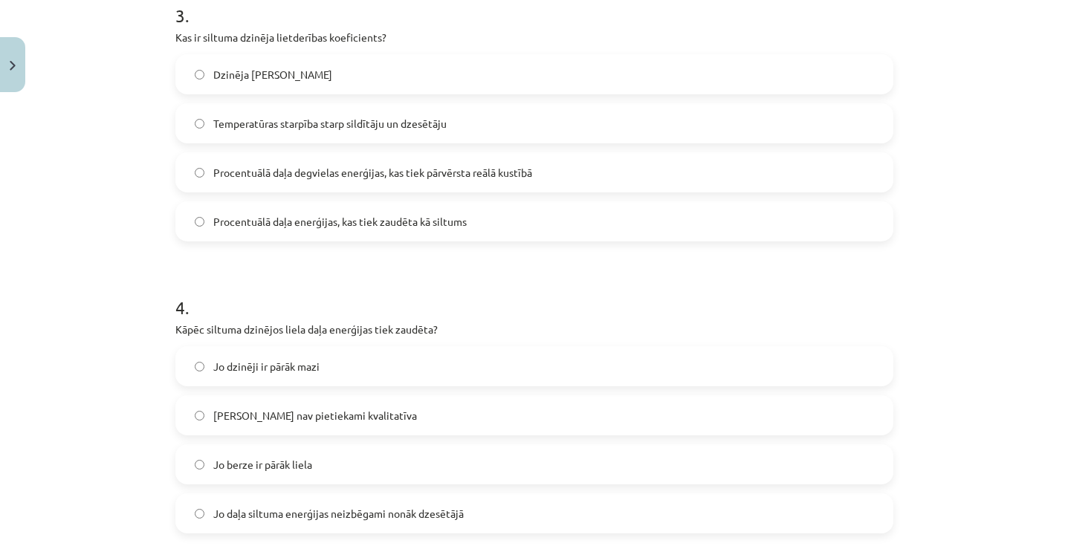
scroll to position [705, 0]
click at [324, 220] on span "Procentuālā daļa enerģijas, kas tiek zaudēta kā siltums" at bounding box center [339, 221] width 253 height 16
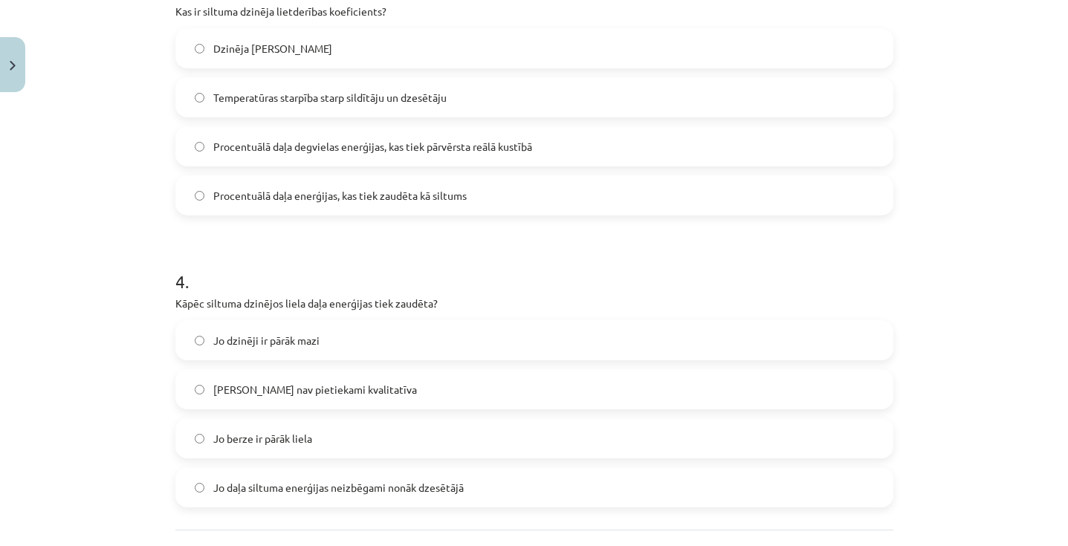
scroll to position [736, 0]
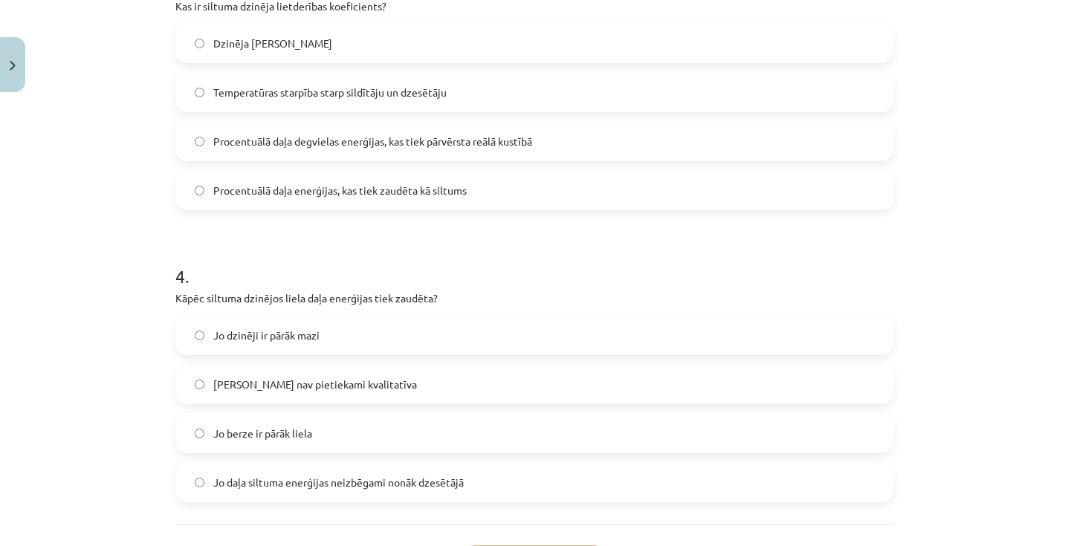
click at [332, 488] on span "Jo daļa siltuma enerģijas neizbēgami nonāk dzesētājā" at bounding box center [338, 483] width 251 height 16
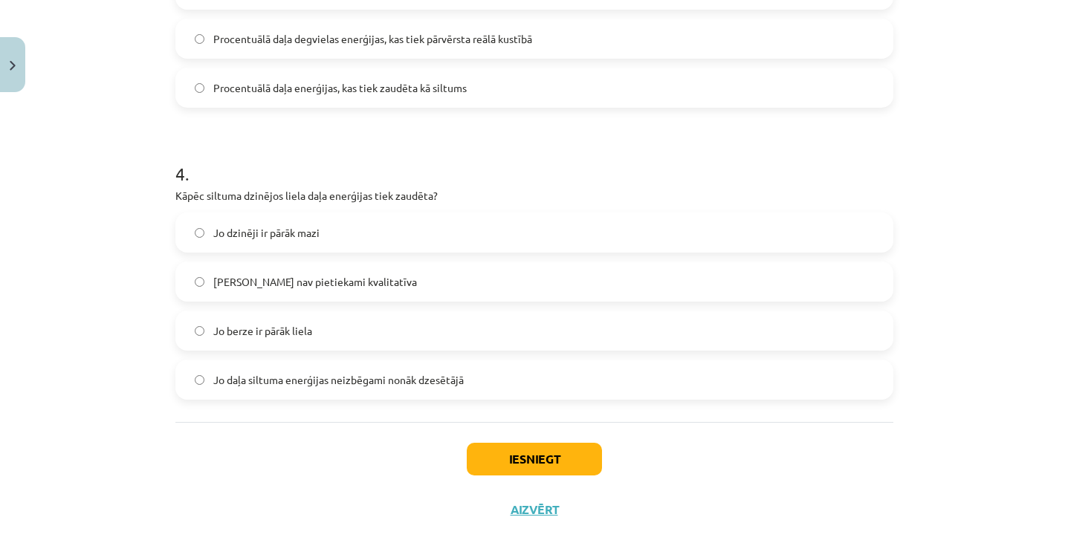
scroll to position [864, 0]
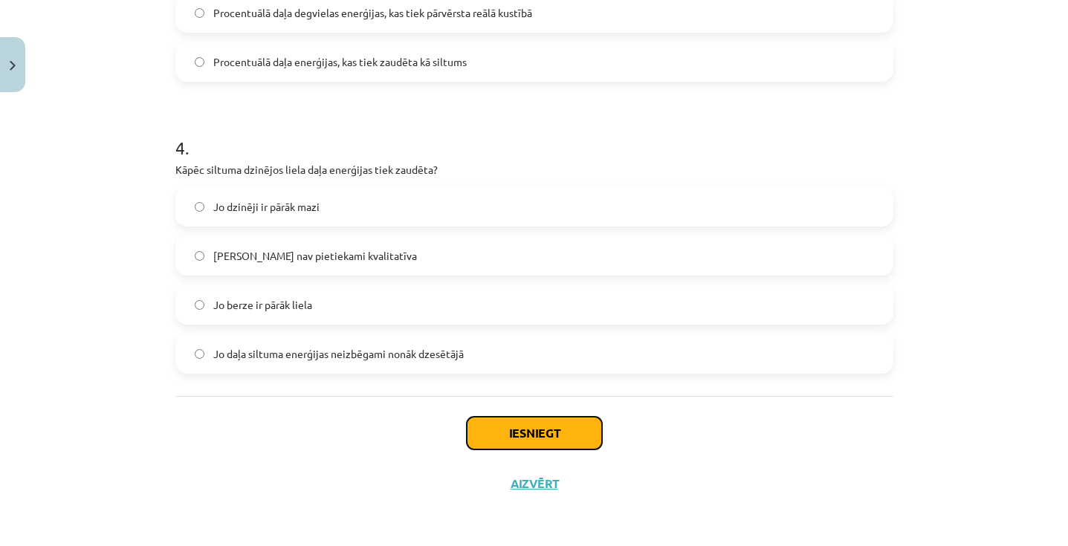
click at [500, 433] on button "Iesniegt" at bounding box center [534, 433] width 135 height 33
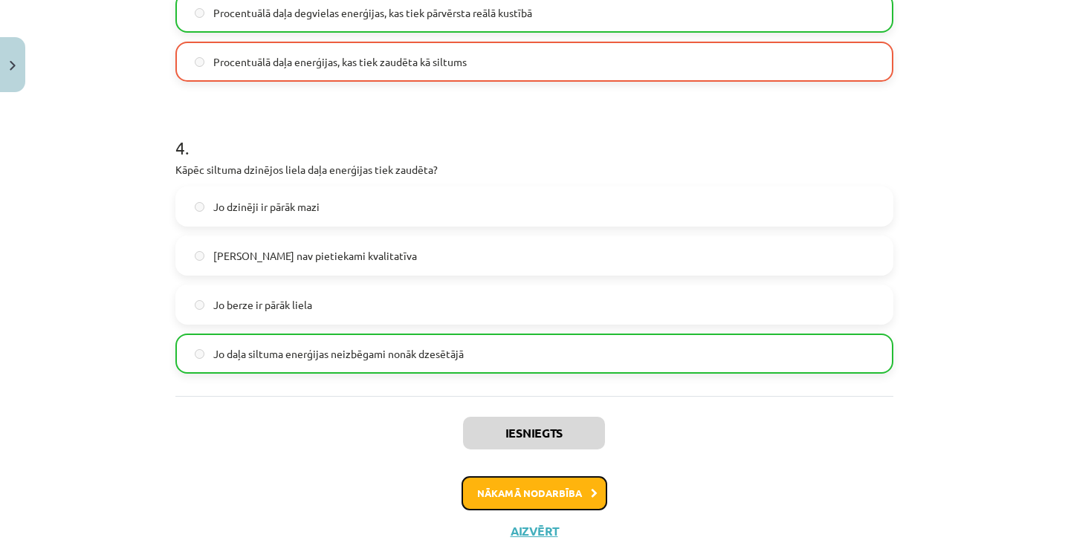
click at [515, 494] on button "Nākamā nodarbība" at bounding box center [535, 493] width 146 height 34
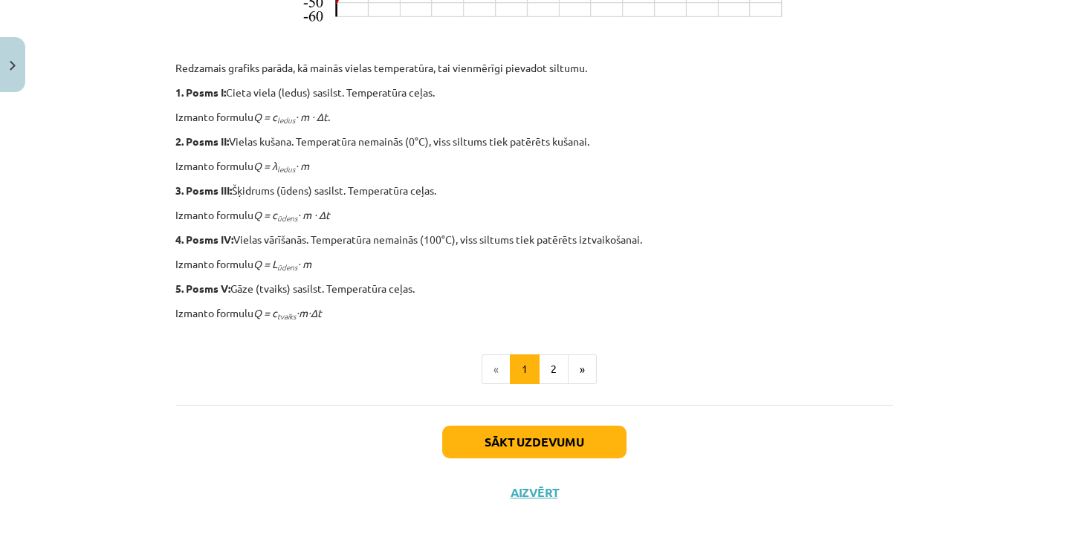
scroll to position [717, 0]
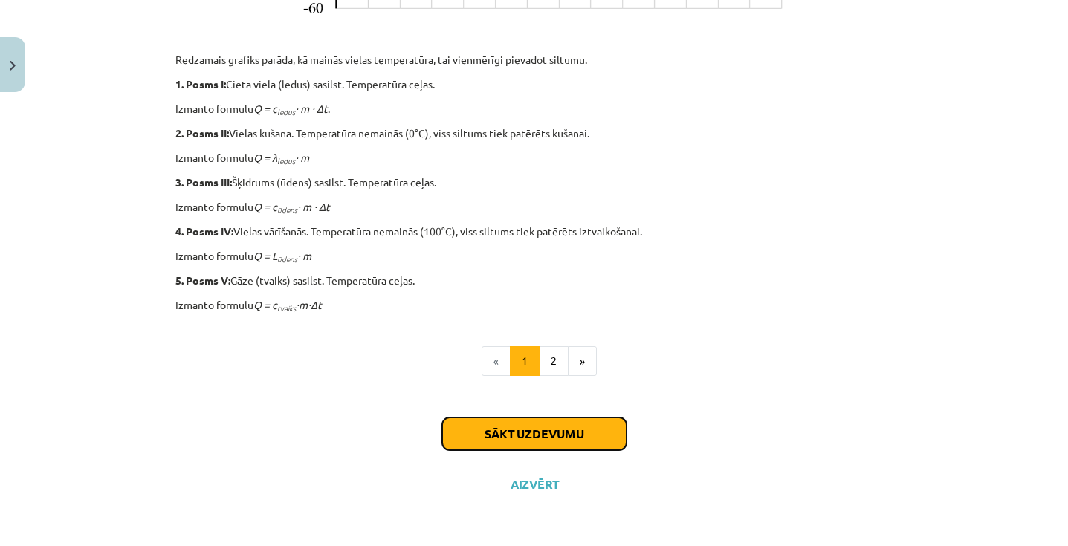
click at [561, 418] on button "Sākt uzdevumu" at bounding box center [534, 434] width 184 height 33
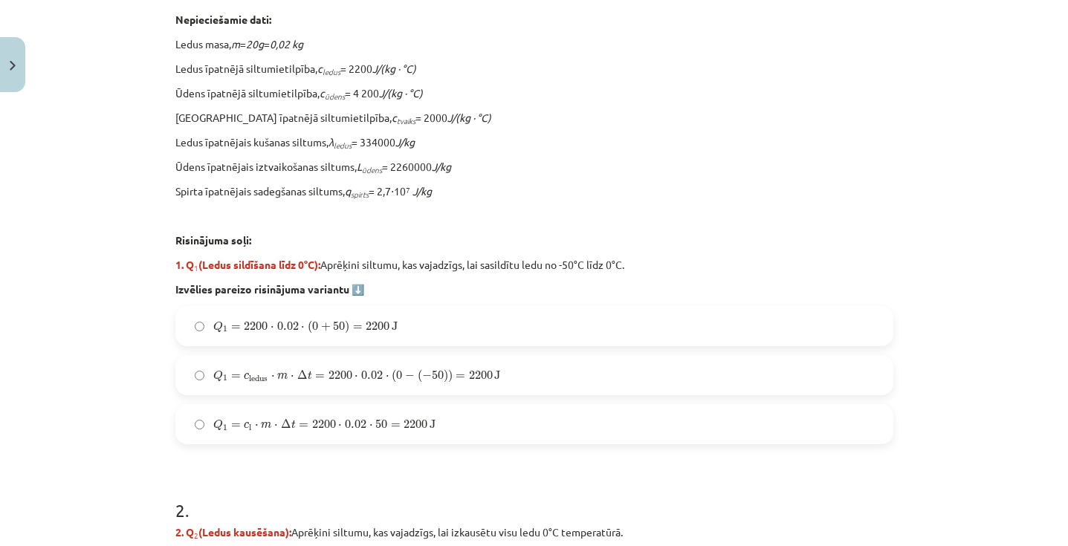
scroll to position [431, 0]
click at [409, 421] on span "2200" at bounding box center [416, 425] width 24 height 9
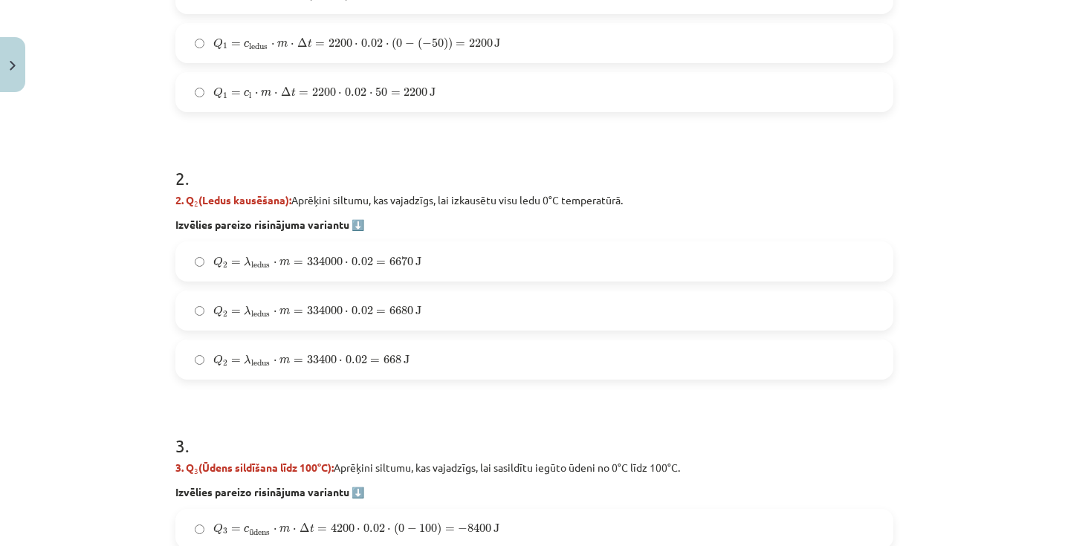
scroll to position [800, 0]
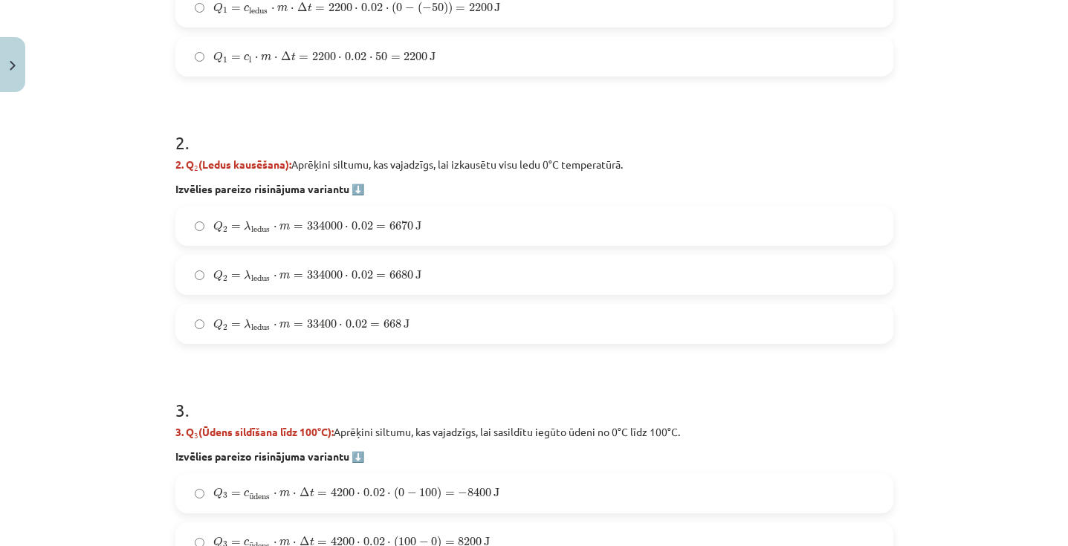
click at [436, 279] on label "Q 2 = λ ledus ⋅ m = 334000 ⋅ 0.02 = 6680 J Q 2 = λ ledus ⋅ m = 334000 ⋅ 0.02 = …" at bounding box center [534, 274] width 715 height 37
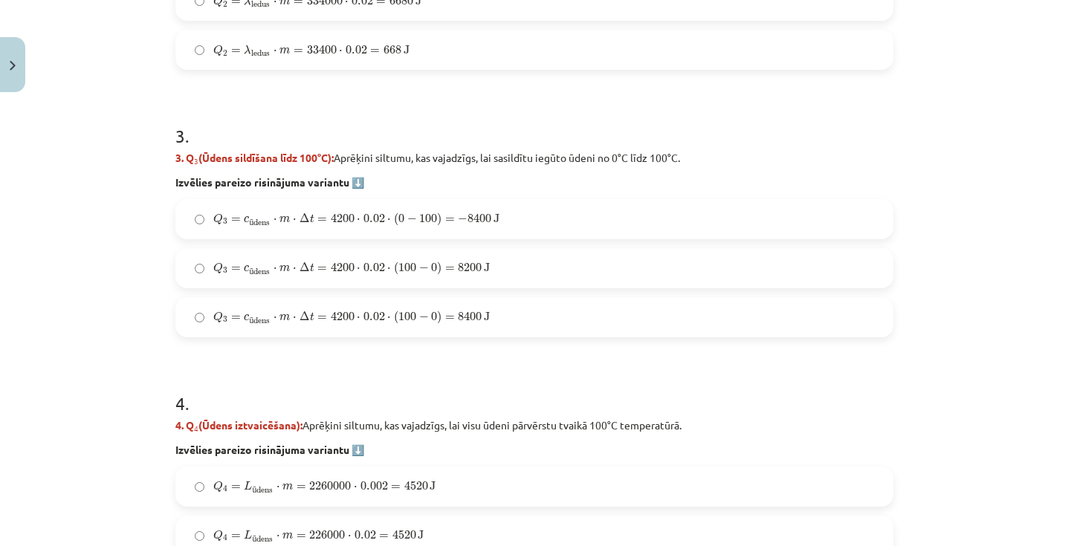
scroll to position [1095, 0]
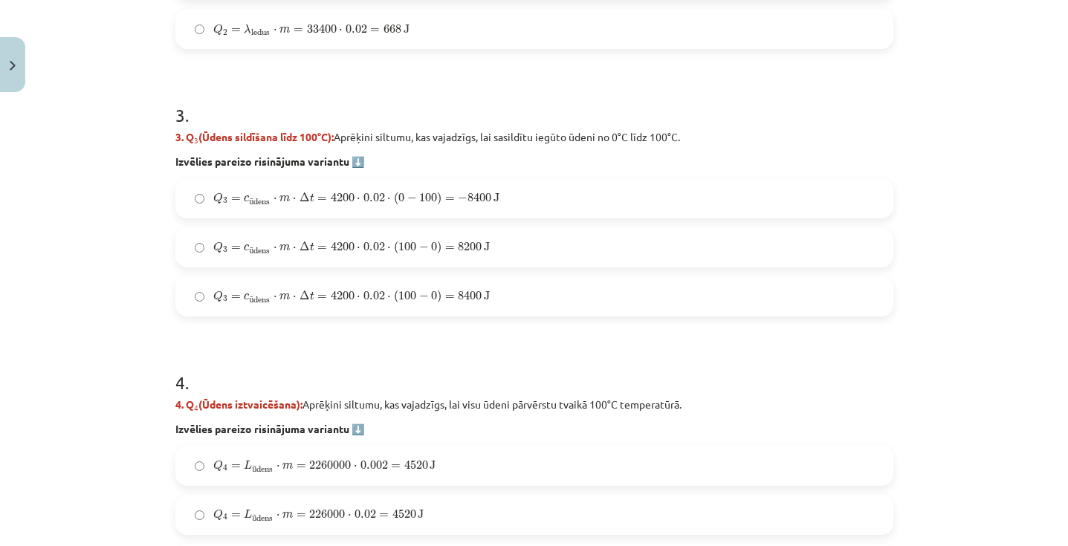
click at [470, 310] on label "Q 3 = c ū dens ⋅ m ⋅ Δ t = 4200 ⋅ 0.02 ⋅ ( 100 − 0 ) = 8400 J Q 3 = c ūdens ⋅ m…" at bounding box center [534, 296] width 715 height 37
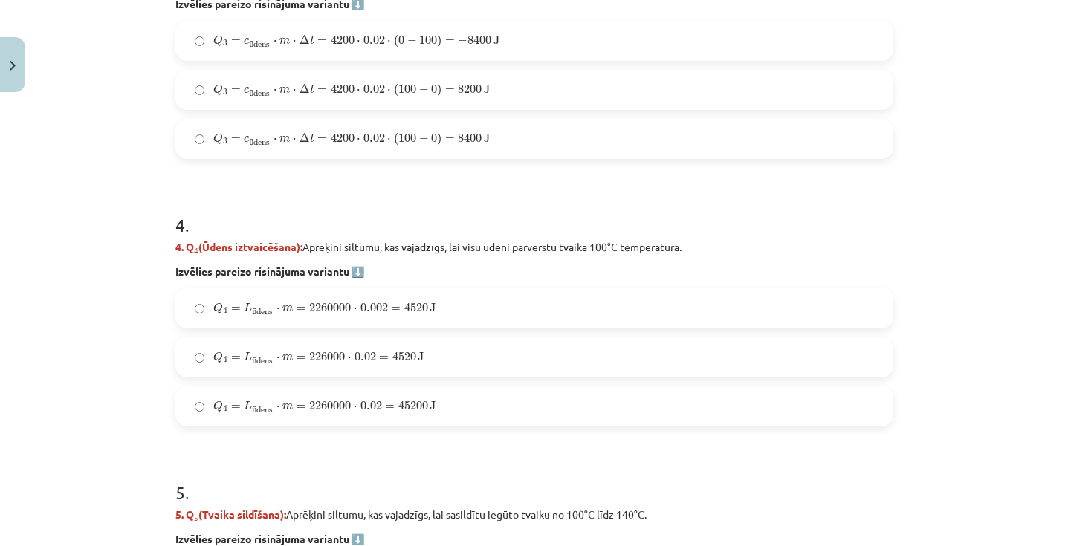
scroll to position [1311, 0]
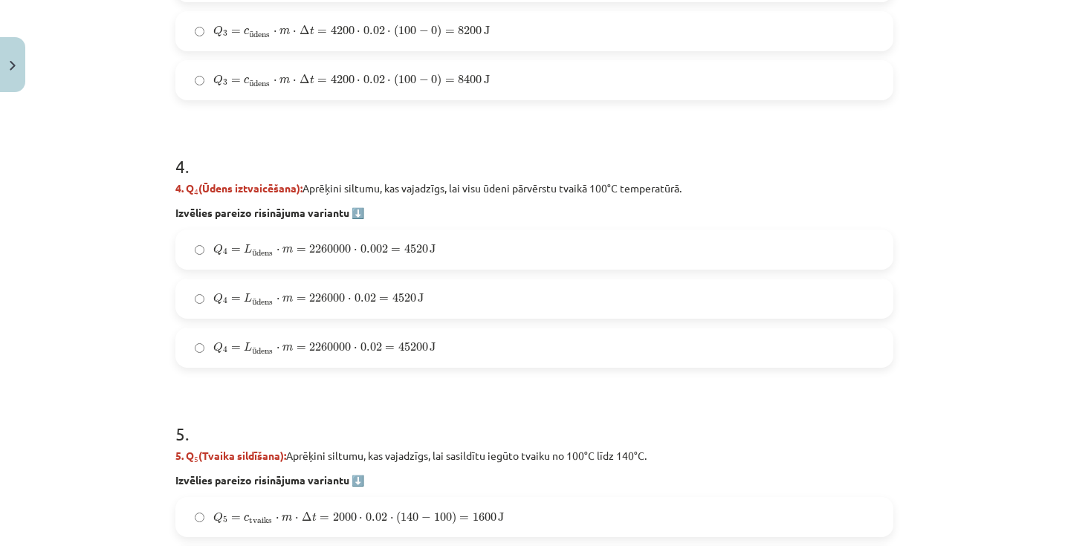
click at [460, 257] on label "Q 4 = L ū dens ⋅ m = 2260000 ⋅ 0.002 = 4520 J Q 4 = L ūdens ⋅ m = 2260000 ⋅ 0.0…" at bounding box center [534, 249] width 715 height 37
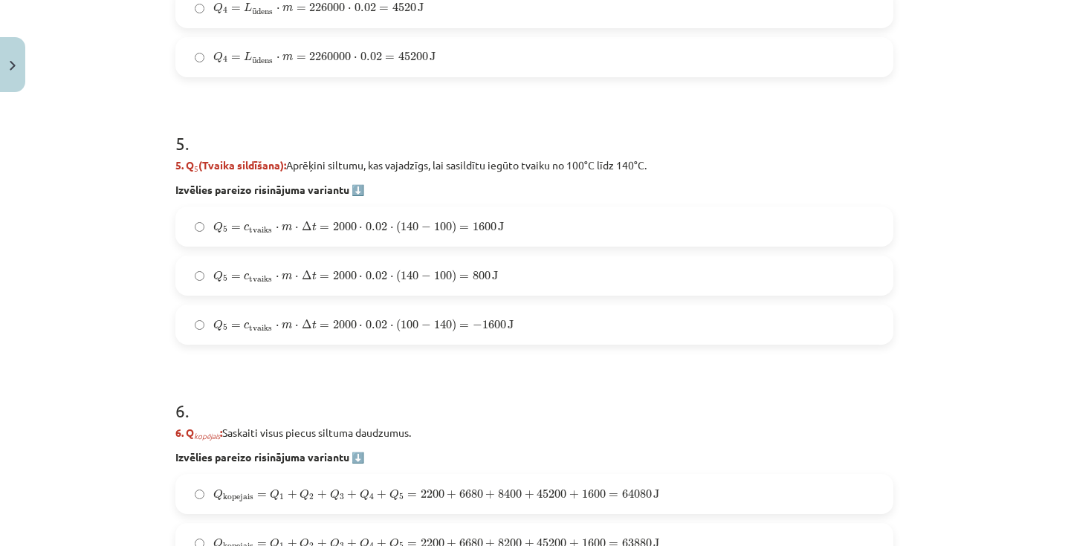
click at [460, 257] on label "Q 5 = c tvaiks ⋅ m ⋅ Δ t = 2000 ⋅ 0.02 ⋅ ( 140 − 100 ) = 800 J Q 5 = c tvaiks ⋅…" at bounding box center [534, 275] width 715 height 37
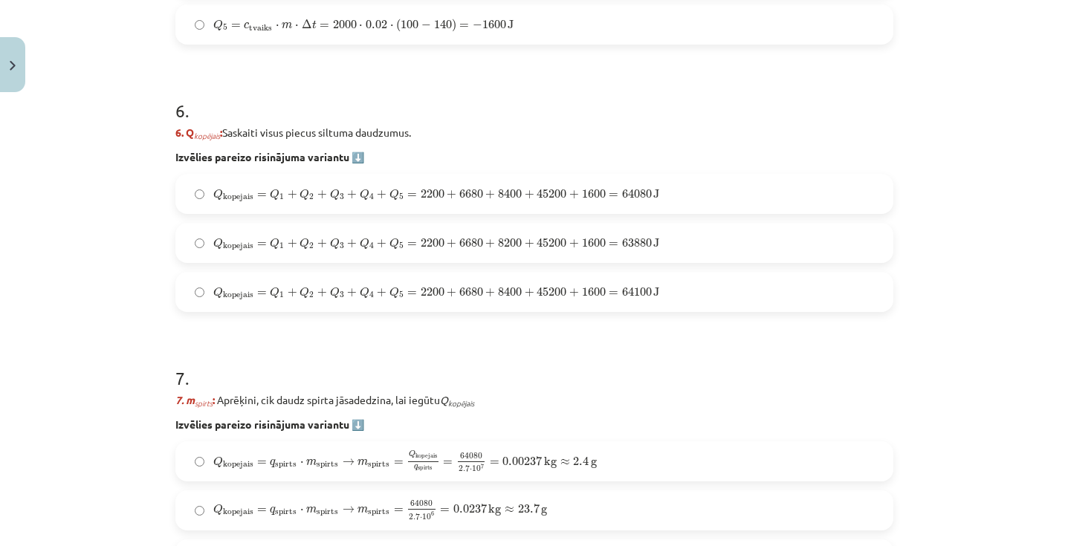
scroll to position [1907, 0]
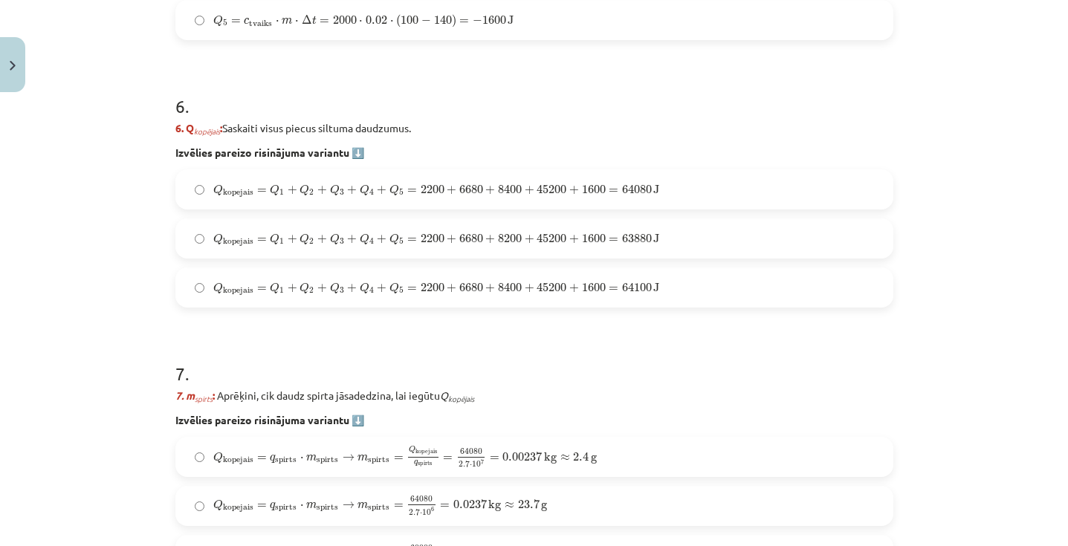
click at [462, 277] on label "Q kopejais = Q 1 + Q 2 + Q 3 + Q 4 + Q 5 = 2200 + 6680 + 8400 + 45200 + 1600 = …" at bounding box center [534, 287] width 715 height 37
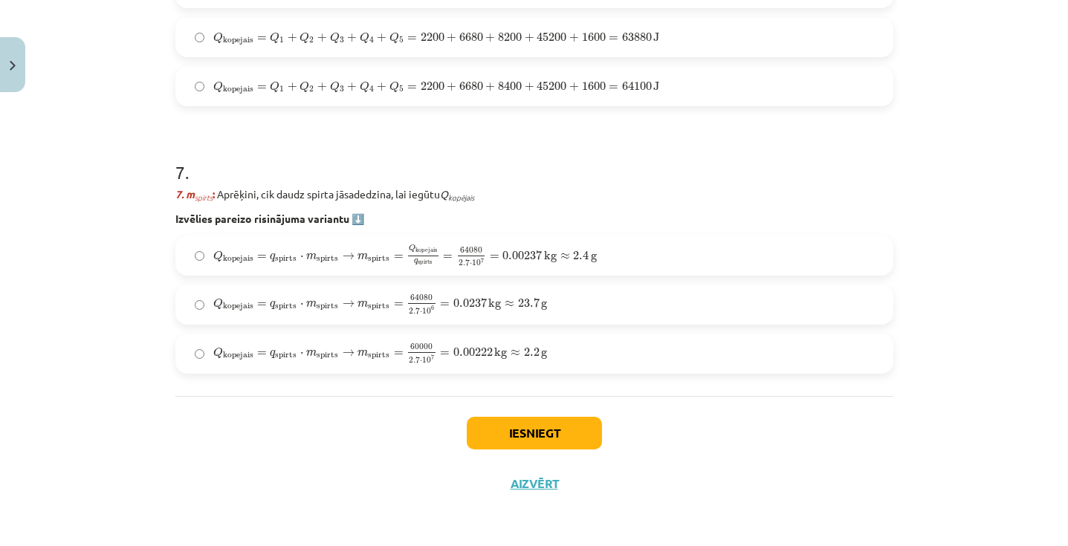
scroll to position [2107, 0]
click at [462, 277] on div "Q kopejais = q spirts ⋅ m spirts → m spirts = Q kopejais q spirts = 64080 2.7 ⋅…" at bounding box center [534, 305] width 718 height 138
click at [459, 261] on span "2.7" at bounding box center [464, 264] width 11 height 7
click at [512, 434] on button "Iesniegt" at bounding box center [534, 434] width 135 height 33
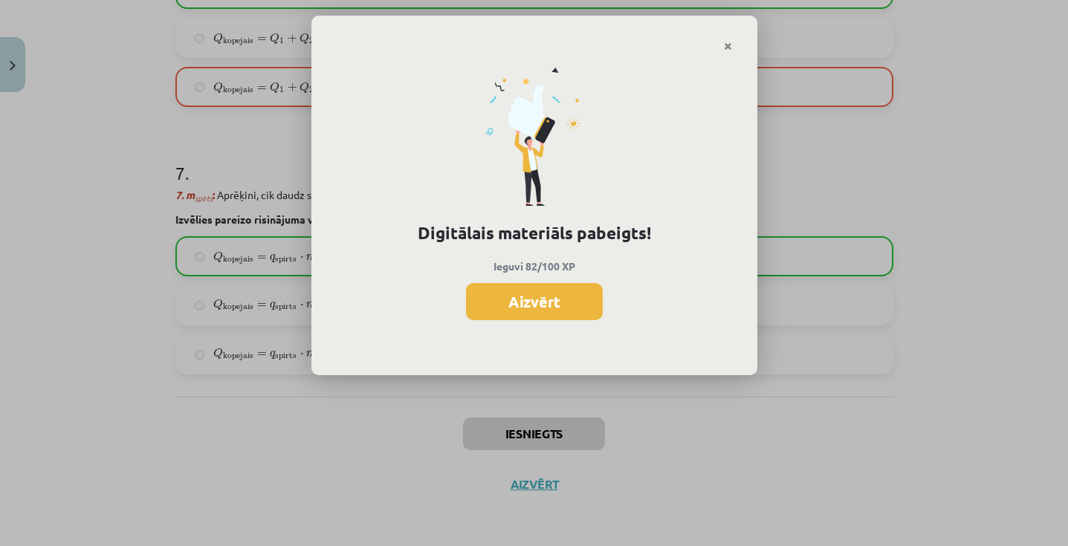
click at [669, 393] on div "Digitālais materiāls pabeigts! Ieguvi 82/100 XP Aizvērt" at bounding box center [534, 273] width 1068 height 546
click at [724, 42] on icon "Close" at bounding box center [728, 47] width 8 height 10
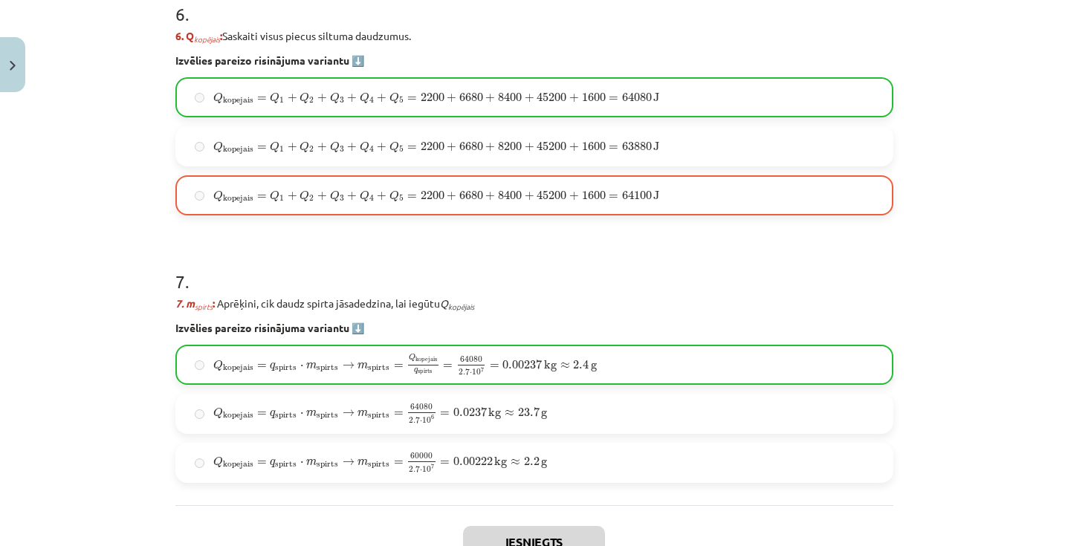
scroll to position [2108, 0]
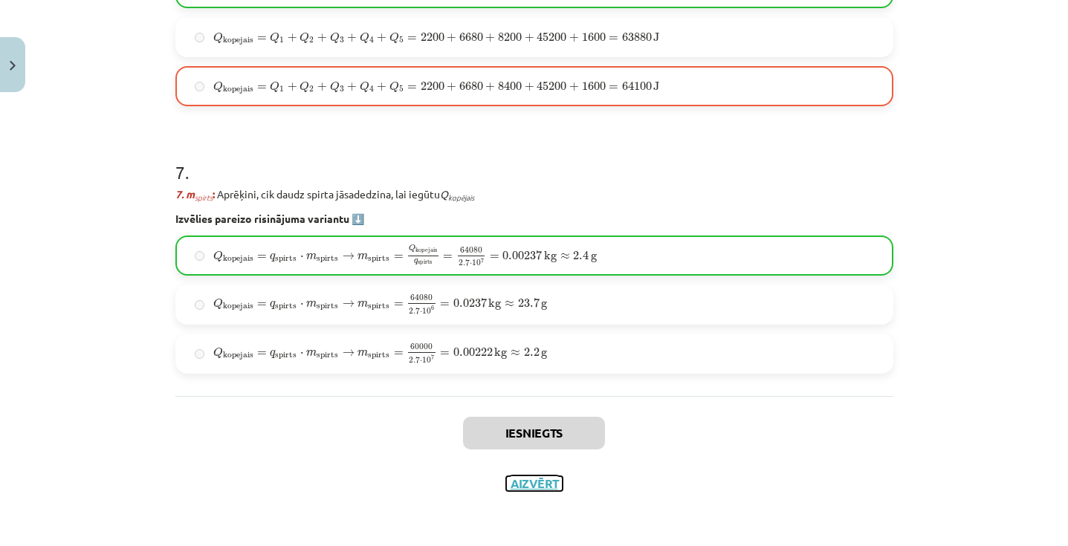
click at [541, 483] on button "Aizvērt" at bounding box center [534, 483] width 56 height 15
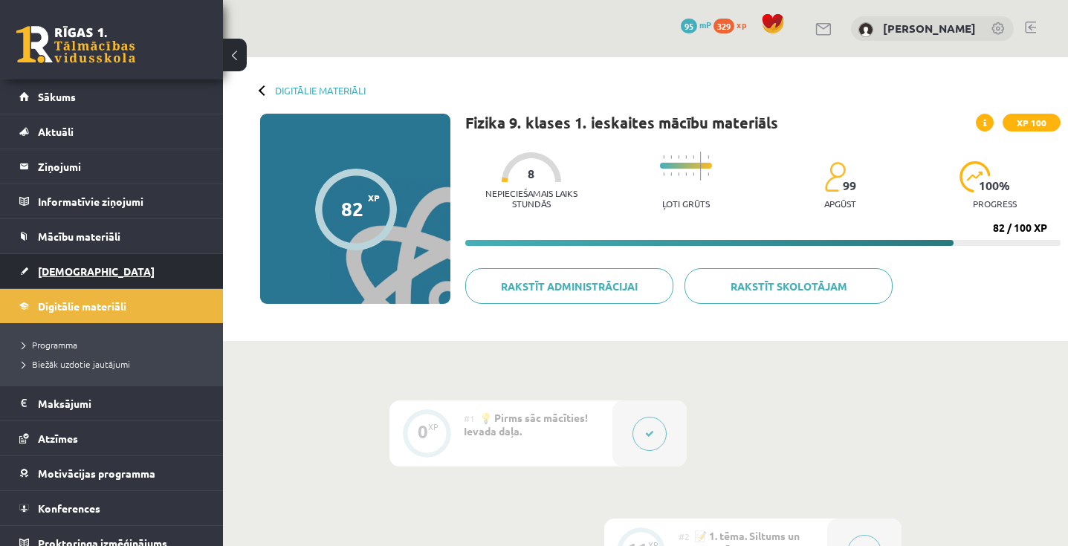
click at [67, 266] on span "[DEMOGRAPHIC_DATA]" at bounding box center [96, 271] width 117 height 13
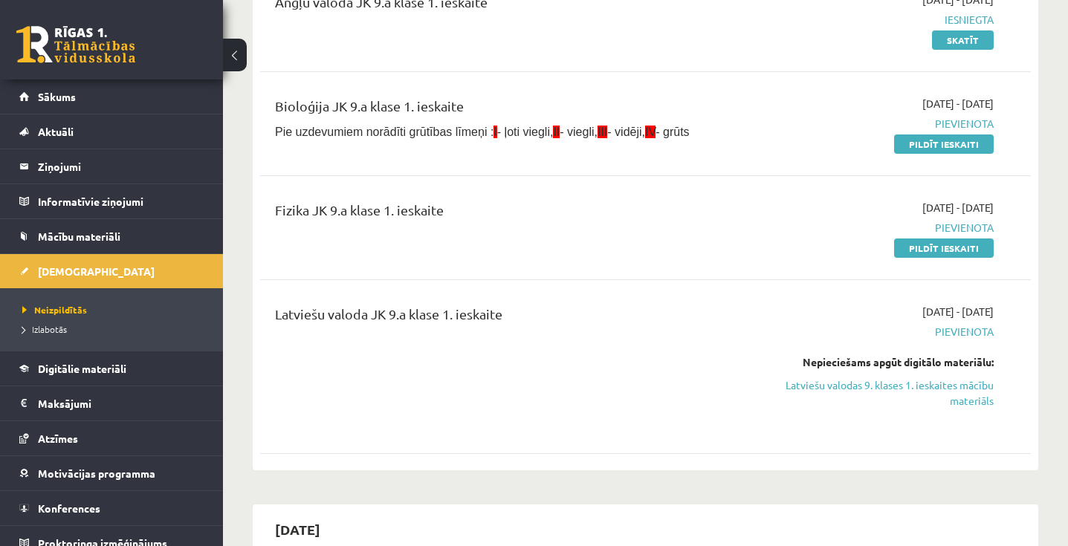
scroll to position [218, 0]
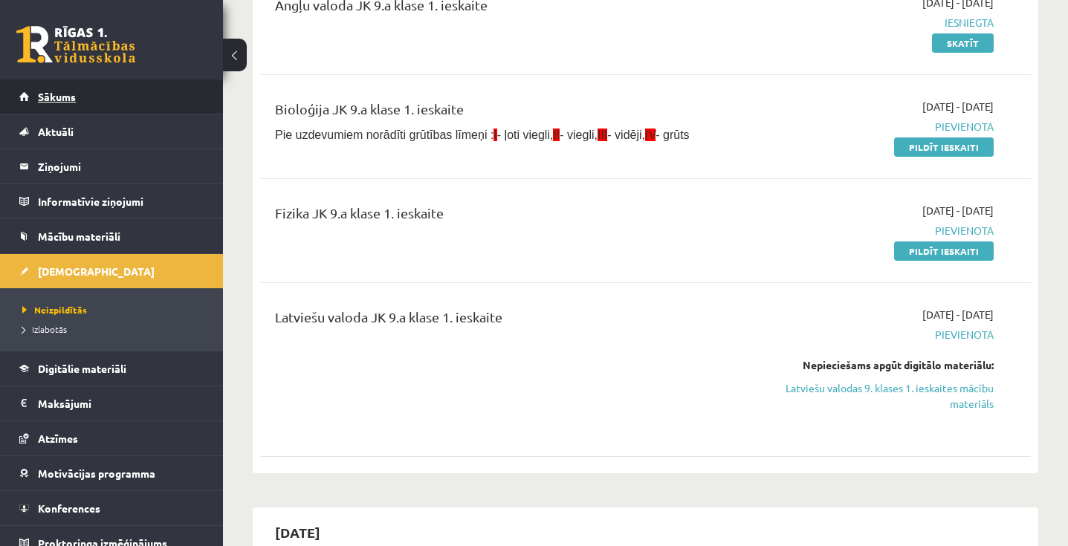
click at [104, 98] on link "Sākums" at bounding box center [111, 97] width 185 height 34
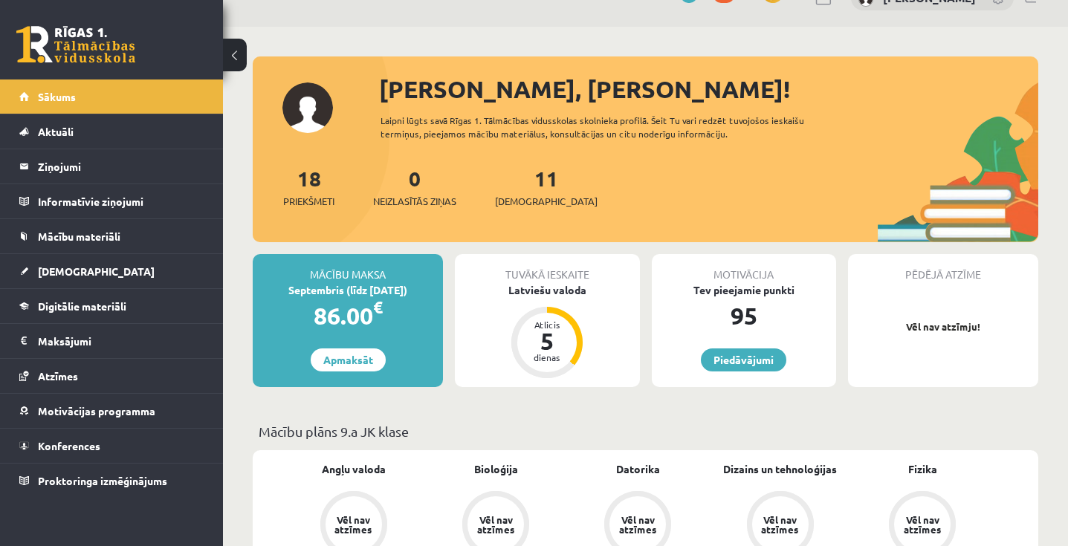
scroll to position [28, 0]
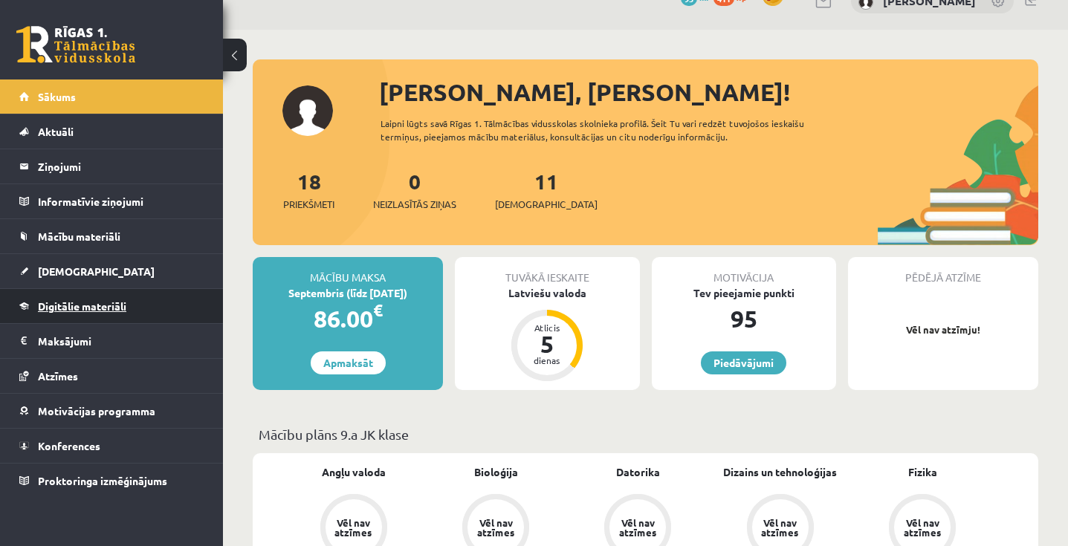
click at [120, 306] on span "Digitālie materiāli" at bounding box center [82, 306] width 88 height 13
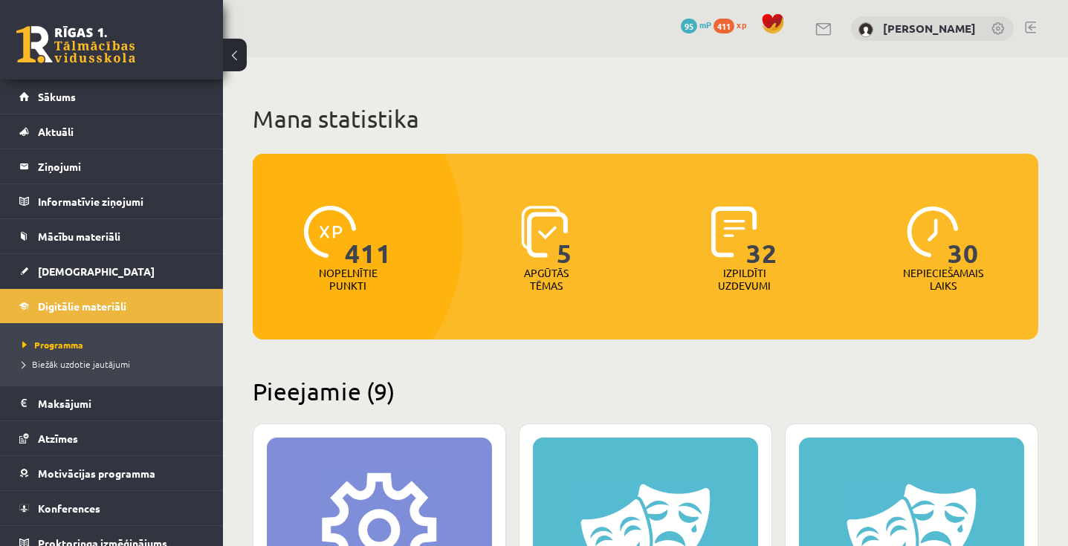
click at [363, 243] on span "411" at bounding box center [368, 236] width 47 height 61
click at [725, 23] on span "411" at bounding box center [724, 26] width 21 height 15
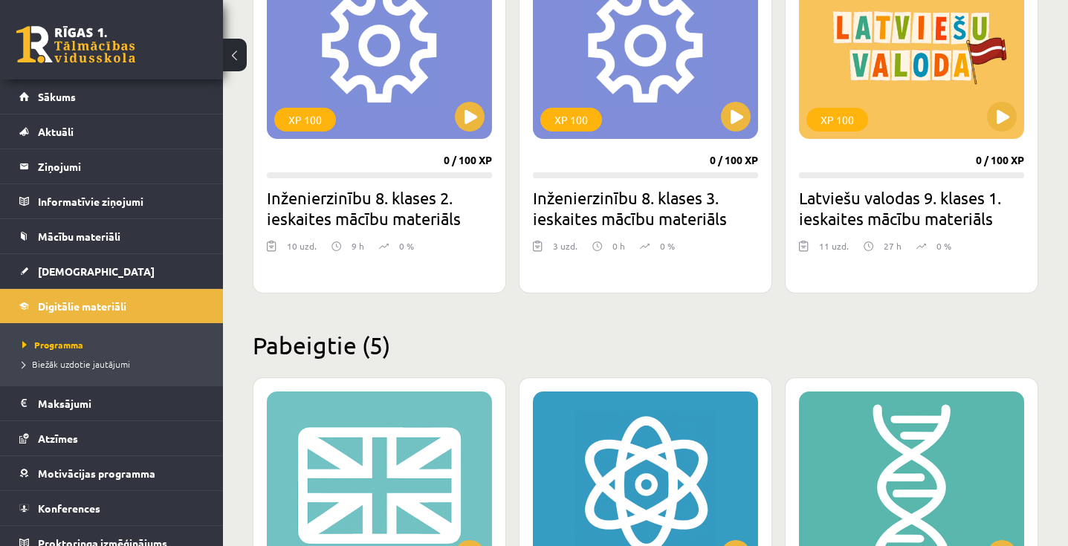
scroll to position [1245, 0]
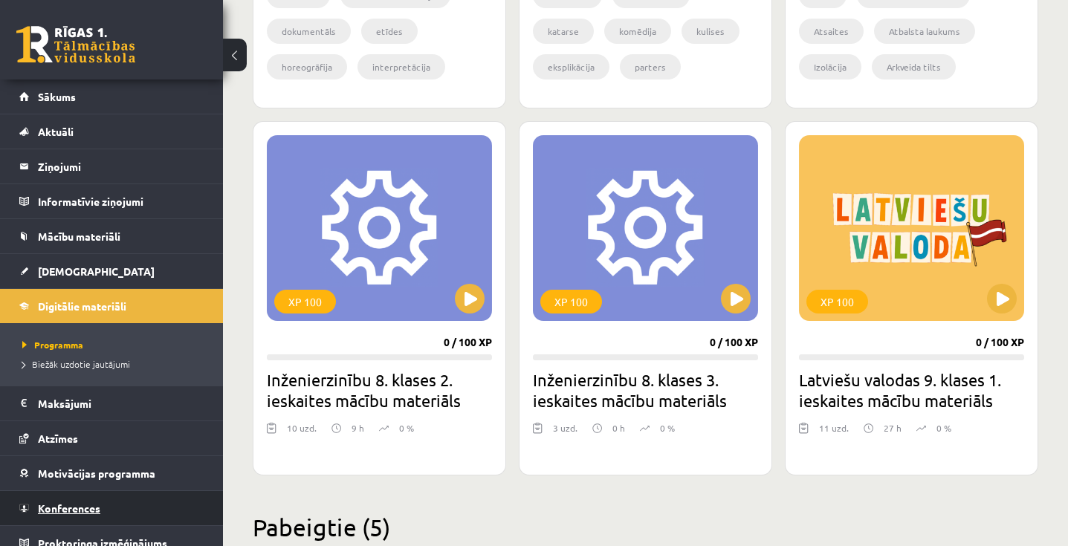
click at [117, 505] on link "Konferences" at bounding box center [111, 508] width 185 height 34
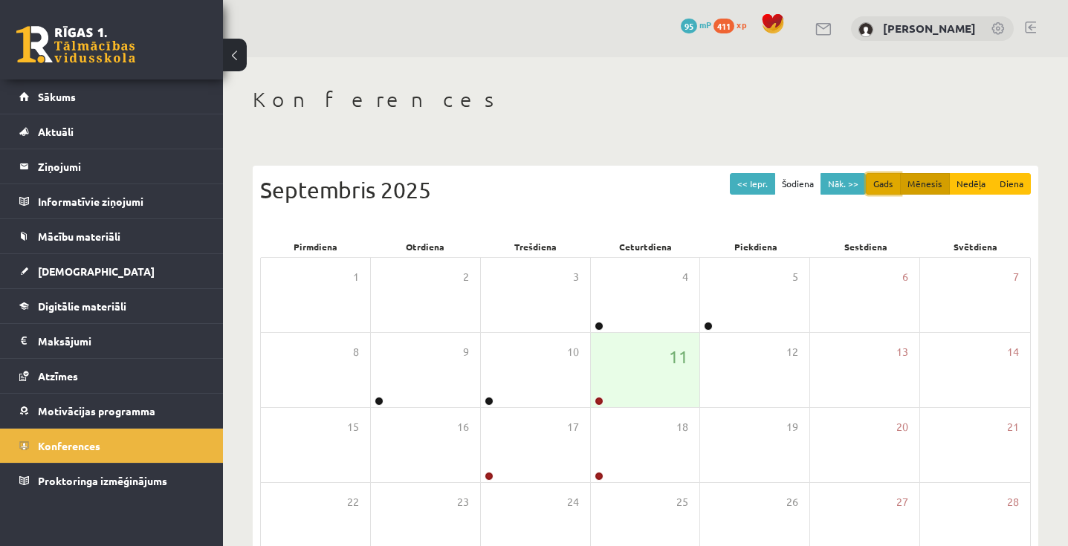
click at [882, 189] on button "Gads" at bounding box center [883, 184] width 35 height 22
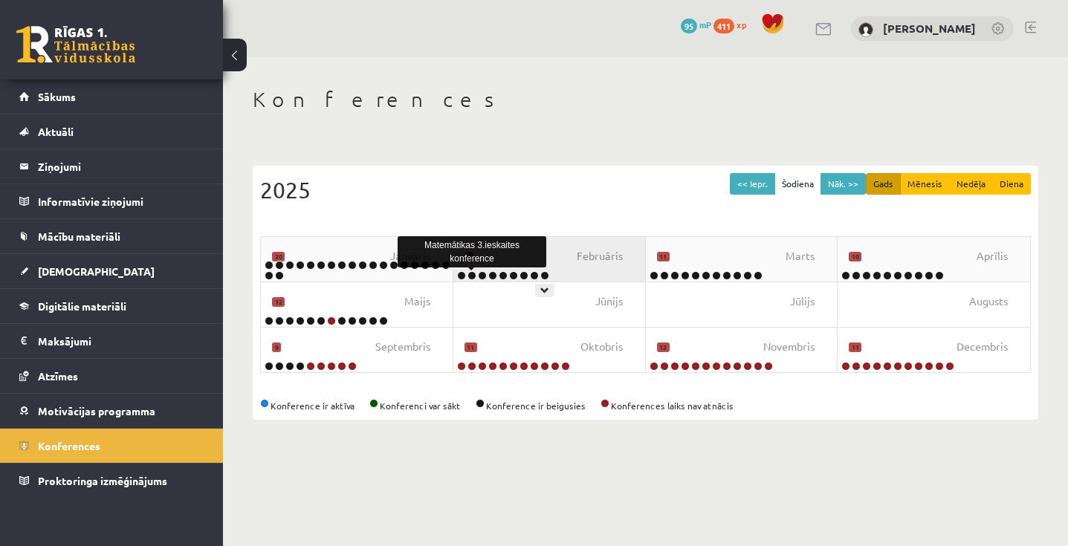
click at [472, 276] on link at bounding box center [472, 275] width 9 height 9
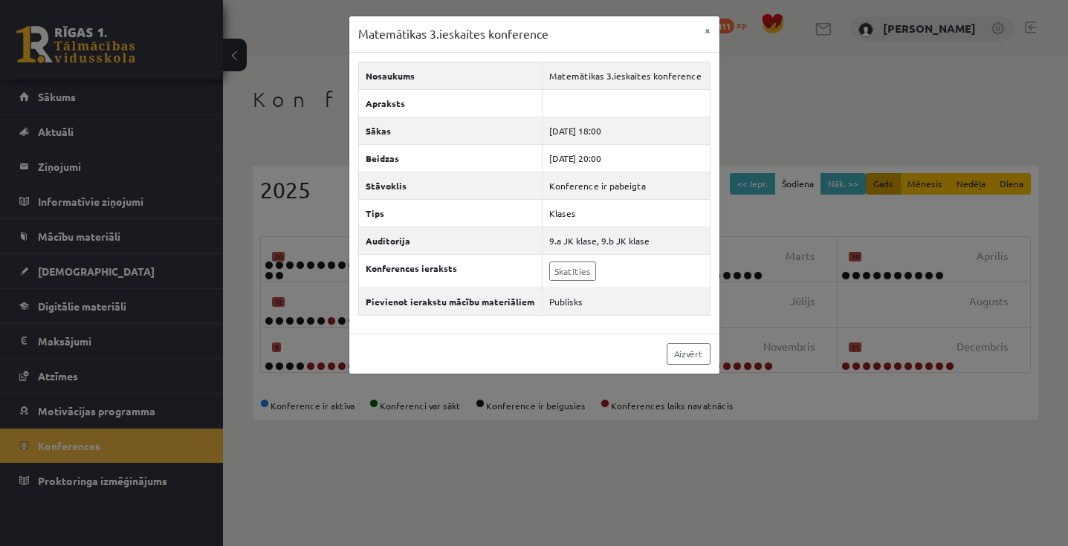
click at [487, 386] on div "Matemātikas 3.ieskaites konference × Nosaukums Matemātikas 3.ieskaites konferen…" at bounding box center [534, 273] width 1068 height 546
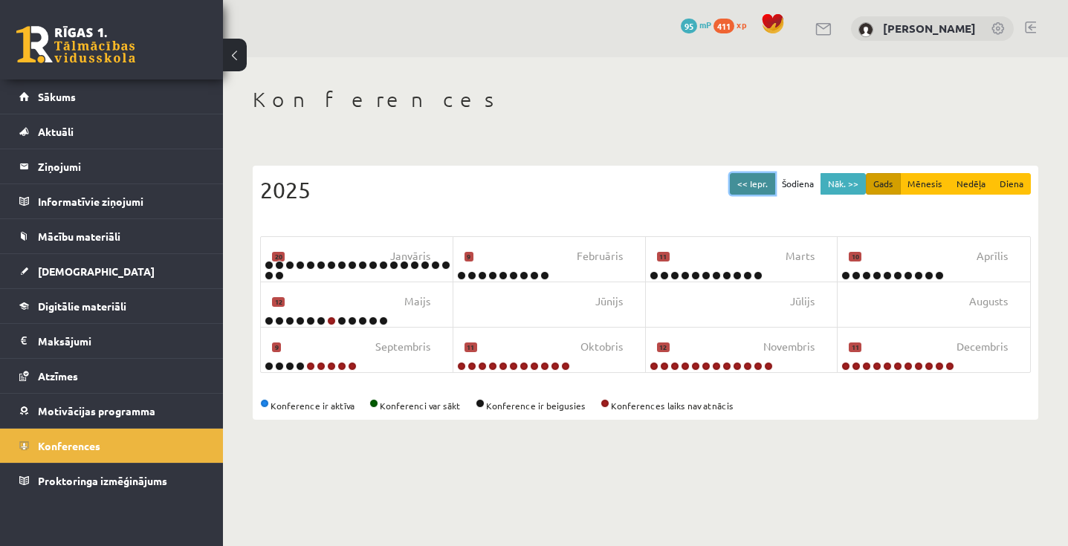
click at [768, 181] on button "<< Iepr." at bounding box center [752, 184] width 45 height 22
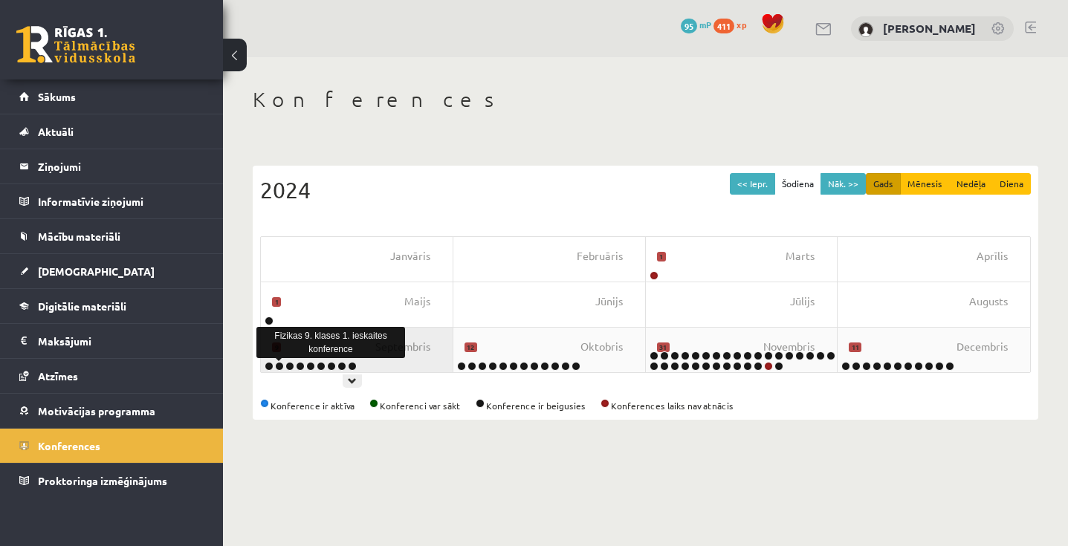
click at [279, 363] on link at bounding box center [279, 366] width 9 height 9
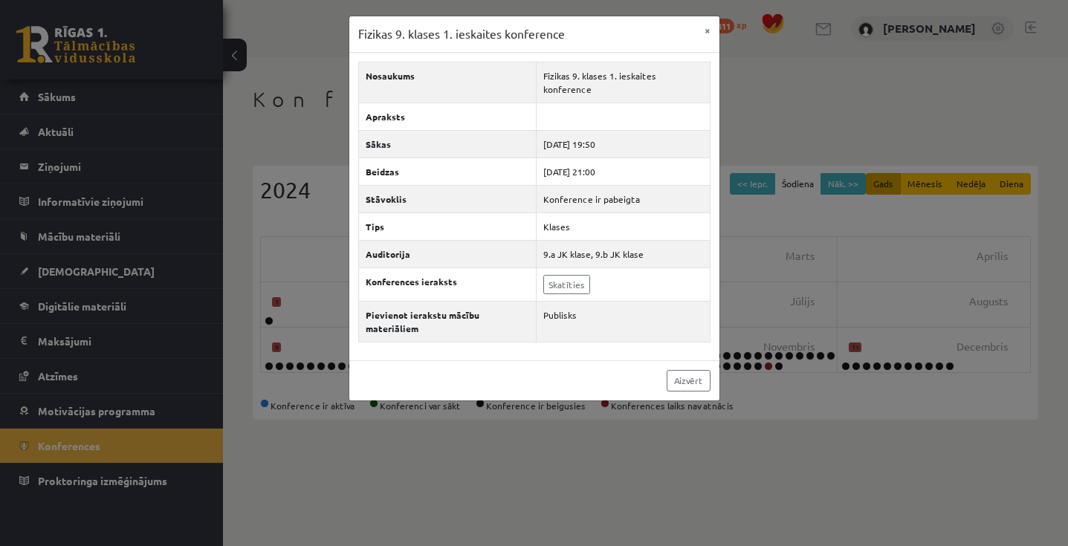
click at [329, 406] on div "Fizikas 9. klases 1. ieskaites konference × Nosaukums Fizikas 9. klases 1. iesk…" at bounding box center [534, 273] width 1068 height 546
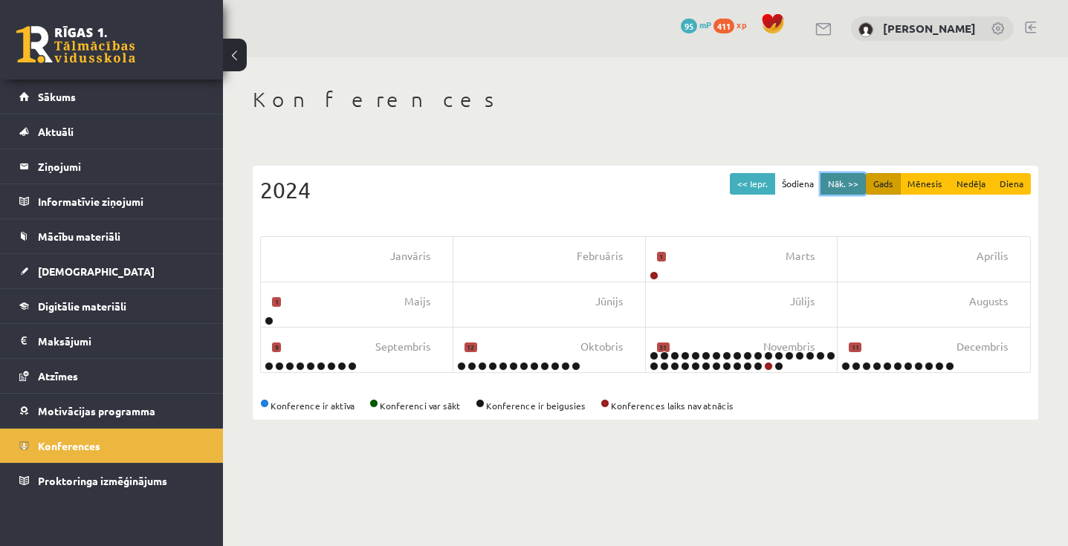
click at [844, 190] on button "Nāk. >>" at bounding box center [843, 184] width 45 height 22
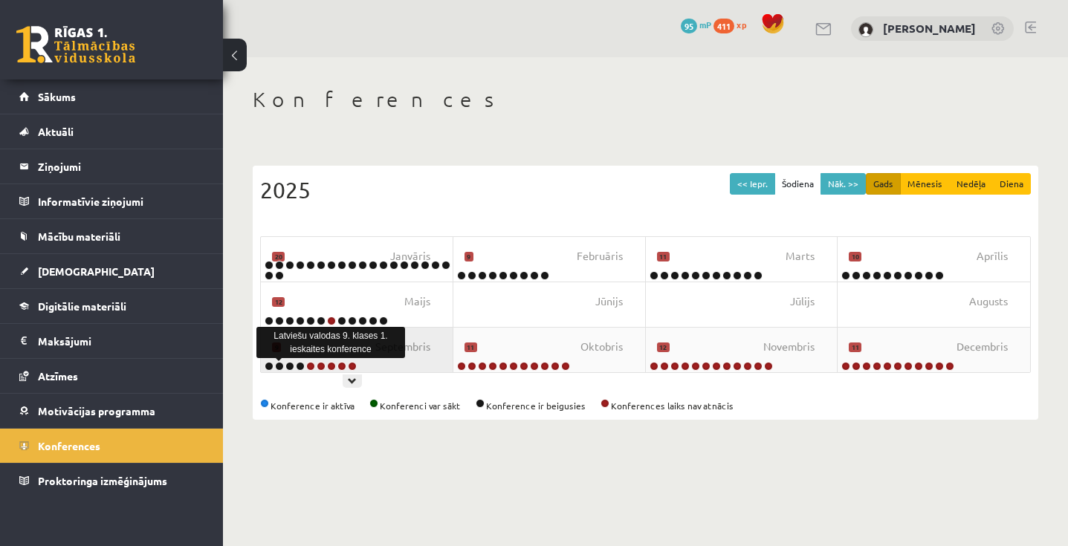
click at [279, 365] on link at bounding box center [279, 366] width 9 height 9
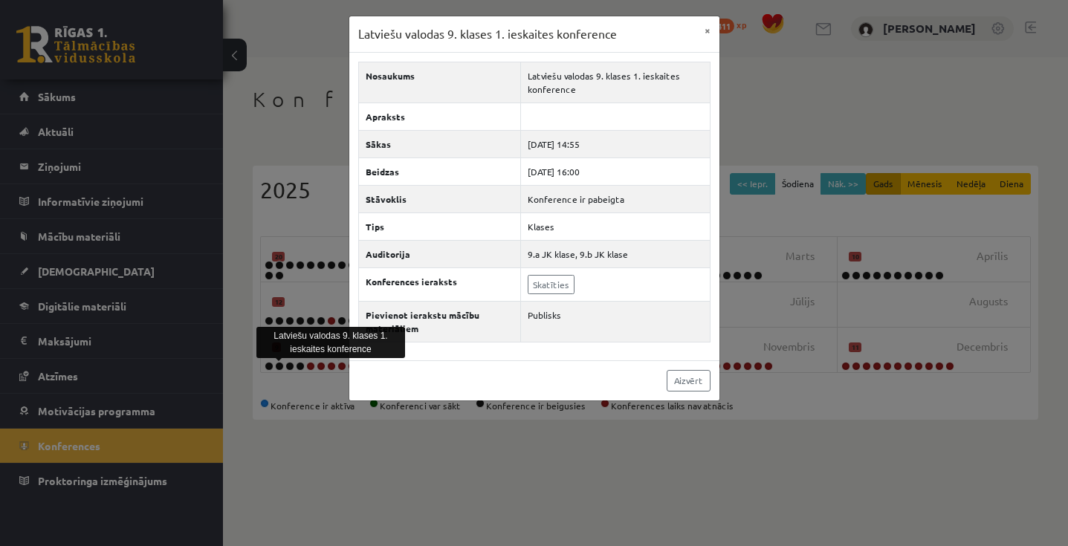
click at [301, 412] on div "Latviešu valodas 9. klases 1. ieskaites konference × Nosaukums Latviešu valodas…" at bounding box center [534, 273] width 1068 height 546
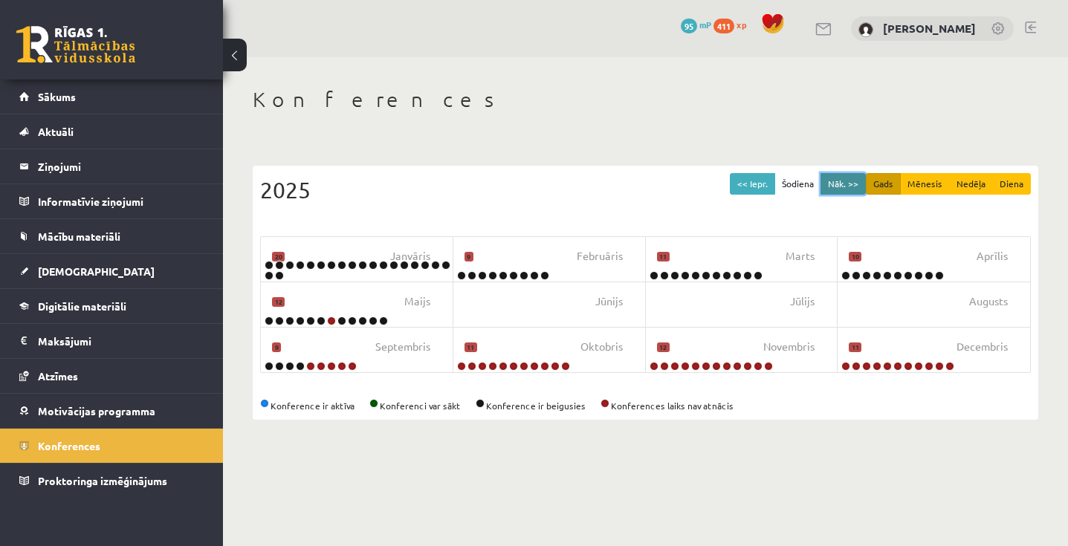
click at [842, 184] on button "Nāk. >>" at bounding box center [843, 184] width 45 height 22
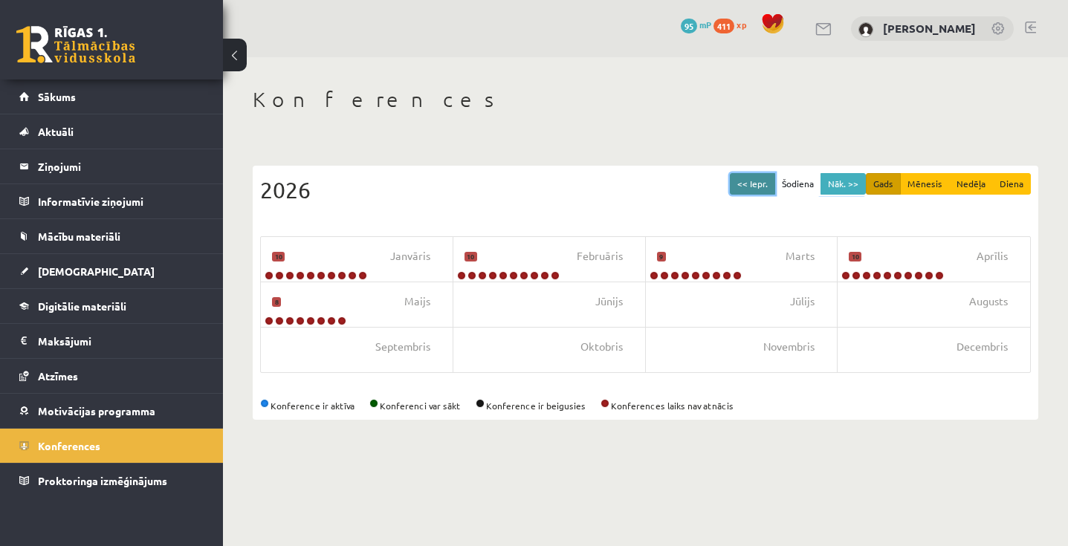
click at [752, 177] on button "<< Iepr." at bounding box center [752, 184] width 45 height 22
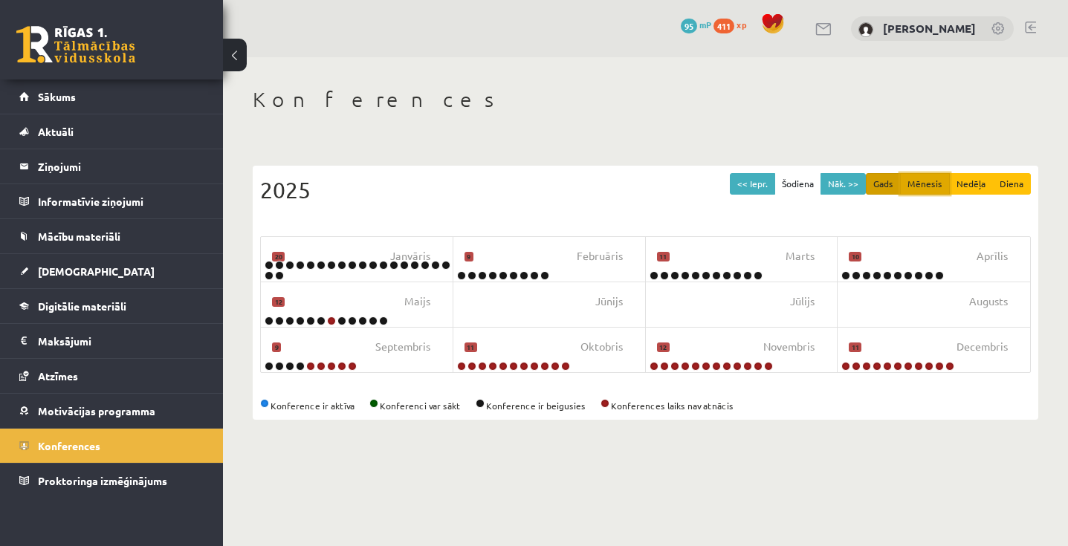
click at [924, 178] on button "Mēnesis" at bounding box center [925, 184] width 50 height 22
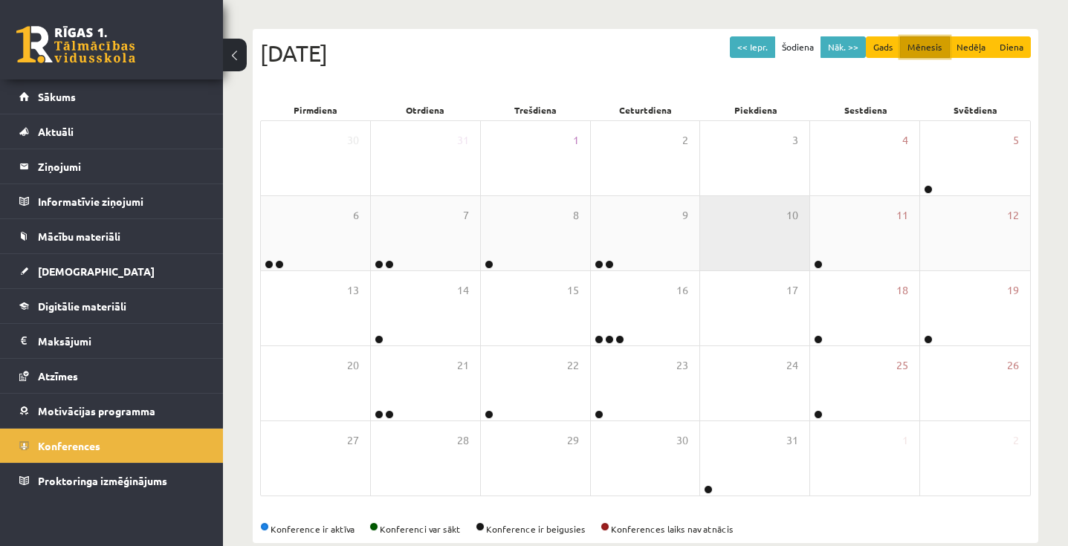
scroll to position [112, 0]
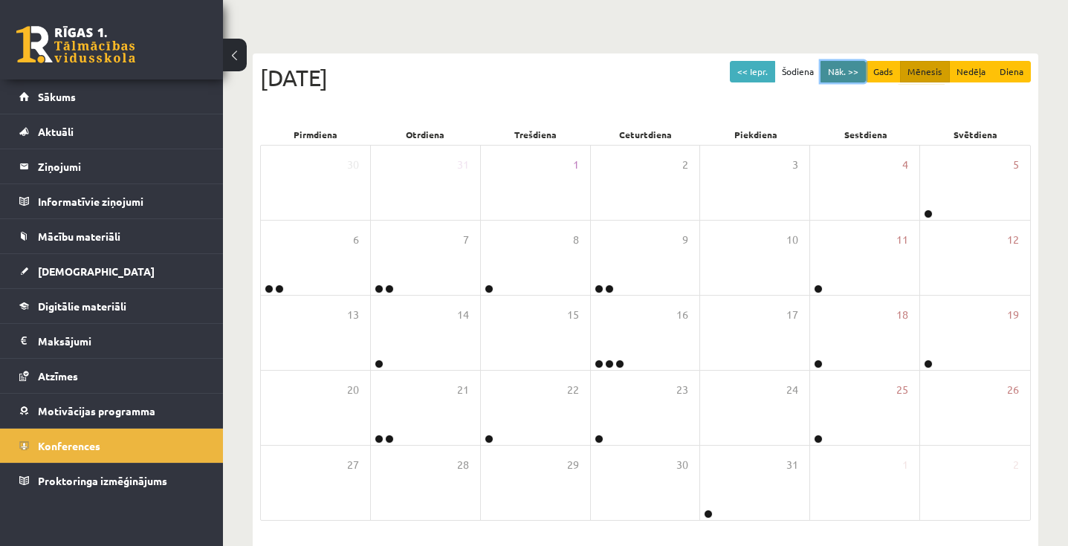
click at [832, 73] on button "Nāk. >>" at bounding box center [843, 72] width 45 height 22
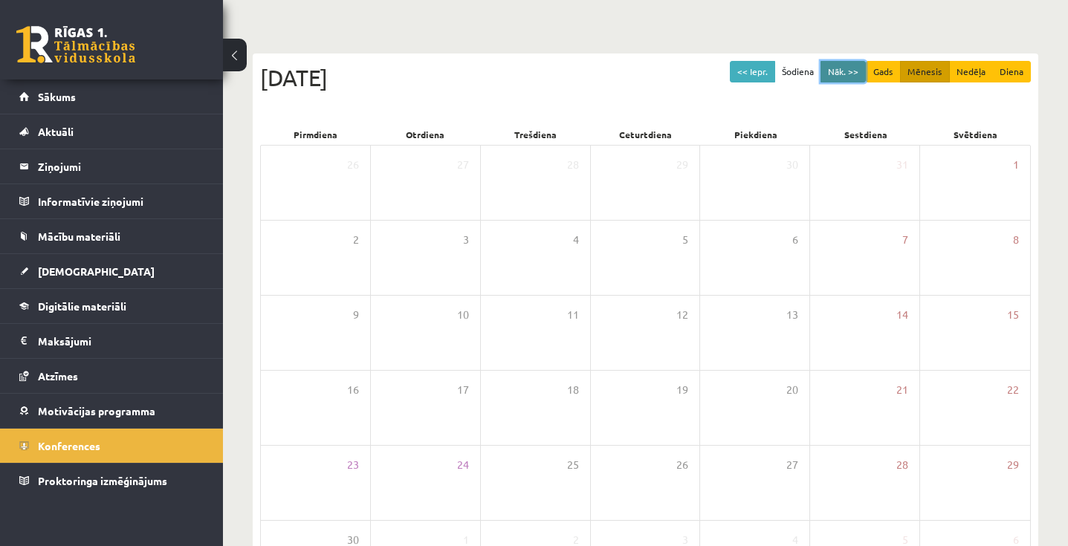
click at [832, 73] on button "Nāk. >>" at bounding box center [843, 72] width 45 height 22
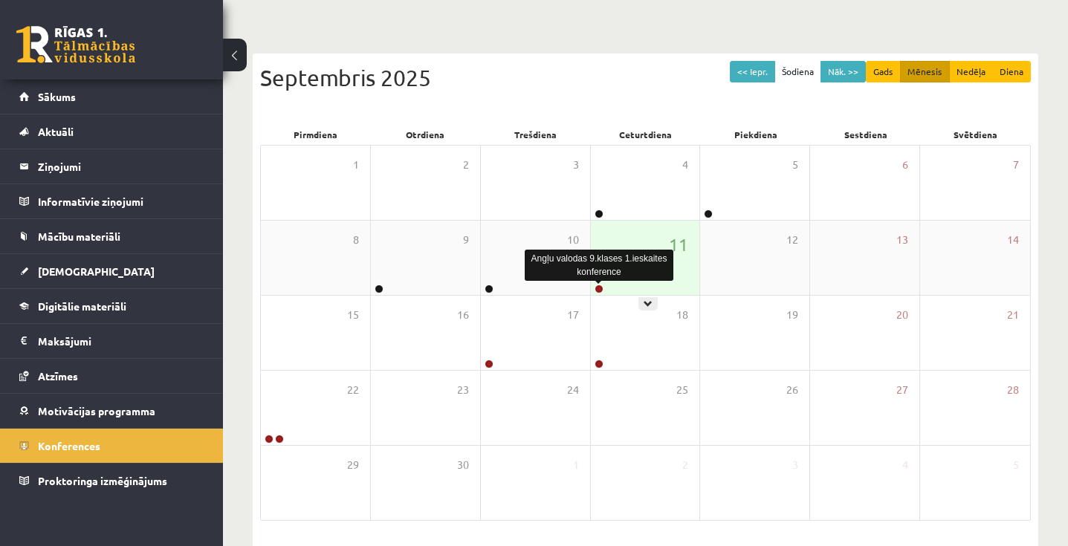
click at [596, 288] on link at bounding box center [599, 289] width 9 height 9
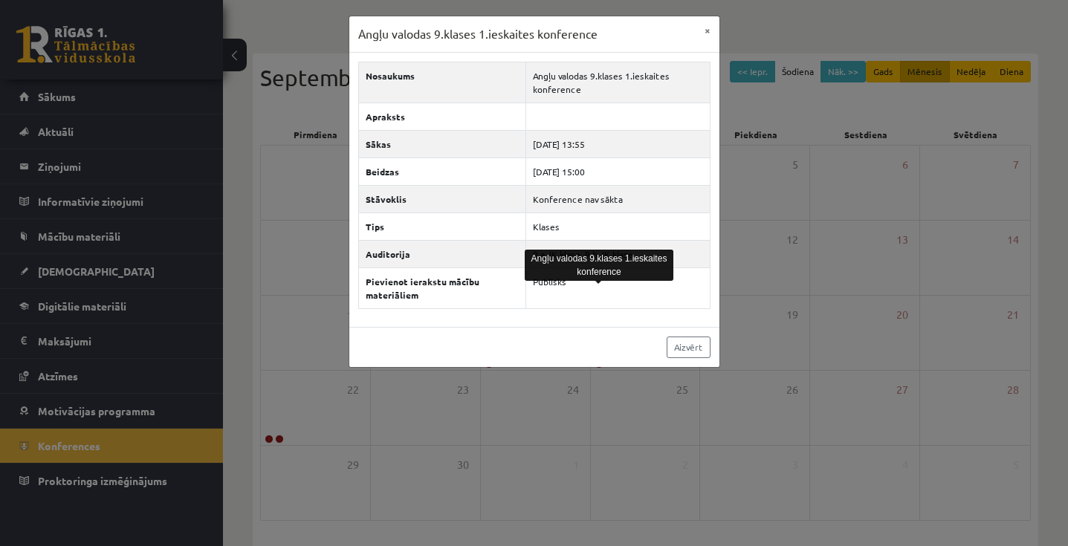
click at [841, 280] on div "Angļu valodas 9.klases 1.ieskaites konference × Nosaukums Angļu valodas 9.klase…" at bounding box center [534, 273] width 1068 height 546
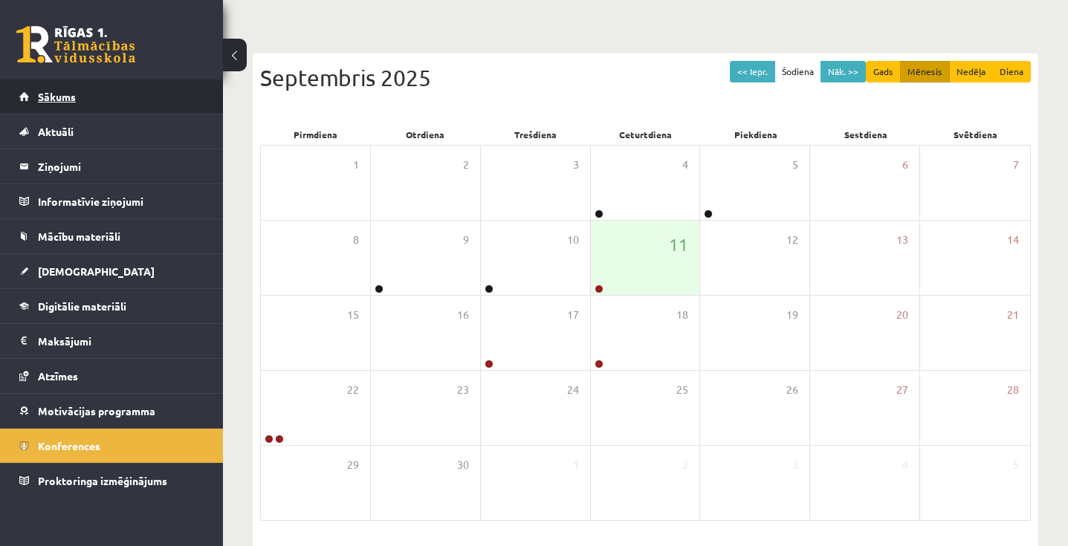
click at [158, 101] on link "Sākums" at bounding box center [111, 97] width 185 height 34
